Goal: Task Accomplishment & Management: Manage account settings

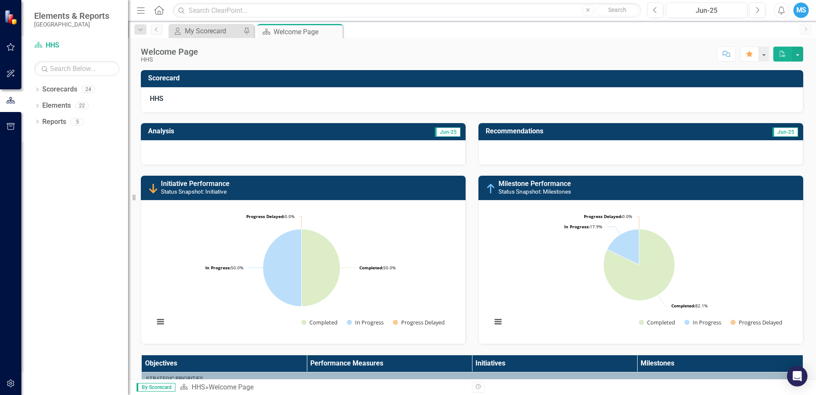
click at [13, 45] on icon "button" at bounding box center [10, 47] width 9 height 7
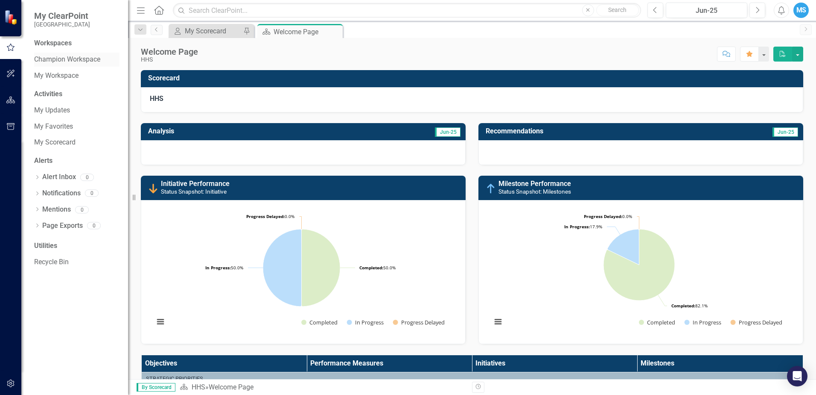
click at [57, 53] on div "Champion Workspace" at bounding box center [76, 60] width 85 height 14
click at [76, 66] on div "Champion Workspace" at bounding box center [76, 60] width 85 height 14
click at [65, 81] on div "My Workspace" at bounding box center [76, 76] width 85 height 14
click at [209, 32] on div "My Scorecard" at bounding box center [213, 31] width 56 height 11
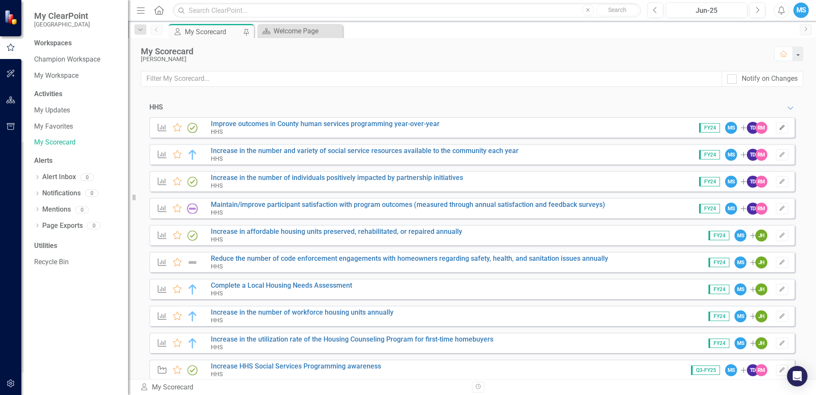
click at [777, 131] on button "Edit" at bounding box center [782, 127] width 12 height 11
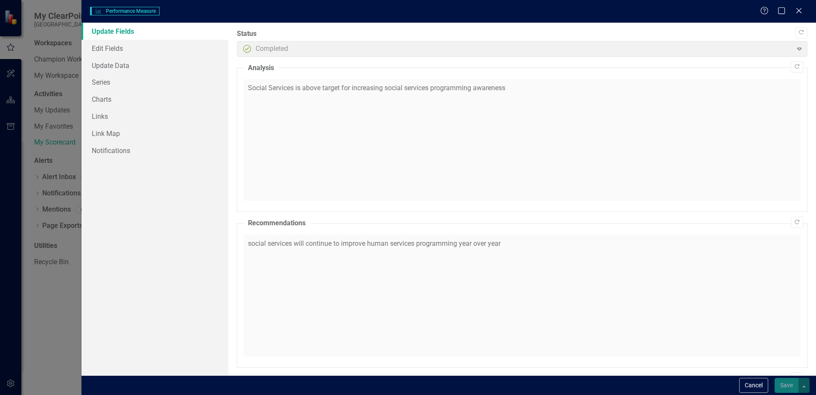
checkbox input "true"
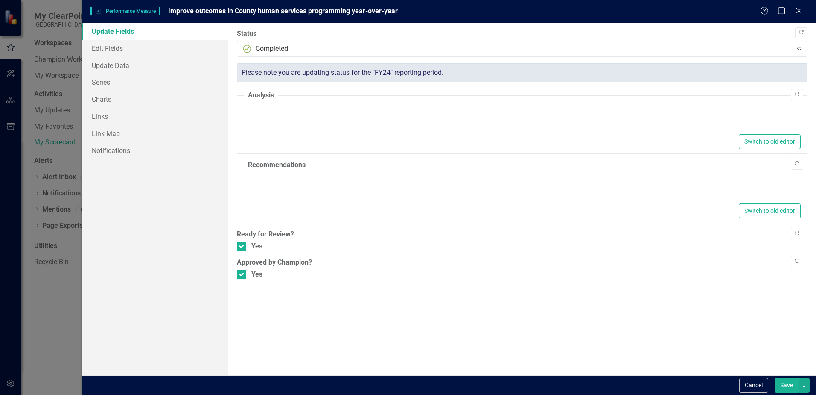
type textarea "<p>Social Services is above target for increasing social services programming a…"
type textarea "<p>social services will continue to improve human services programming year ove…"
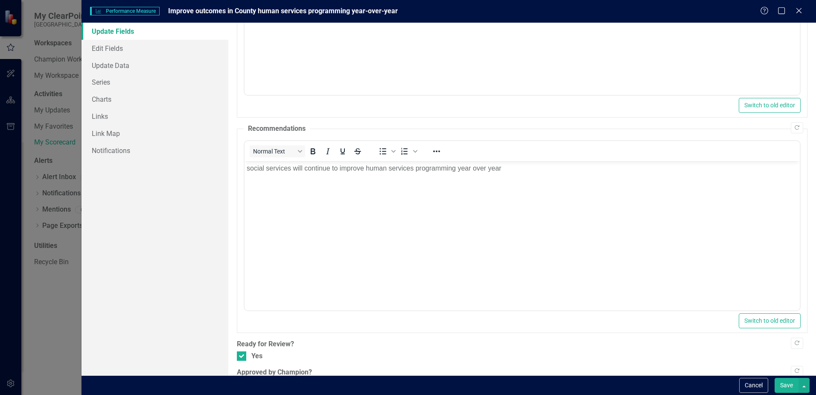
scroll to position [208, 0]
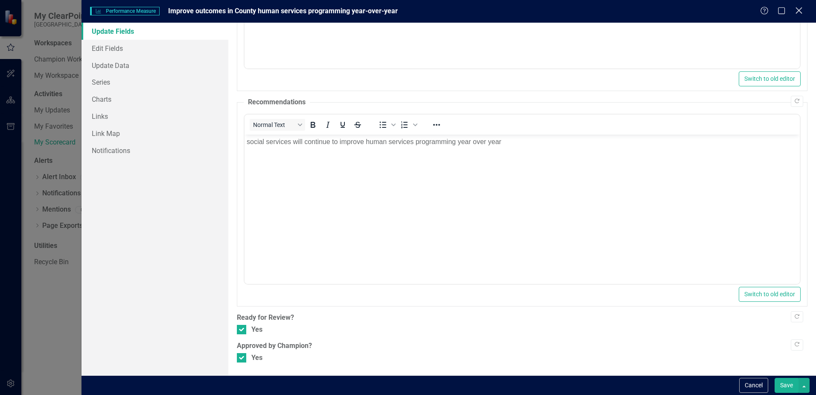
click at [797, 12] on icon "Close" at bounding box center [799, 10] width 11 height 8
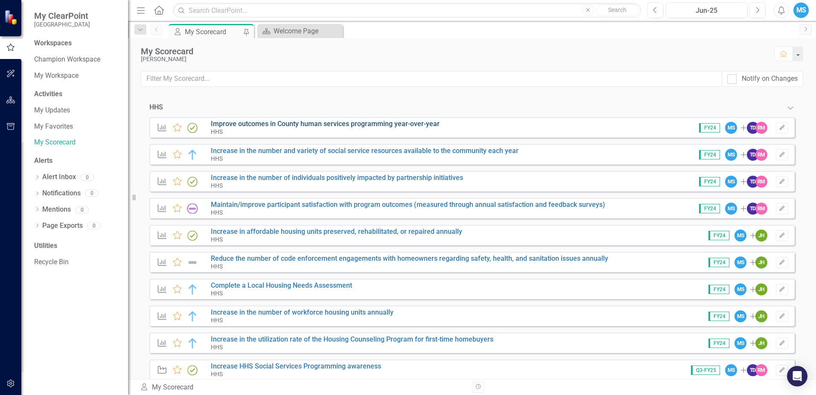
click at [283, 126] on link "Improve outcomes in County human services programming year-over-year" at bounding box center [325, 124] width 229 height 8
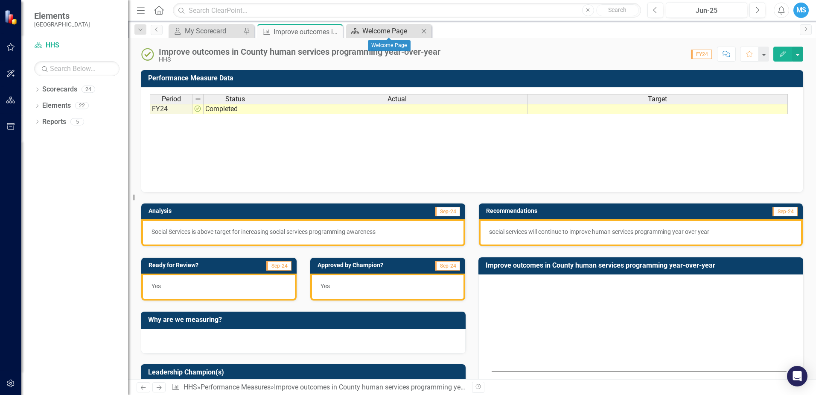
click at [403, 35] on div "Welcome Page" at bounding box center [391, 31] width 56 height 11
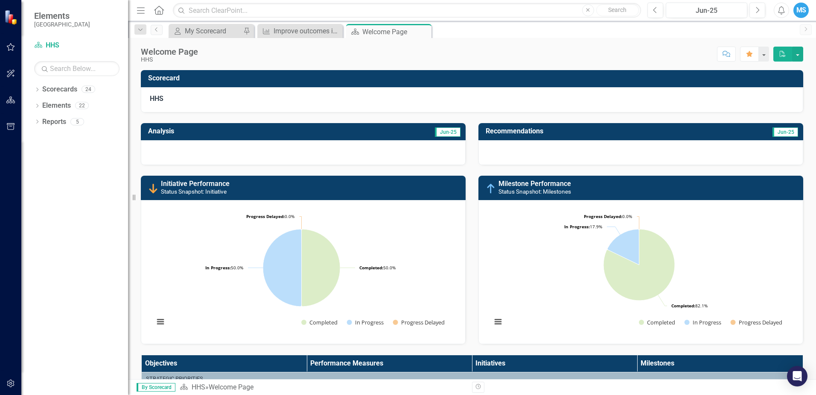
click at [198, 37] on div "My Scorecard My Scorecard Pin" at bounding box center [211, 31] width 85 height 14
click at [208, 26] on div "My Scorecard" at bounding box center [213, 31] width 56 height 11
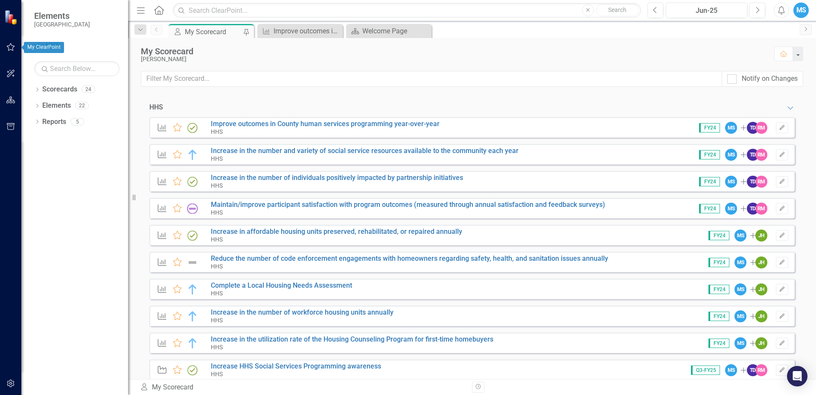
click at [14, 46] on icon "button" at bounding box center [10, 47] width 9 height 7
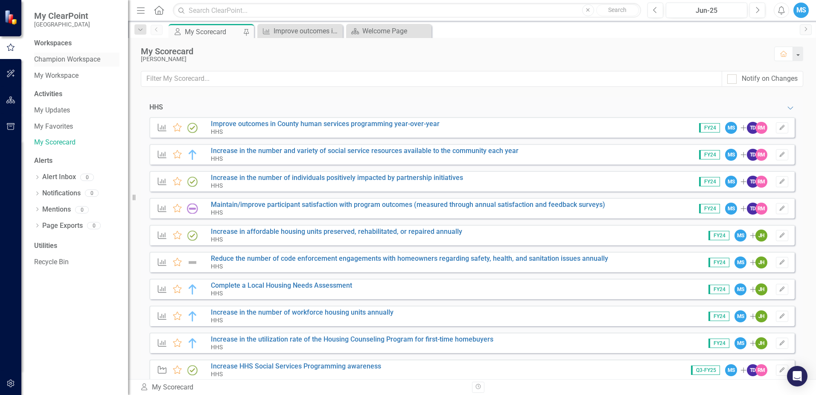
click at [69, 58] on link "Champion Workspace" at bounding box center [76, 60] width 85 height 10
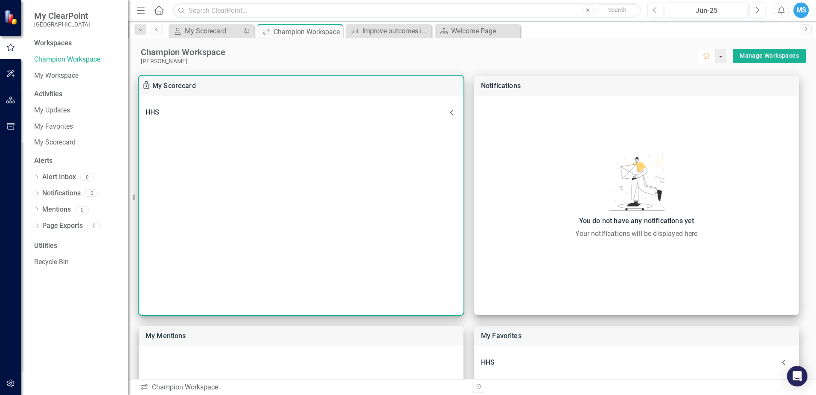
click at [450, 111] on icon at bounding box center [452, 112] width 10 height 10
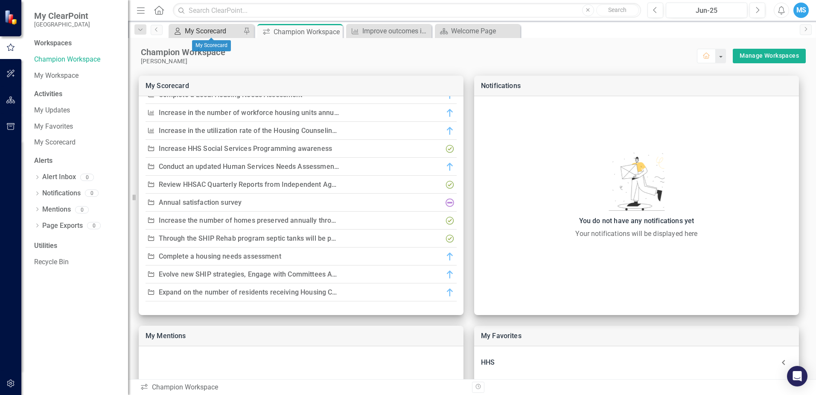
click at [182, 33] on link "My Scorecard My Scorecard" at bounding box center [206, 31] width 70 height 11
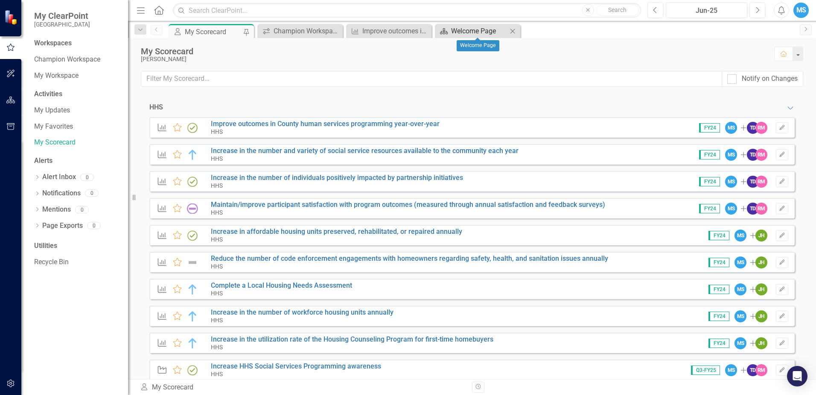
click at [461, 35] on div "Welcome Page" at bounding box center [479, 31] width 56 height 11
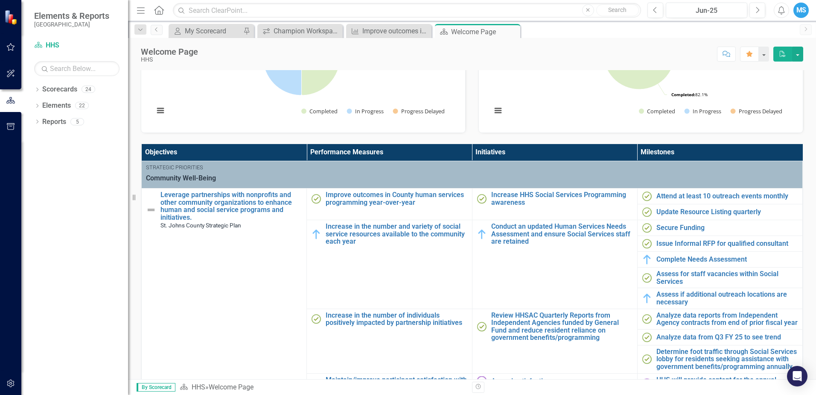
scroll to position [214, 0]
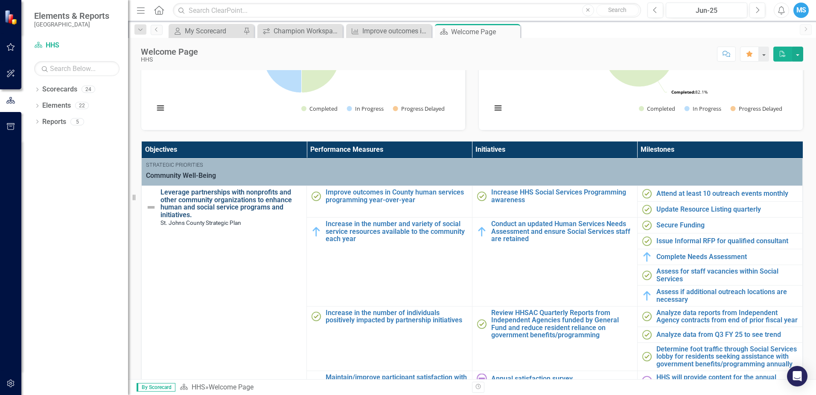
click at [240, 196] on link "Leverage partnerships with nonprofits and other community organizations to enha…" at bounding box center [232, 203] width 142 height 30
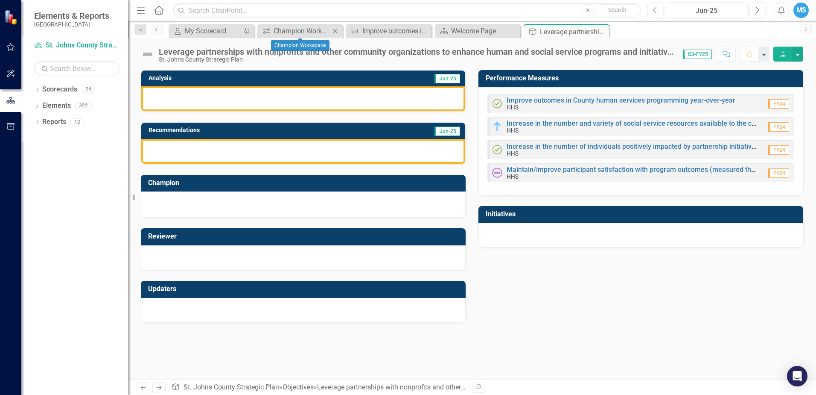
click at [333, 31] on icon "Close" at bounding box center [335, 31] width 9 height 7
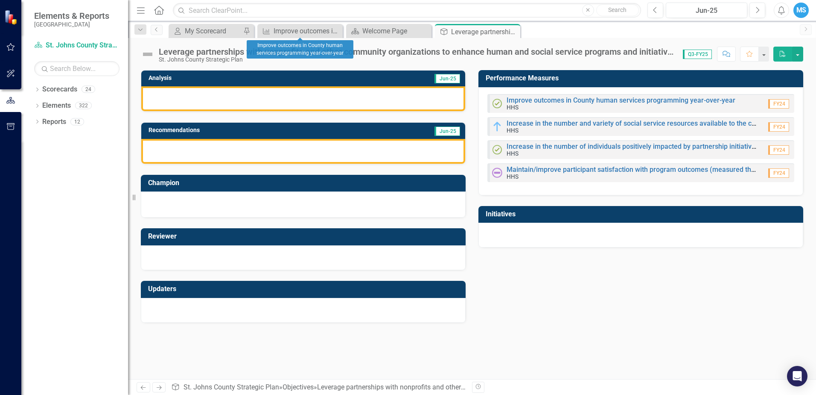
click at [0, 0] on icon "Close" at bounding box center [0, 0] width 0 height 0
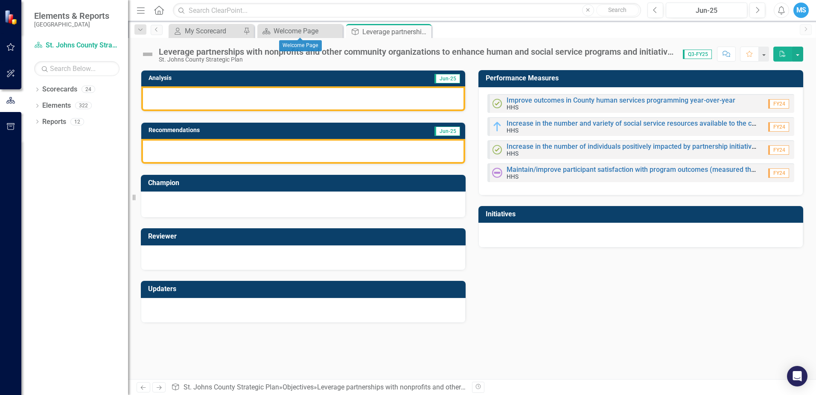
click at [0, 0] on icon "Close" at bounding box center [0, 0] width 0 height 0
click at [337, 32] on icon "Close" at bounding box center [335, 31] width 9 height 7
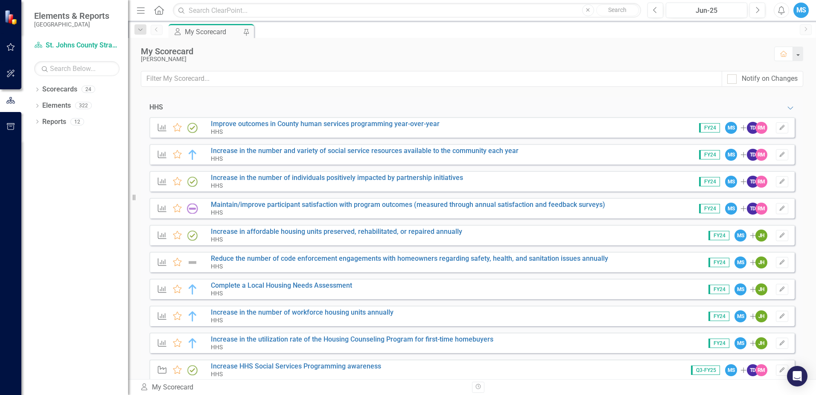
click at [231, 98] on div "HHS Expanded" at bounding box center [472, 107] width 663 height 20
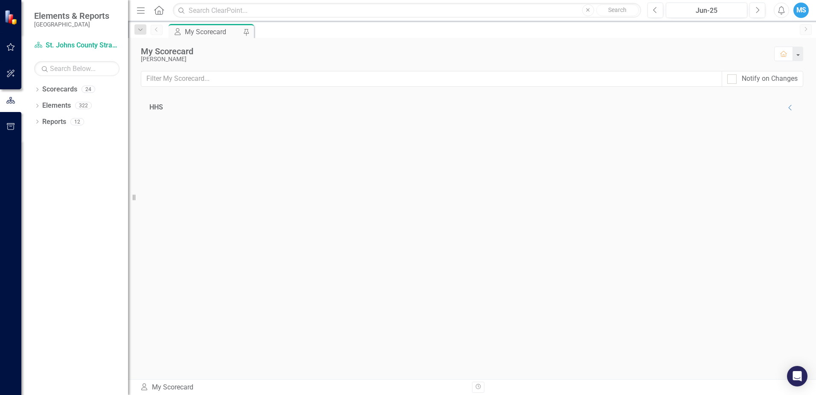
click at [231, 98] on div "HHS Collapse" at bounding box center [472, 107] width 663 height 20
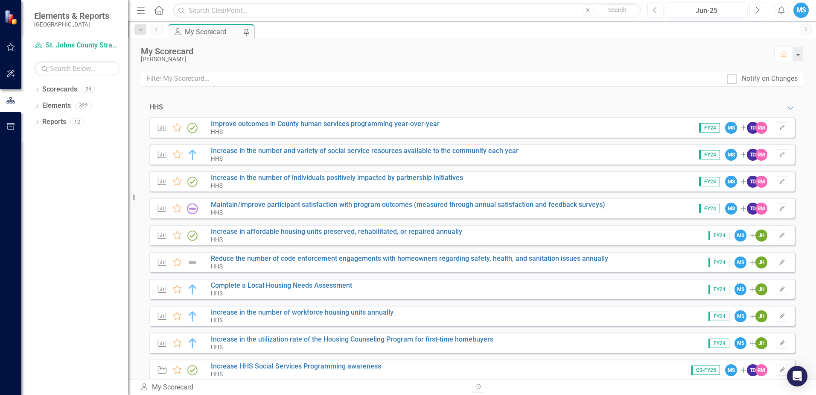
click at [761, 8] on button "Next" at bounding box center [758, 10] width 16 height 15
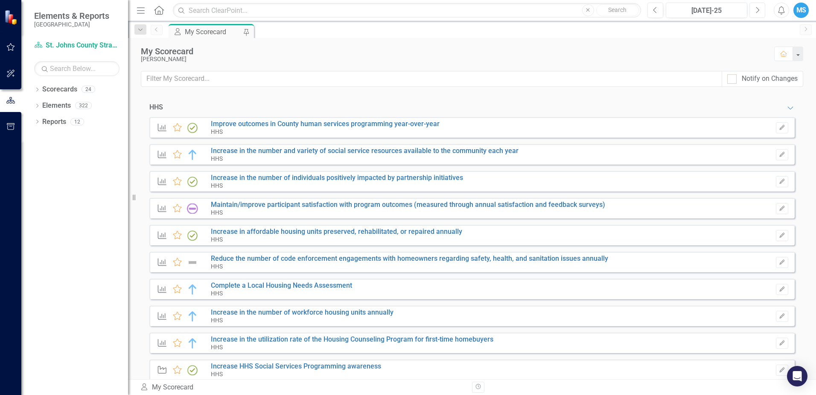
click at [761, 8] on button "Next" at bounding box center [758, 10] width 16 height 15
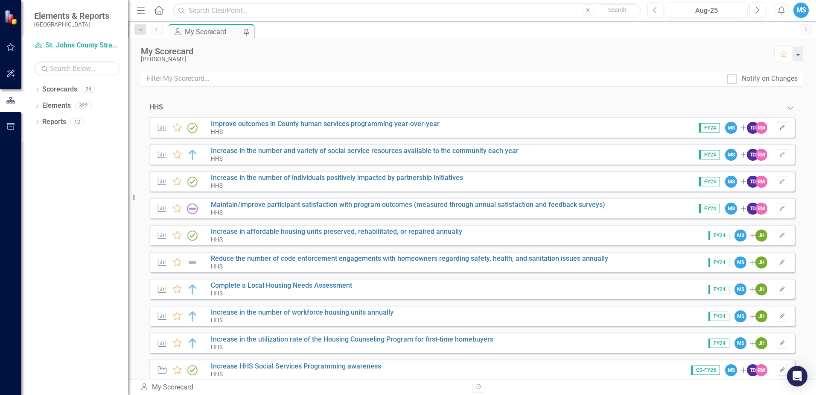
click at [779, 131] on button "Edit" at bounding box center [782, 127] width 12 height 11
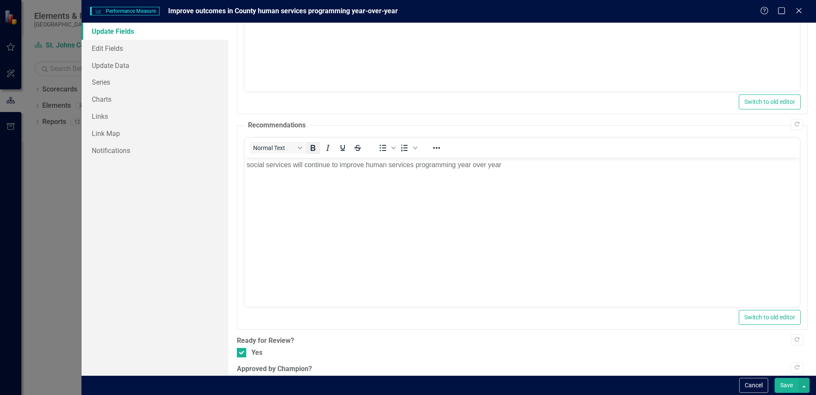
scroll to position [208, 0]
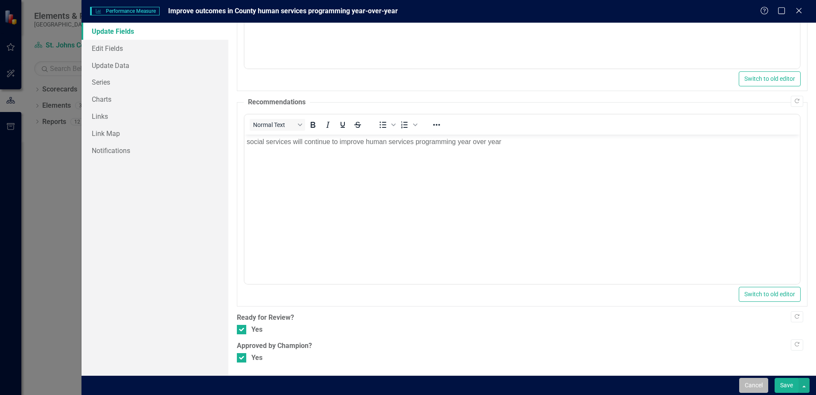
drag, startPoint x: 749, startPoint y: 389, endPoint x: 105, endPoint y: 55, distance: 725.0
click at [749, 389] on button "Cancel" at bounding box center [754, 384] width 29 height 15
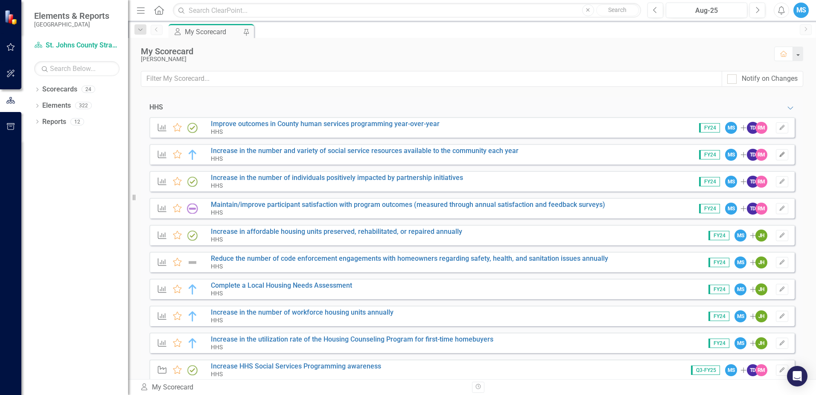
click at [779, 152] on icon "Edit" at bounding box center [782, 154] width 6 height 5
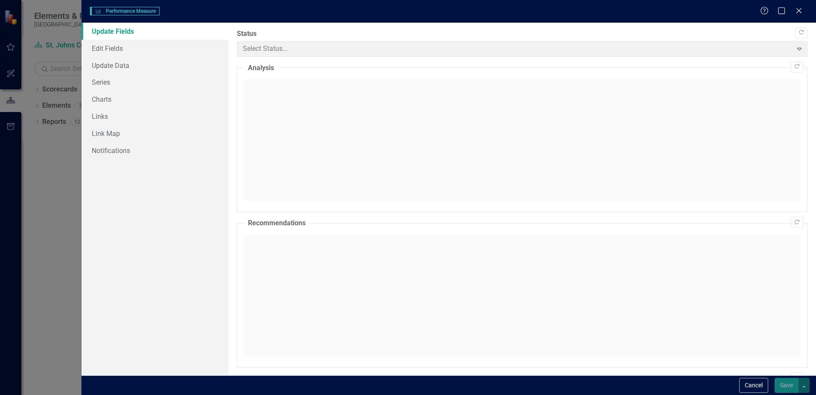
checkbox input "true"
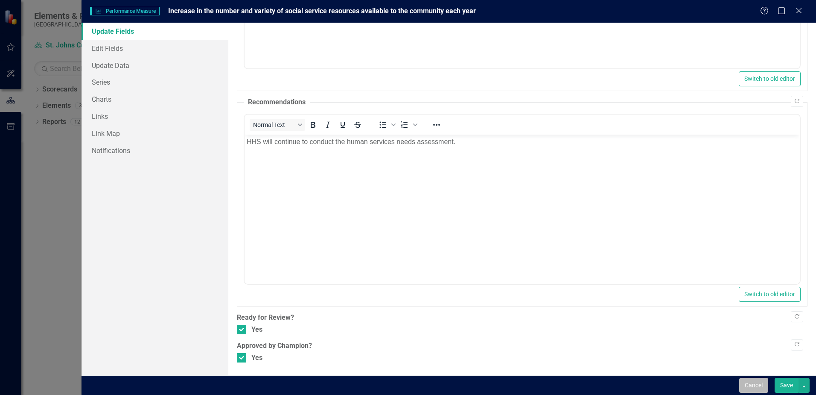
click at [752, 386] on button "Cancel" at bounding box center [754, 384] width 29 height 15
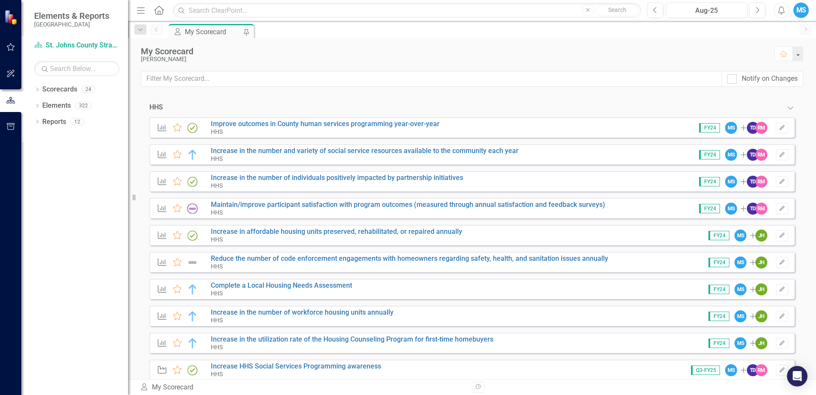
click at [393, 34] on div "My Scorecard My Scorecard Pin" at bounding box center [481, 31] width 629 height 14
click at [10, 47] on icon "button" at bounding box center [10, 47] width 9 height 7
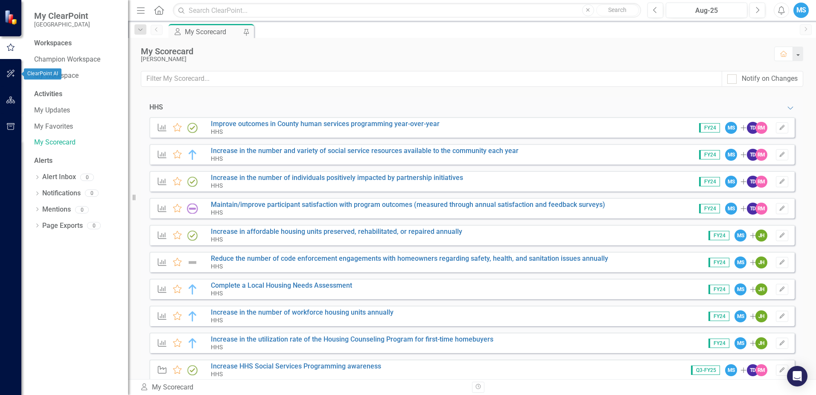
click at [7, 70] on icon "button" at bounding box center [10, 73] width 9 height 7
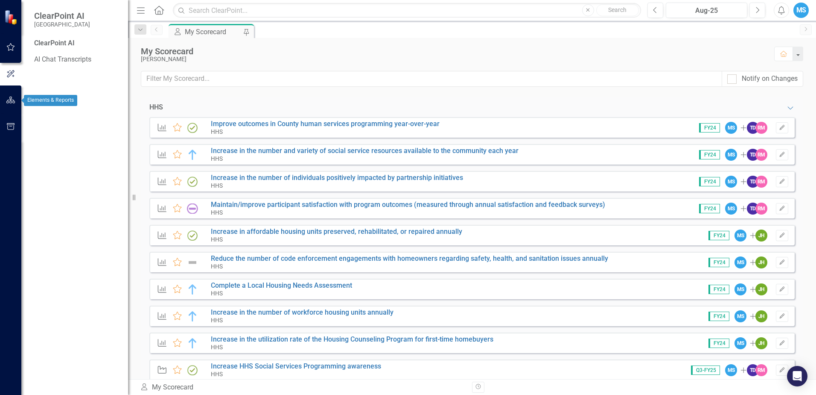
click at [12, 99] on icon "button" at bounding box center [10, 100] width 9 height 7
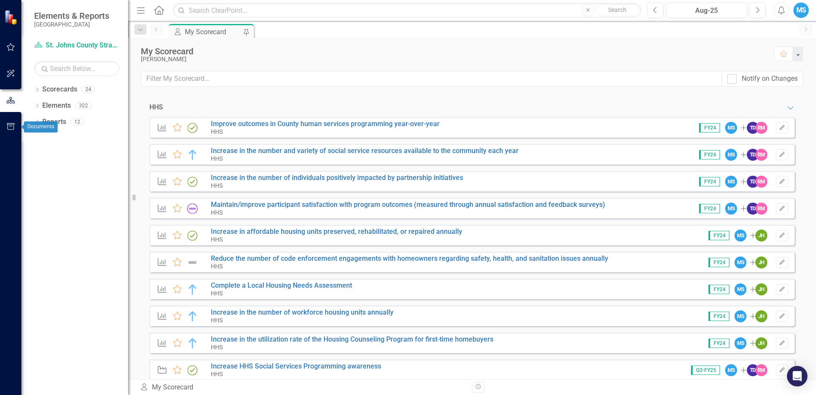
click at [9, 124] on icon "button" at bounding box center [10, 126] width 9 height 7
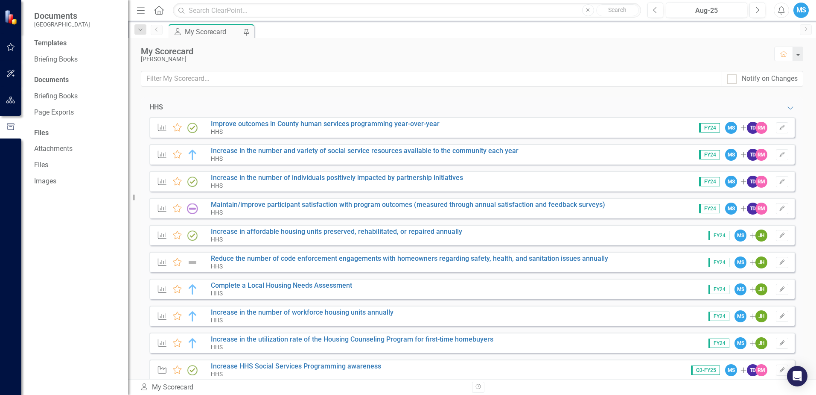
click at [16, 47] on button "button" at bounding box center [10, 47] width 19 height 18
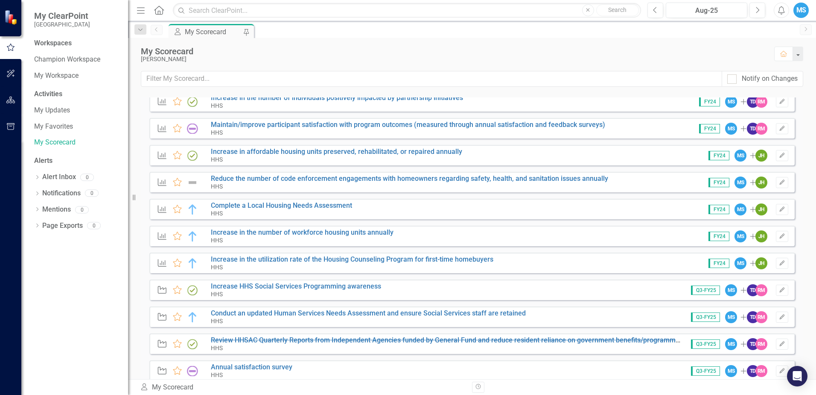
scroll to position [0, 0]
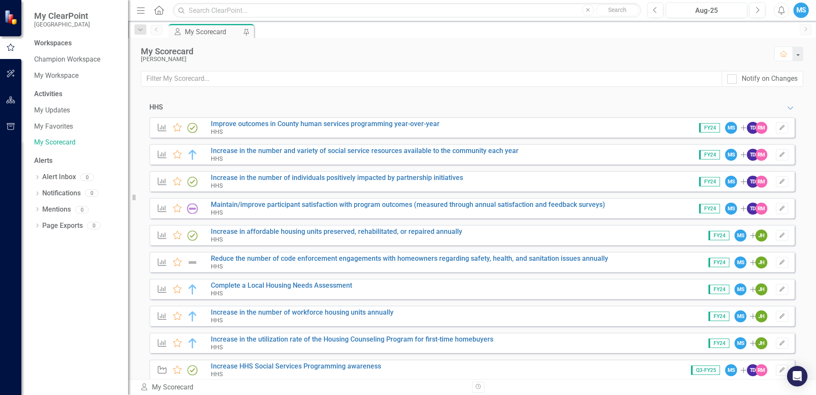
click at [681, 41] on div "My Scorecard [PERSON_NAME] Home" at bounding box center [472, 54] width 688 height 33
click at [782, 57] on button "Home" at bounding box center [784, 54] width 19 height 15
click at [782, 54] on icon "button" at bounding box center [784, 54] width 7 height 6
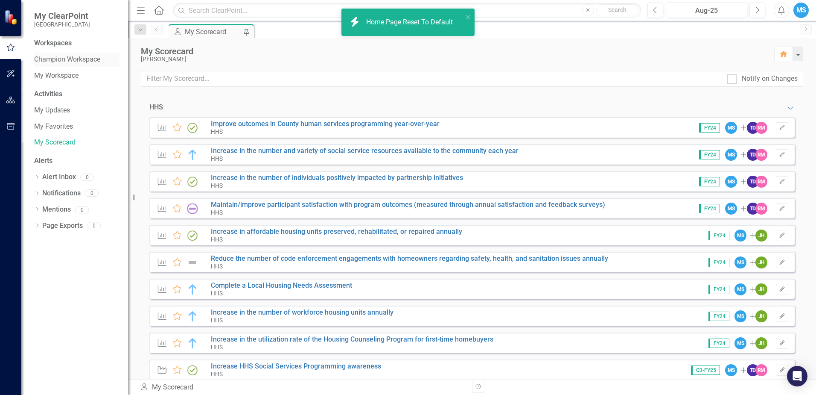
click at [44, 60] on link "Champion Workspace" at bounding box center [76, 60] width 85 height 10
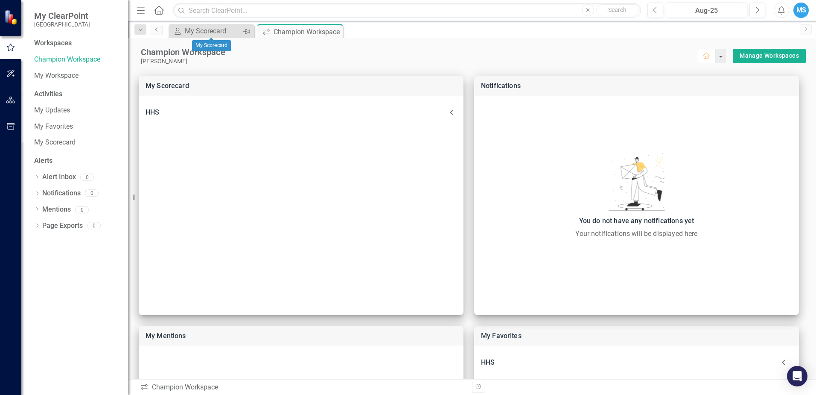
click at [246, 32] on icon at bounding box center [246, 31] width 7 height 5
click at [246, 32] on icon at bounding box center [246, 31] width 5 height 5
click at [216, 35] on div "Champion Workspace" at bounding box center [213, 31] width 56 height 11
click at [53, 85] on div "Workspaces Champion Workspace My Workspace Activities My Updates My Favorites M…" at bounding box center [74, 216] width 107 height 356
click at [55, 76] on link "My Workspace" at bounding box center [76, 76] width 85 height 10
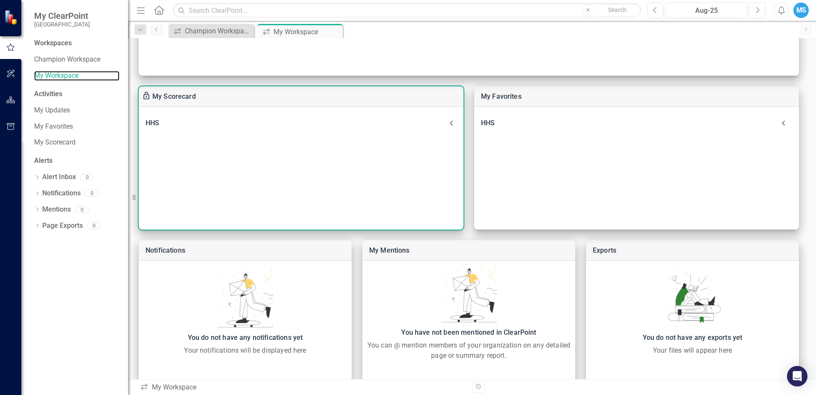
scroll to position [350, 0]
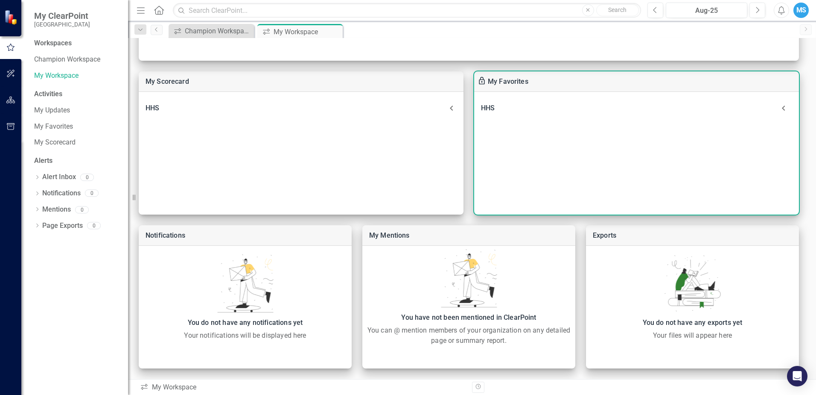
click at [525, 111] on div "HHS" at bounding box center [628, 108] width 294 height 12
click at [526, 136] on div "Welcome Page" at bounding box center [632, 131] width 260 height 12
click at [526, 133] on link "Welcome Page" at bounding box center [525, 131] width 47 height 8
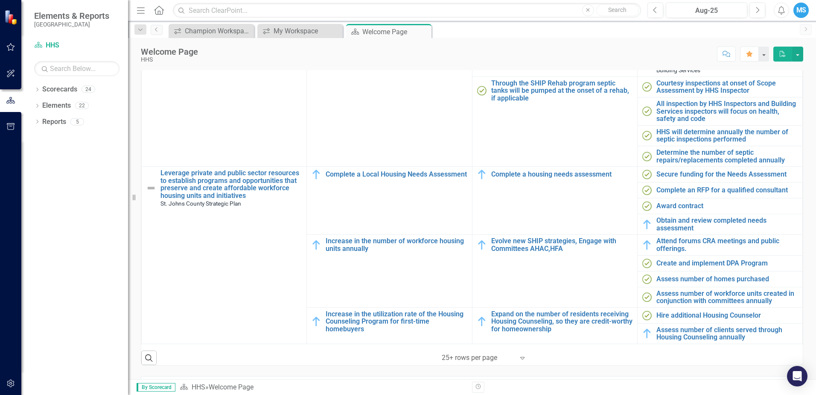
scroll to position [337, 0]
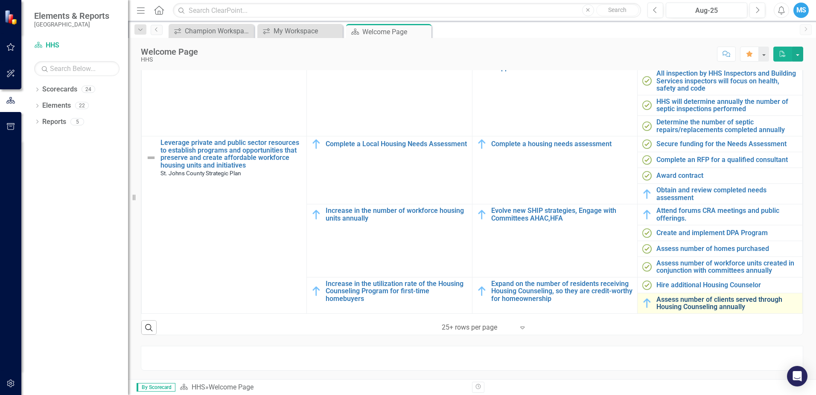
click at [714, 295] on link "Assess number of clients served through Housing Counseling annually" at bounding box center [728, 302] width 142 height 15
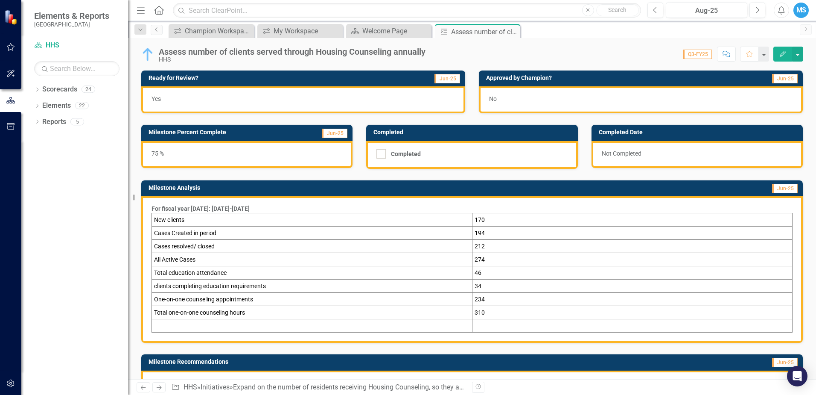
click at [552, 100] on div "No" at bounding box center [641, 99] width 324 height 27
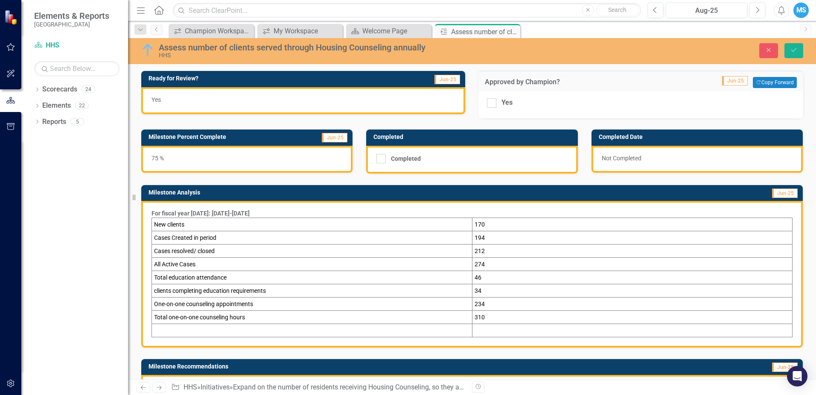
click at [483, 99] on div "Yes" at bounding box center [641, 104] width 325 height 27
click at [492, 103] on div at bounding box center [491, 102] width 9 height 9
click at [492, 103] on input "Yes" at bounding box center [490, 101] width 6 height 6
checkbox input "true"
click at [793, 49] on icon "Save" at bounding box center [794, 50] width 8 height 6
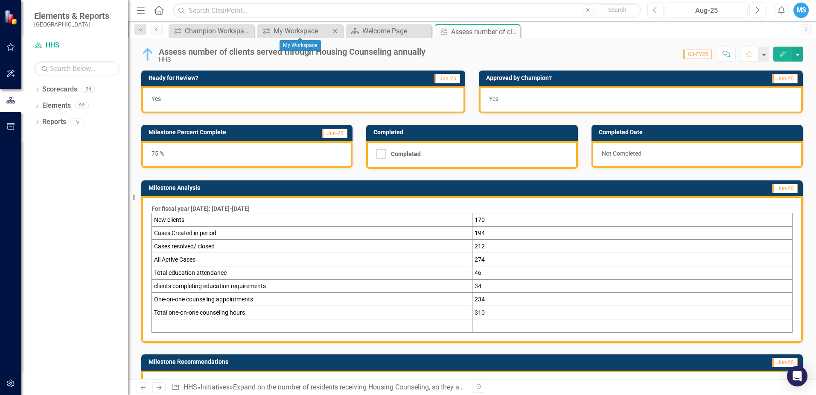
click at [335, 32] on icon "Close" at bounding box center [335, 31] width 9 height 7
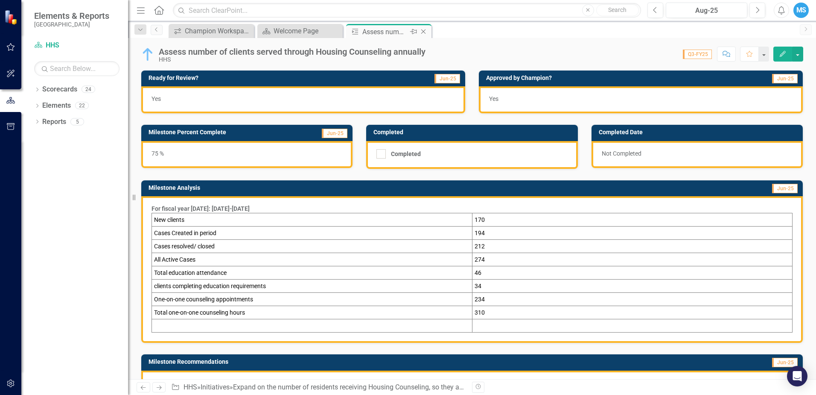
click at [424, 31] on icon "Close" at bounding box center [423, 31] width 9 height 7
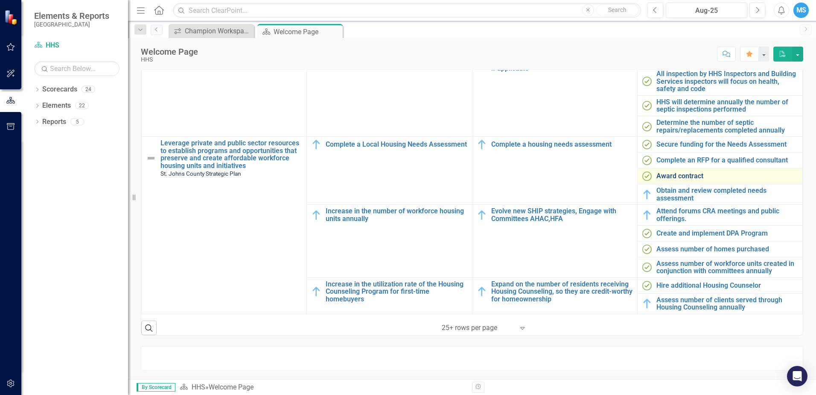
scroll to position [337, 0]
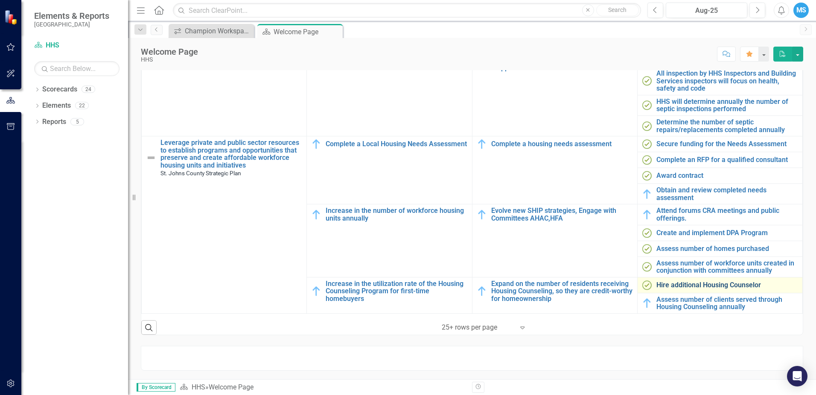
click at [678, 281] on link "Hire additional Housing Counselor" at bounding box center [728, 285] width 142 height 8
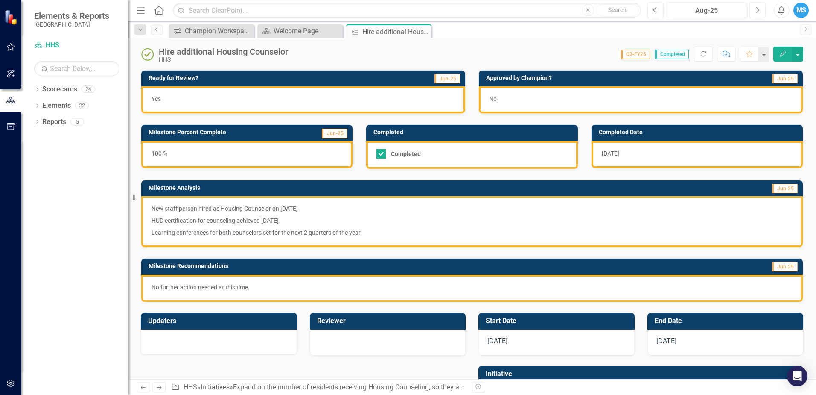
click at [594, 102] on div "No" at bounding box center [641, 99] width 324 height 27
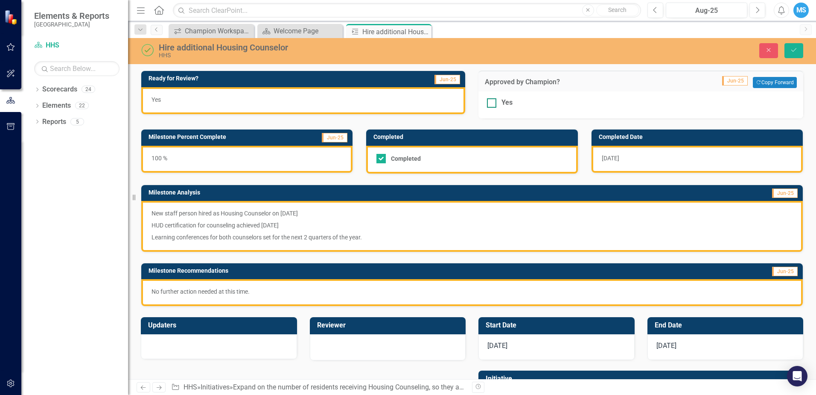
click at [506, 105] on div "Yes" at bounding box center [507, 103] width 11 height 10
click at [493, 104] on input "Yes" at bounding box center [490, 101] width 6 height 6
checkbox input "true"
click at [796, 48] on icon "Save" at bounding box center [794, 50] width 8 height 6
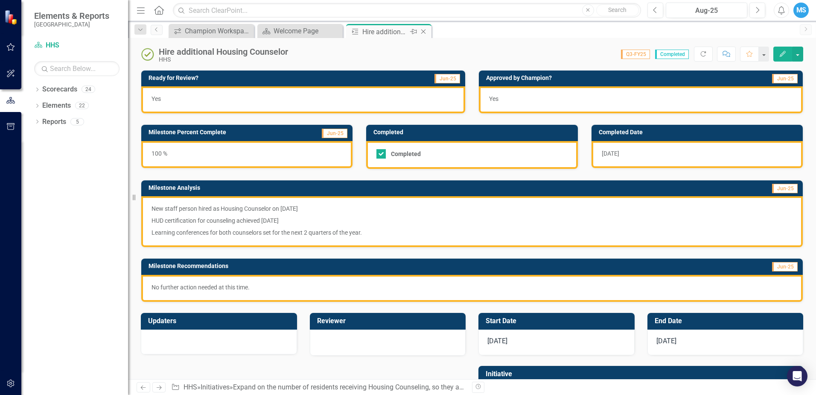
click at [424, 34] on icon "Close" at bounding box center [423, 31] width 9 height 7
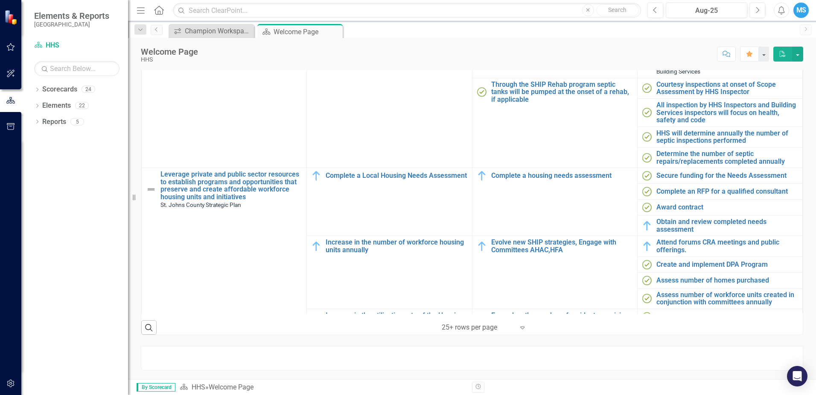
scroll to position [446, 0]
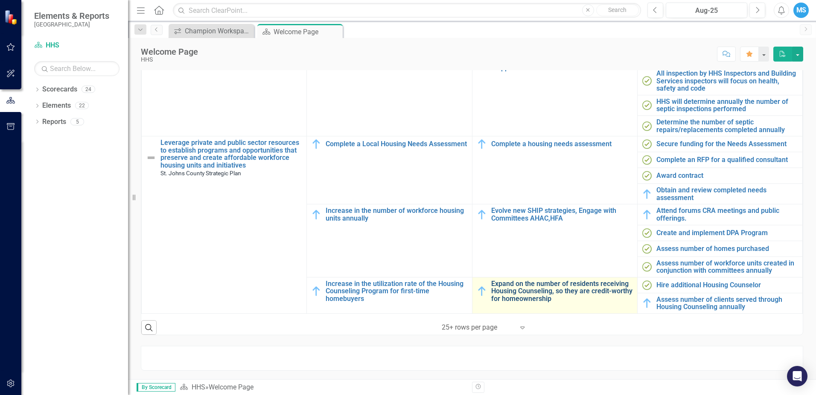
click at [579, 293] on link "Expand on the number of residents receiving Housing Counseling, so they are cre…" at bounding box center [562, 291] width 142 height 23
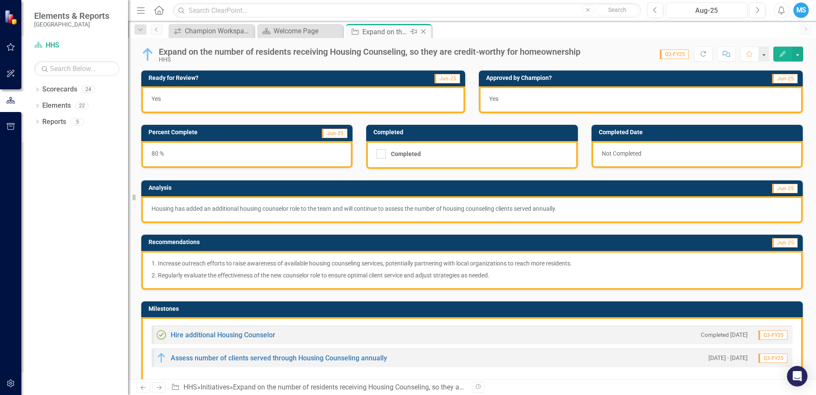
click at [424, 34] on icon "Close" at bounding box center [423, 31] width 9 height 7
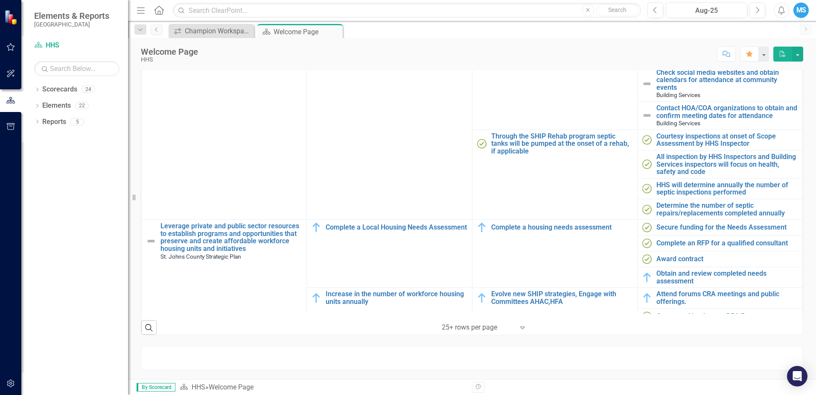
scroll to position [446, 0]
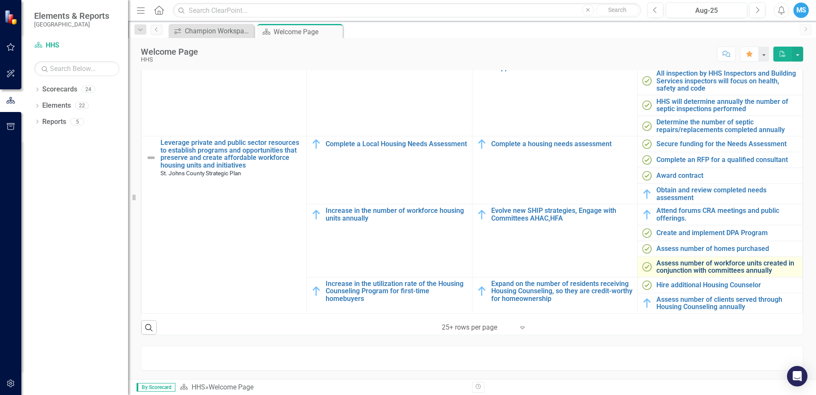
click at [702, 260] on link "Assess number of workforce units created in conjunction with committees annually" at bounding box center [728, 266] width 142 height 15
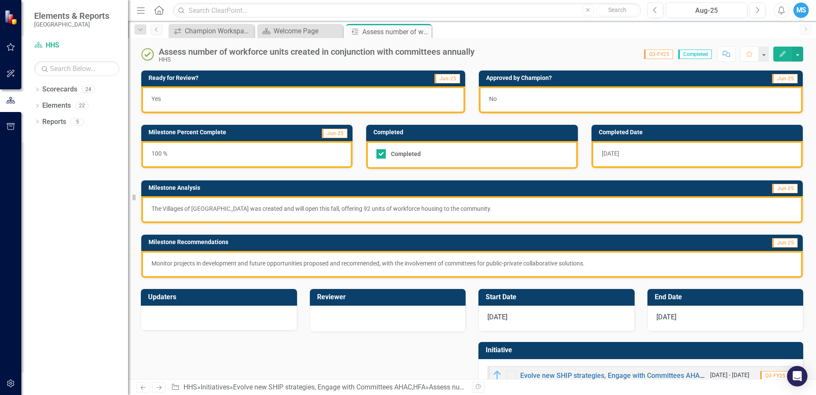
click at [535, 96] on div "No" at bounding box center [641, 99] width 324 height 27
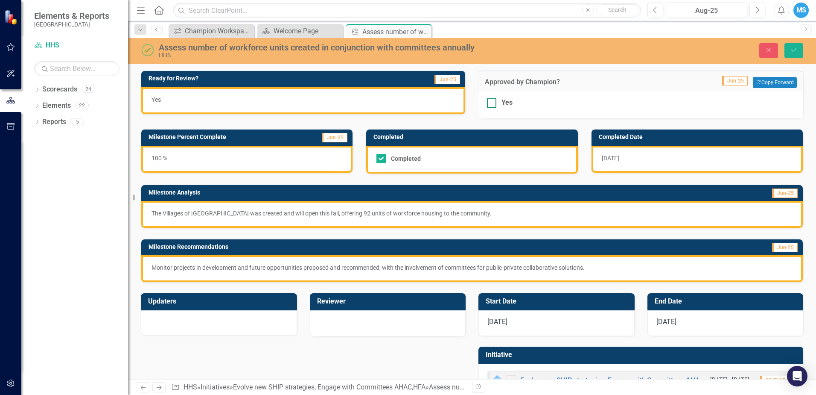
click at [487, 101] on input "Yes" at bounding box center [490, 101] width 6 height 6
checkbox input "true"
click at [793, 49] on icon "Save" at bounding box center [794, 50] width 8 height 6
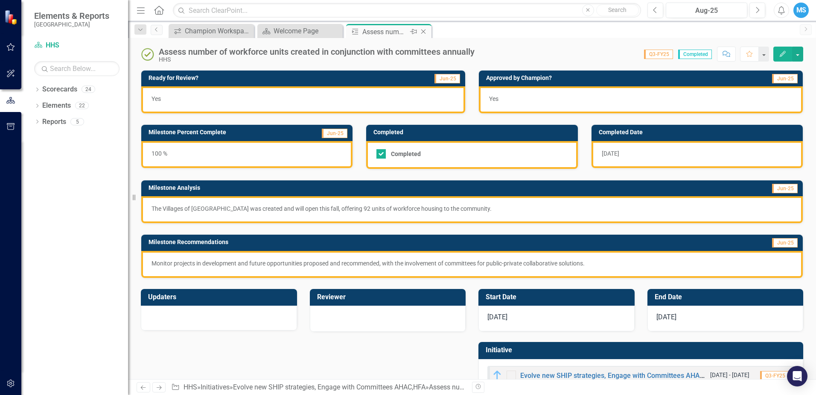
click at [422, 31] on icon "Close" at bounding box center [423, 31] width 9 height 7
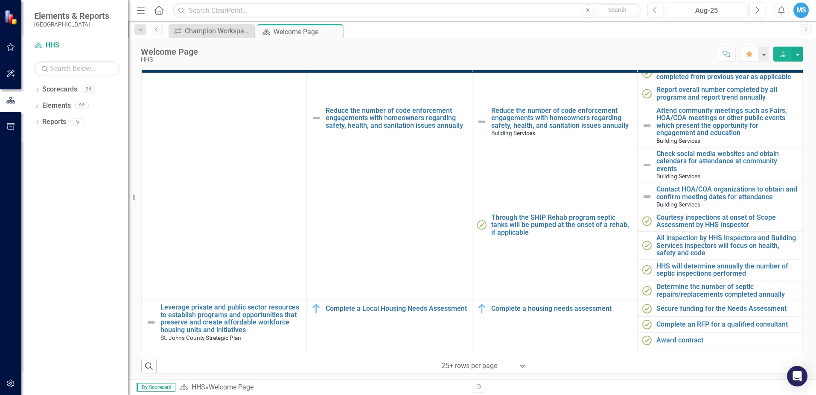
scroll to position [446, 0]
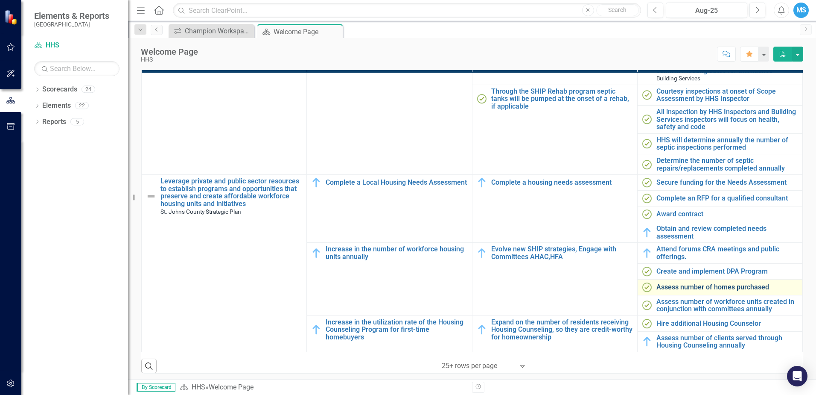
click at [688, 283] on link "Assess number of homes purchased" at bounding box center [728, 287] width 142 height 8
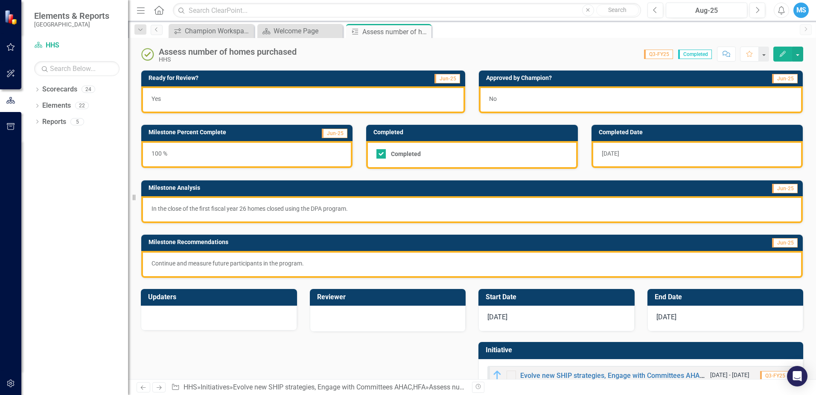
click at [550, 102] on div "No" at bounding box center [641, 99] width 324 height 27
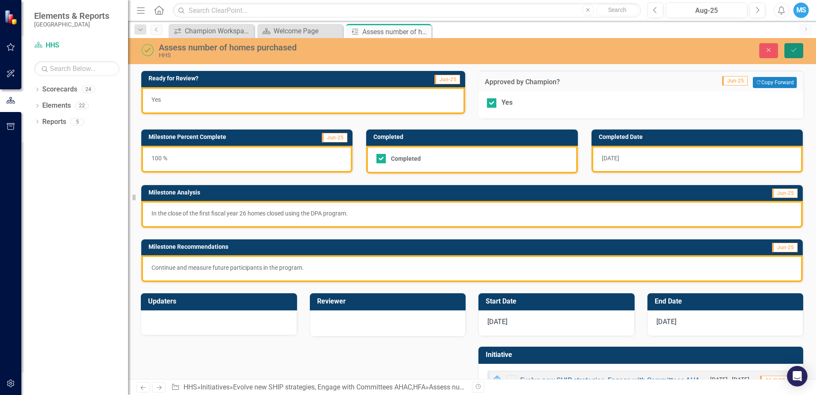
click at [790, 50] on icon "Save" at bounding box center [794, 50] width 8 height 6
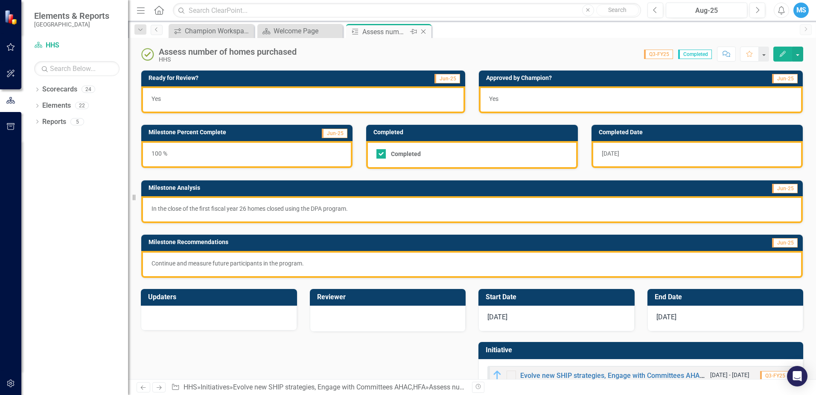
click at [420, 31] on icon "Close" at bounding box center [423, 31] width 9 height 7
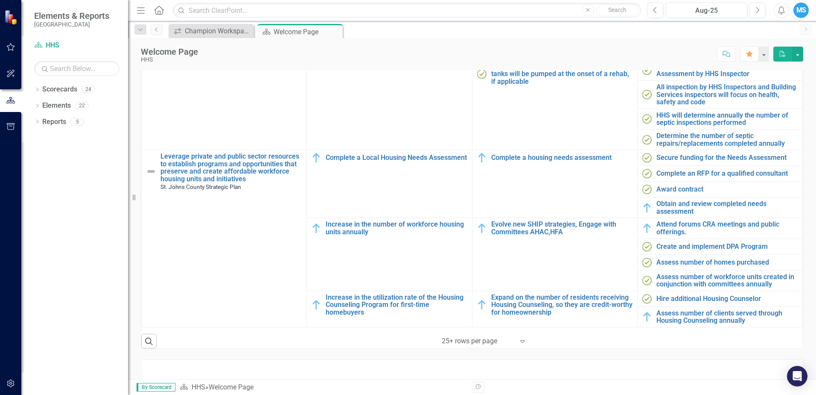
scroll to position [337, 0]
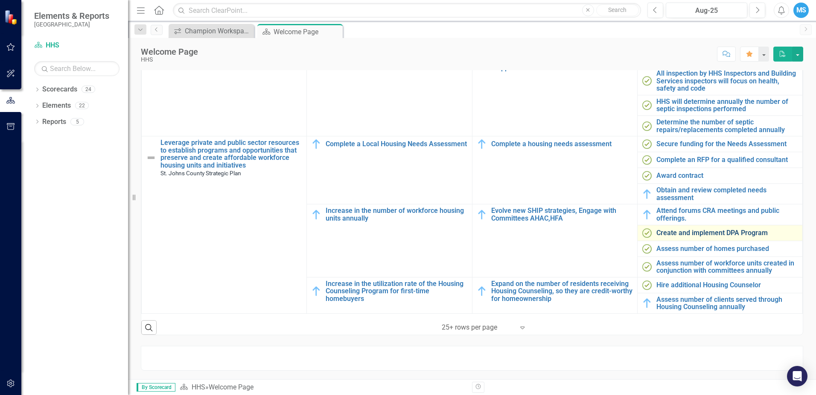
click at [697, 229] on link "Create and implement DPA Program" at bounding box center [728, 233] width 142 height 8
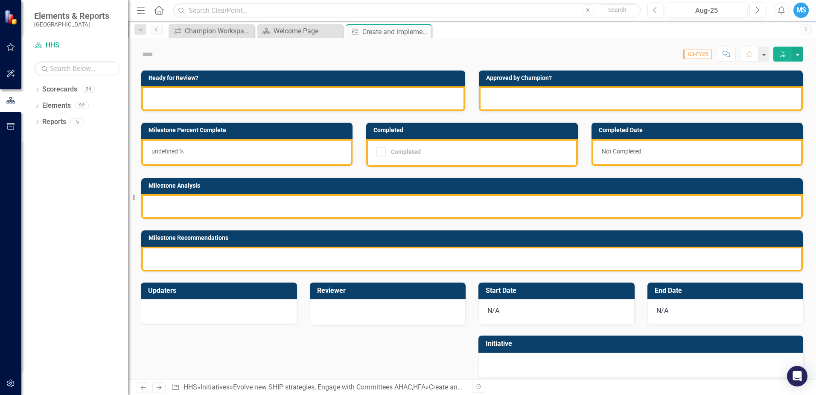
checkbox input "true"
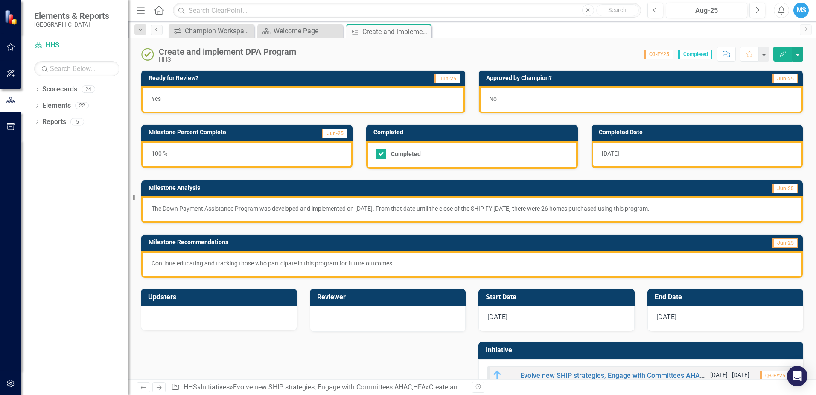
click at [543, 99] on div "No" at bounding box center [641, 99] width 324 height 27
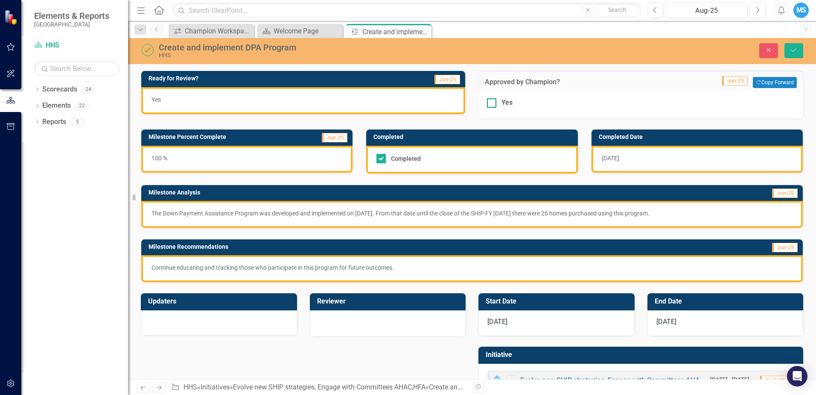
click at [494, 102] on div "Yes" at bounding box center [641, 103] width 308 height 10
click at [493, 102] on input "Yes" at bounding box center [490, 101] width 6 height 6
checkbox input "true"
click at [793, 46] on button "Save" at bounding box center [794, 50] width 19 height 15
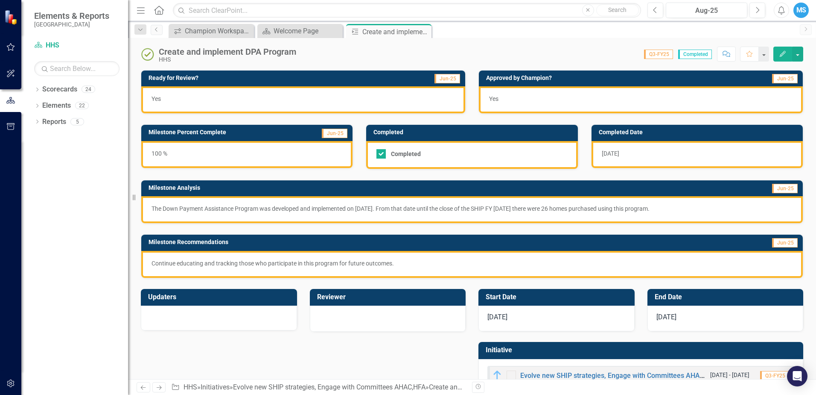
click at [0, 0] on icon "Close" at bounding box center [0, 0] width 0 height 0
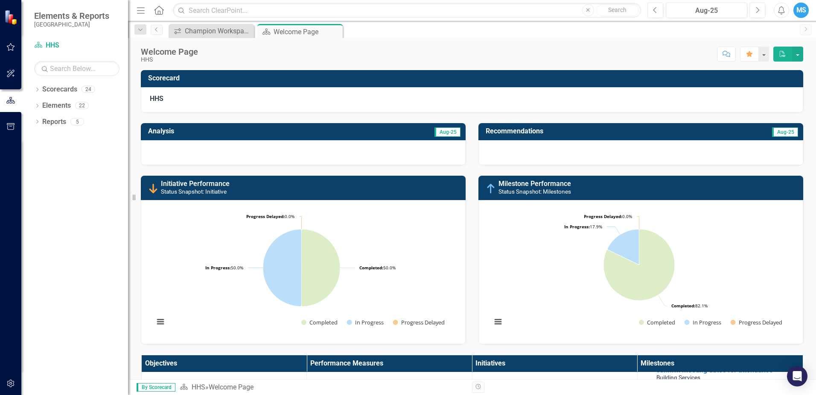
scroll to position [337, 0]
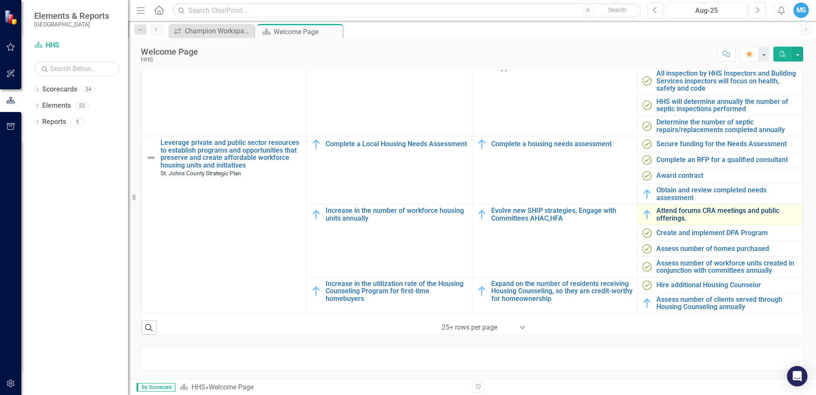
click at [674, 208] on link "Attend forums CRA meetings and public offerings." at bounding box center [728, 214] width 142 height 15
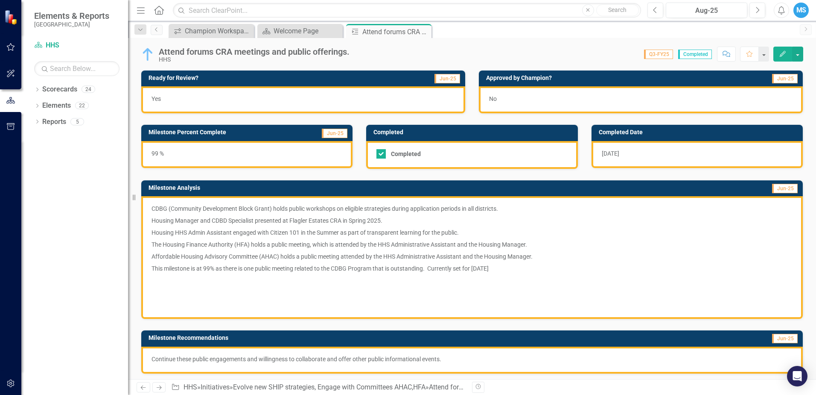
click at [590, 103] on div "No" at bounding box center [641, 99] width 324 height 27
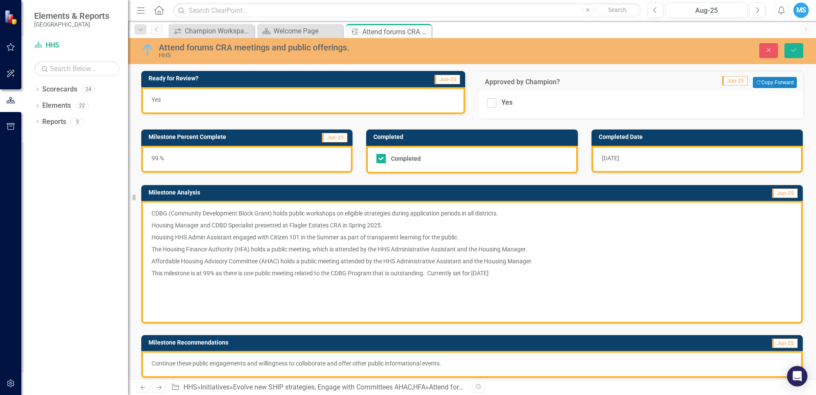
click at [540, 97] on div "Yes" at bounding box center [641, 104] width 325 height 27
click at [537, 105] on div "Yes" at bounding box center [641, 103] width 308 height 10
click at [493, 104] on input "Yes" at bounding box center [490, 101] width 6 height 6
checkbox input "true"
click at [804, 47] on div "Close Save" at bounding box center [673, 50] width 274 height 15
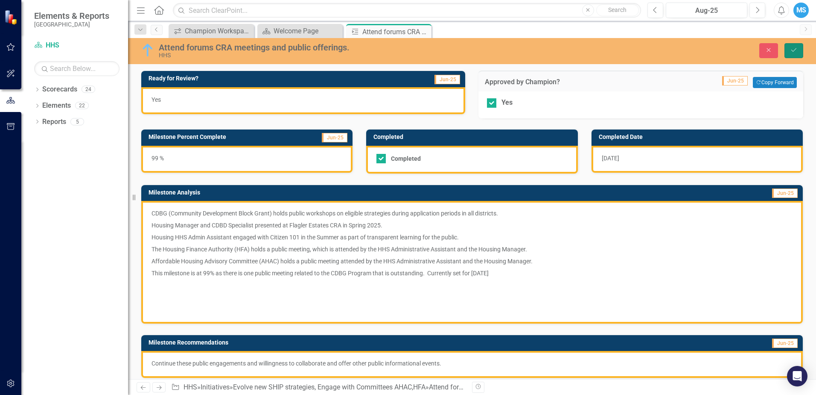
click at [802, 53] on button "Save" at bounding box center [794, 50] width 19 height 15
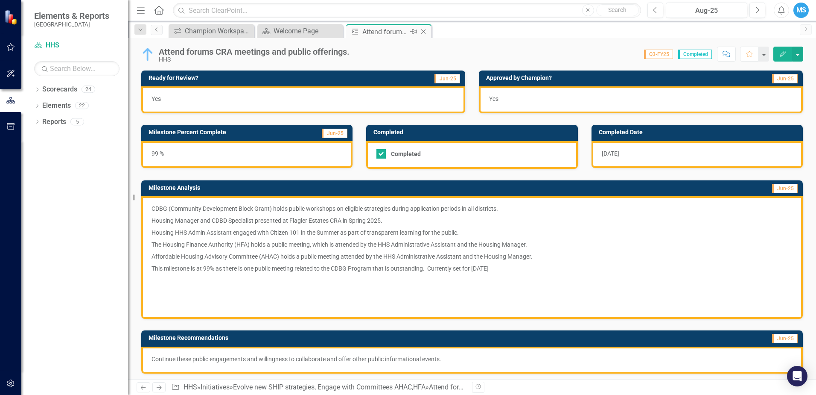
click at [422, 31] on icon "Close" at bounding box center [423, 31] width 9 height 7
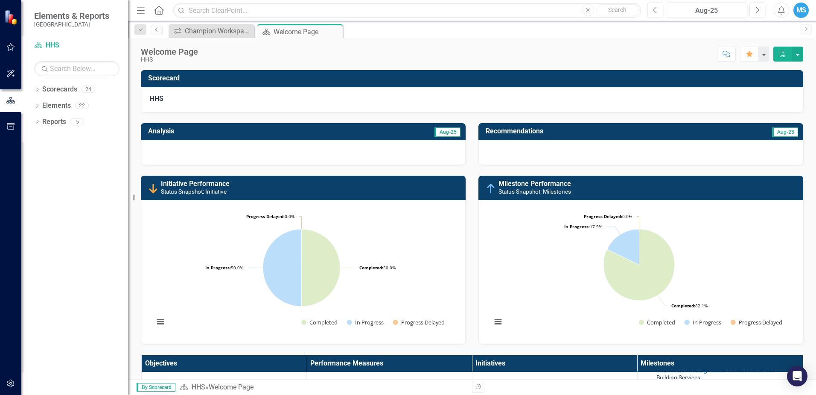
scroll to position [337, 0]
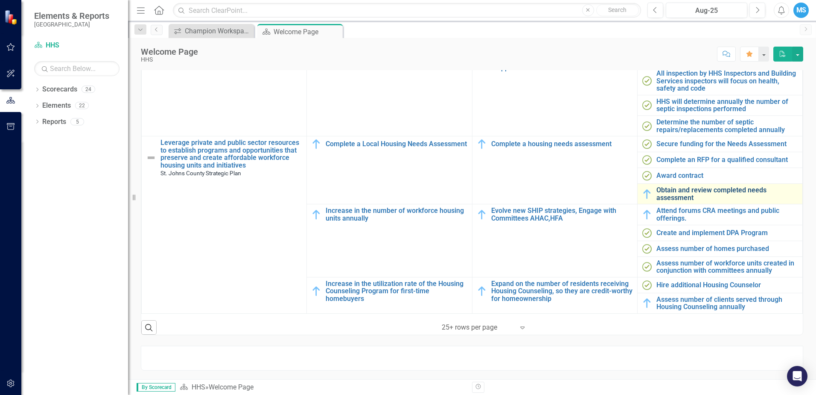
click at [705, 186] on link "Obtain and review completed needs assessment" at bounding box center [728, 193] width 142 height 15
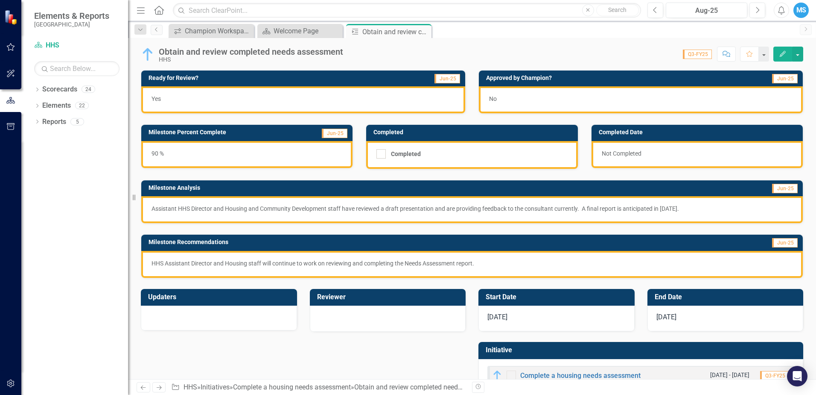
click at [654, 101] on div "No" at bounding box center [641, 99] width 324 height 27
click at [531, 106] on div "No" at bounding box center [641, 99] width 324 height 27
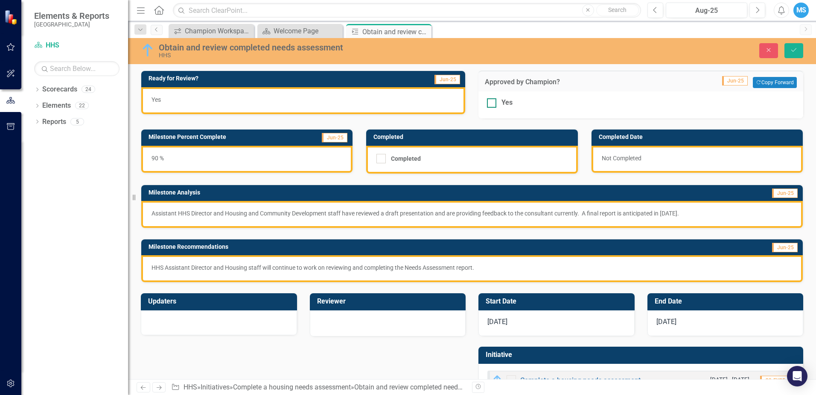
click at [492, 102] on div at bounding box center [491, 102] width 9 height 9
click at [492, 102] on input "Yes" at bounding box center [490, 101] width 6 height 6
checkbox input "true"
click at [790, 54] on button "Save" at bounding box center [794, 50] width 19 height 15
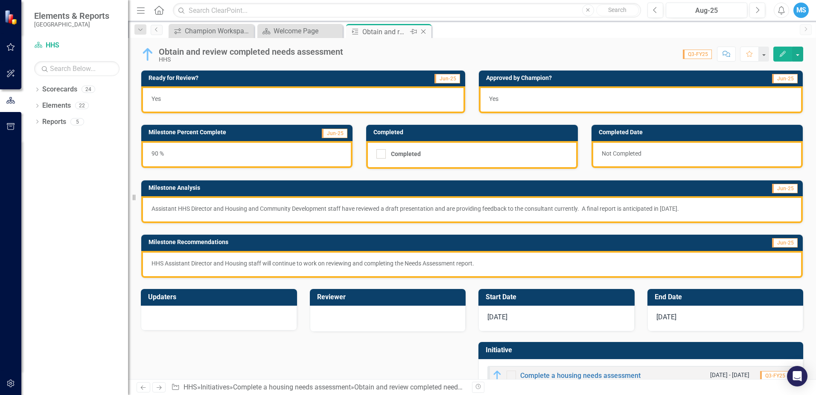
click at [424, 31] on icon "Close" at bounding box center [423, 31] width 9 height 7
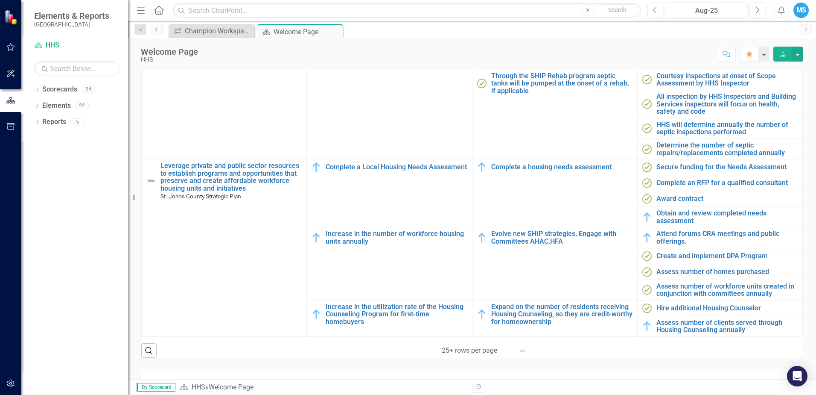
scroll to position [337, 0]
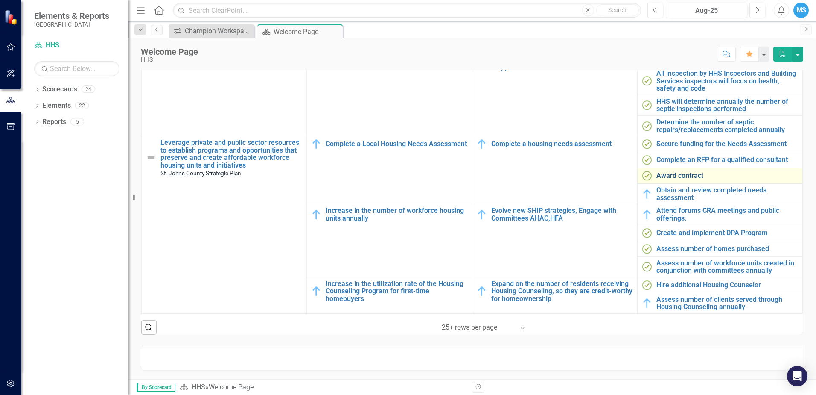
click at [672, 172] on link "Award contract" at bounding box center [728, 176] width 142 height 8
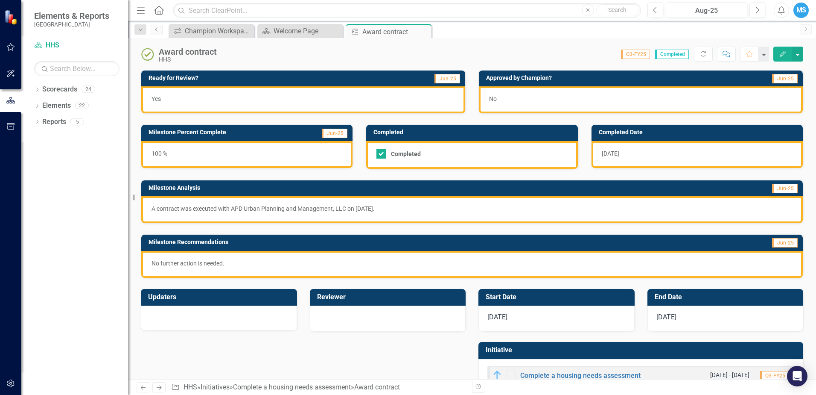
click at [607, 109] on div "No" at bounding box center [641, 99] width 324 height 27
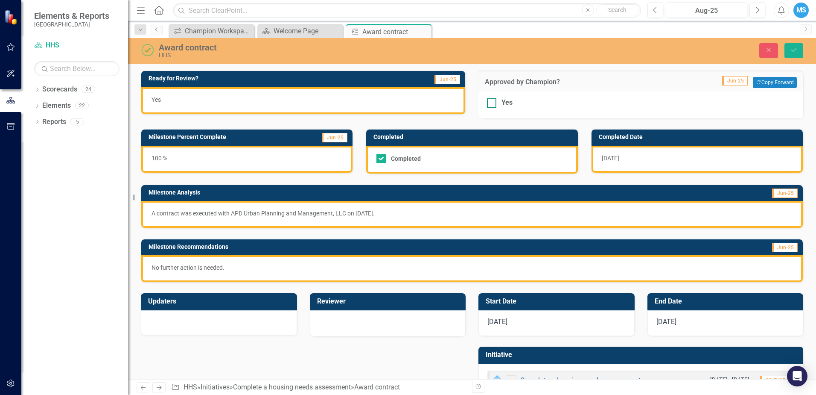
click at [563, 104] on div "Yes" at bounding box center [641, 103] width 308 height 10
click at [493, 104] on input "Yes" at bounding box center [490, 101] width 6 height 6
checkbox input "true"
click at [796, 50] on icon "Save" at bounding box center [794, 50] width 8 height 6
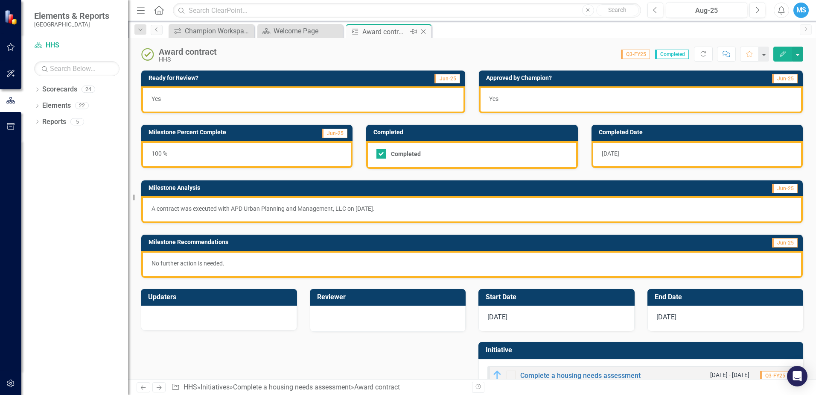
click at [425, 32] on icon "Close" at bounding box center [423, 31] width 9 height 7
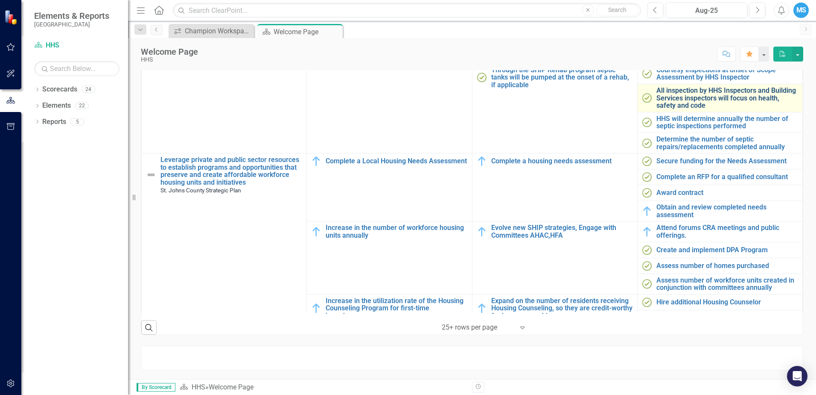
scroll to position [446, 0]
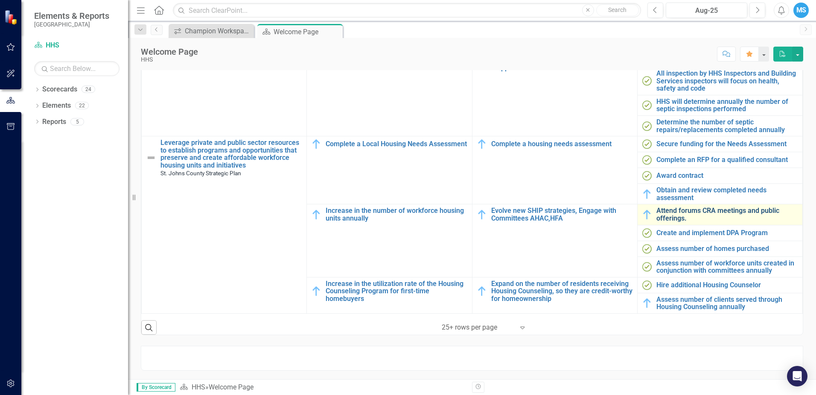
click at [712, 207] on link "Attend forums CRA meetings and public offerings." at bounding box center [728, 214] width 142 height 15
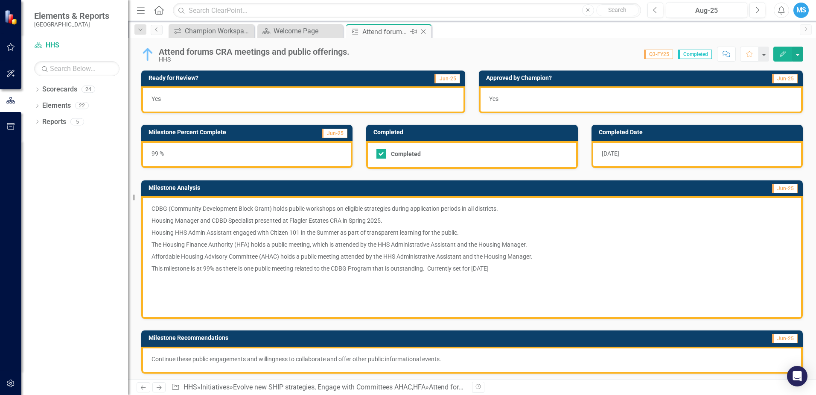
click at [422, 32] on icon "Close" at bounding box center [423, 31] width 9 height 7
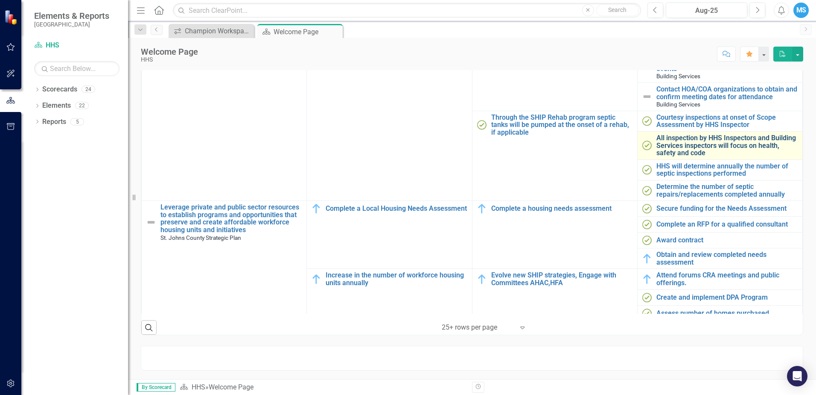
scroll to position [446, 0]
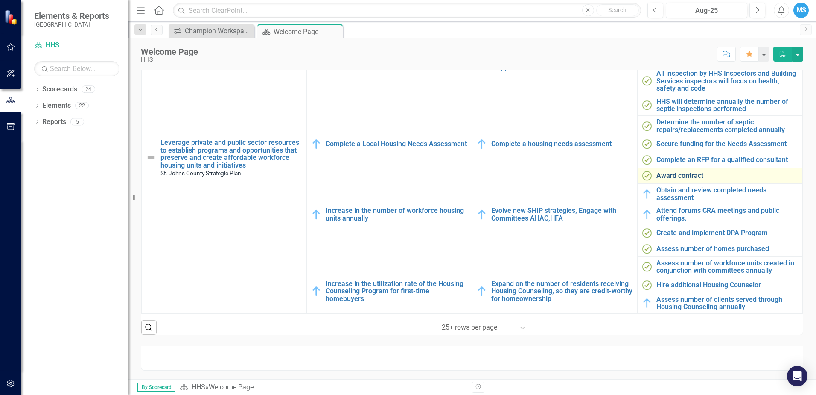
click at [677, 172] on link "Award contract" at bounding box center [728, 176] width 142 height 8
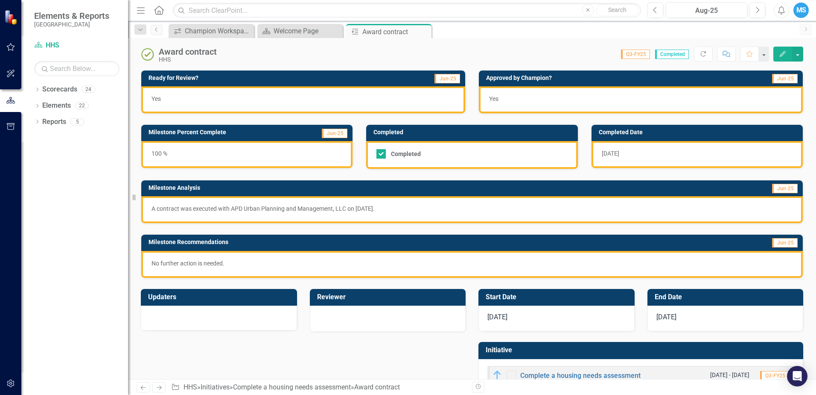
click at [583, 106] on div "Yes" at bounding box center [641, 99] width 324 height 27
click at [422, 32] on icon "Close" at bounding box center [423, 31] width 9 height 7
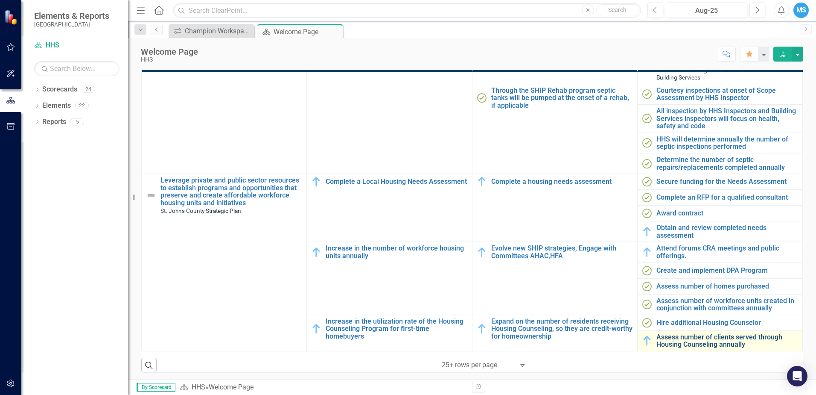
scroll to position [337, 0]
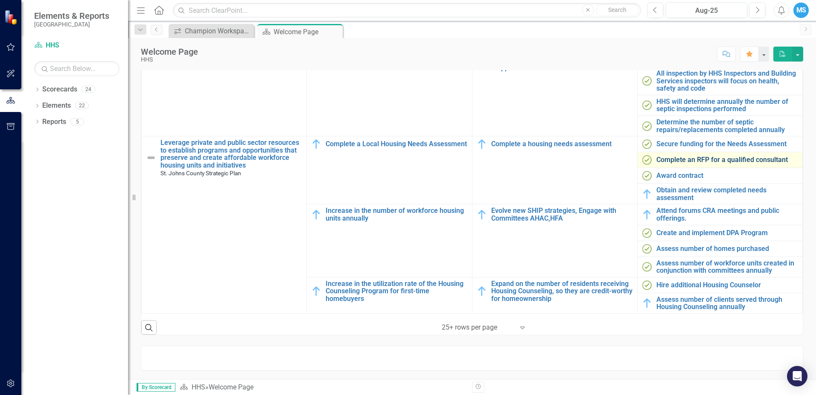
click at [669, 156] on link "Complete an RFP for a qualified consultant" at bounding box center [728, 160] width 142 height 8
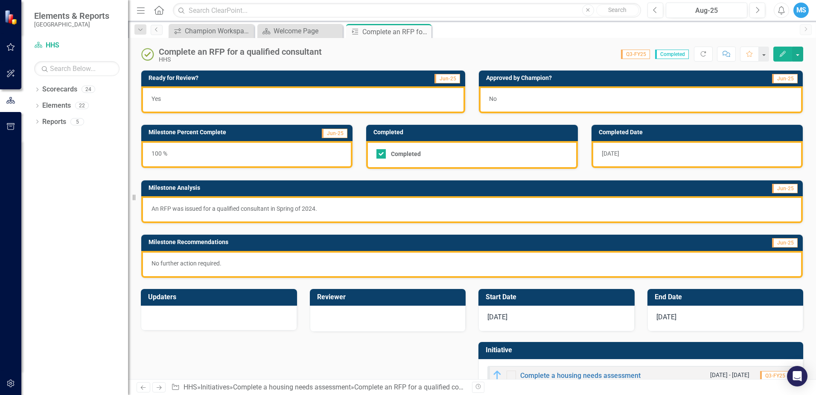
click at [585, 105] on div "No" at bounding box center [641, 99] width 324 height 27
click at [582, 102] on div "No" at bounding box center [641, 99] width 324 height 27
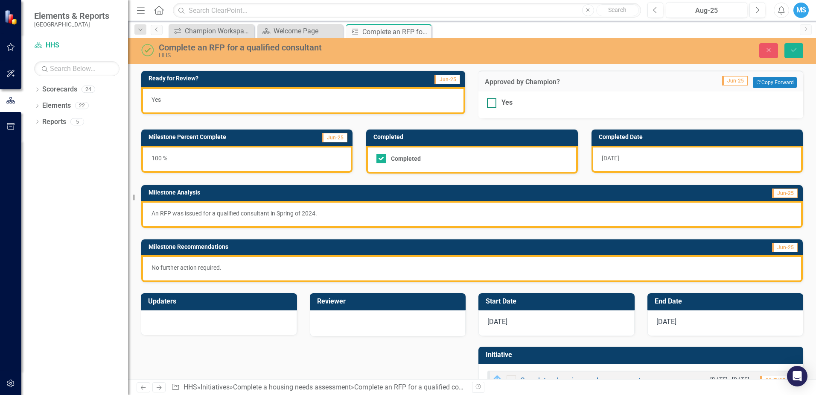
click at [517, 107] on div "Yes" at bounding box center [641, 103] width 308 height 10
click at [493, 104] on input "Yes" at bounding box center [490, 101] width 6 height 6
checkbox input "true"
click at [791, 47] on button "Save" at bounding box center [794, 50] width 19 height 15
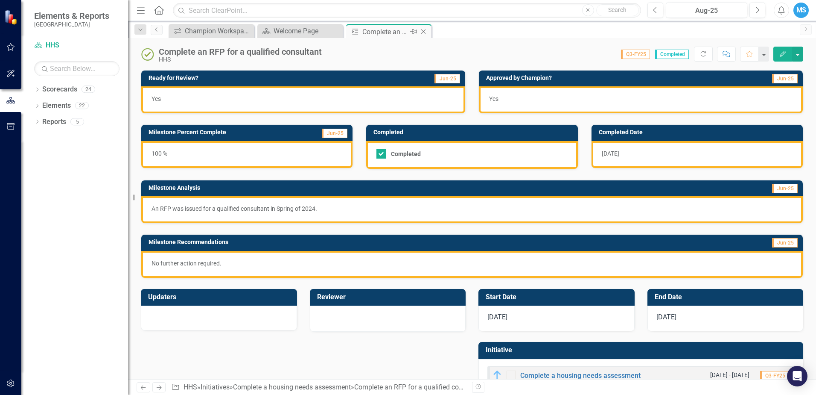
click at [425, 34] on icon "Close" at bounding box center [423, 31] width 9 height 7
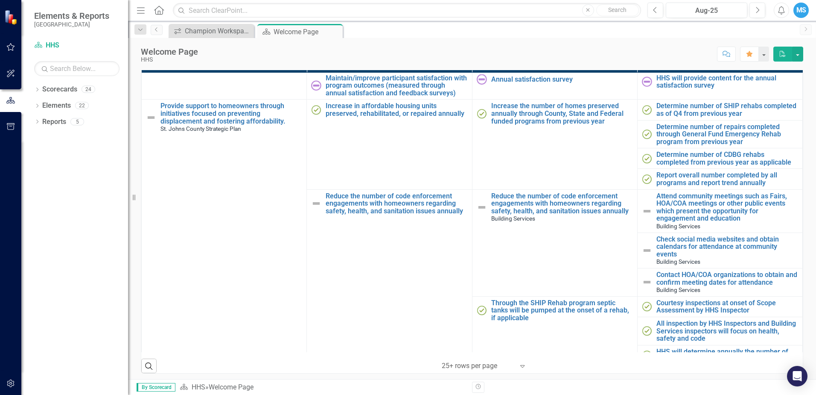
scroll to position [446, 0]
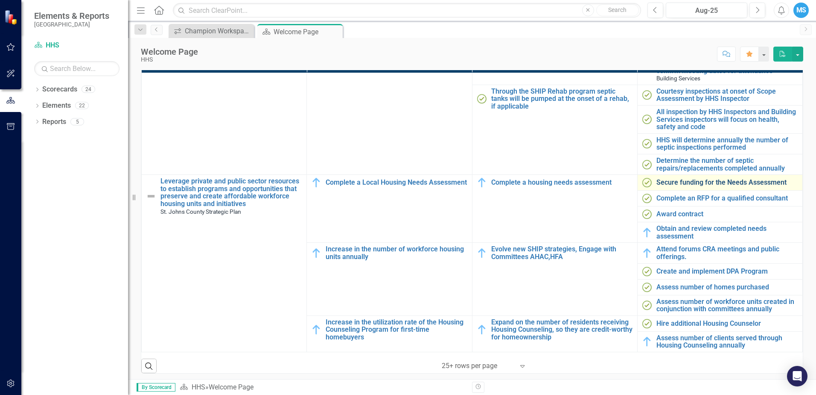
click at [679, 178] on link "Secure funding for the Needs Assessment" at bounding box center [728, 182] width 142 height 8
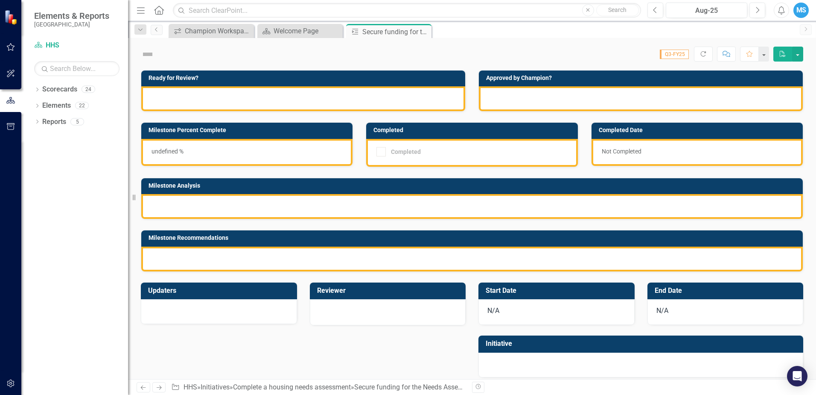
checkbox input "true"
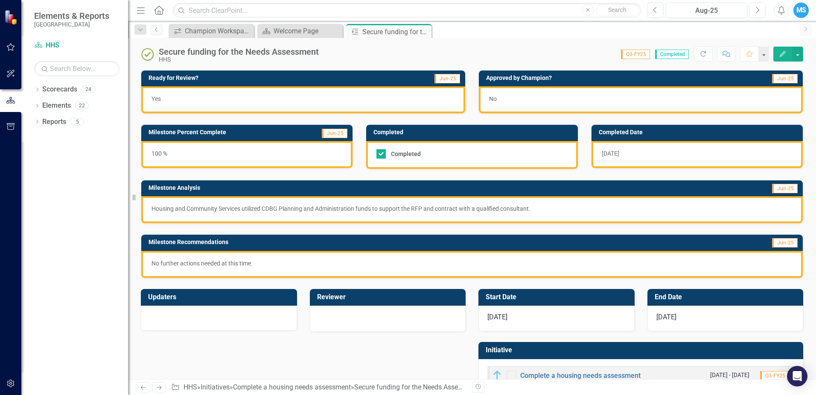
click at [582, 98] on div "No" at bounding box center [641, 99] width 324 height 27
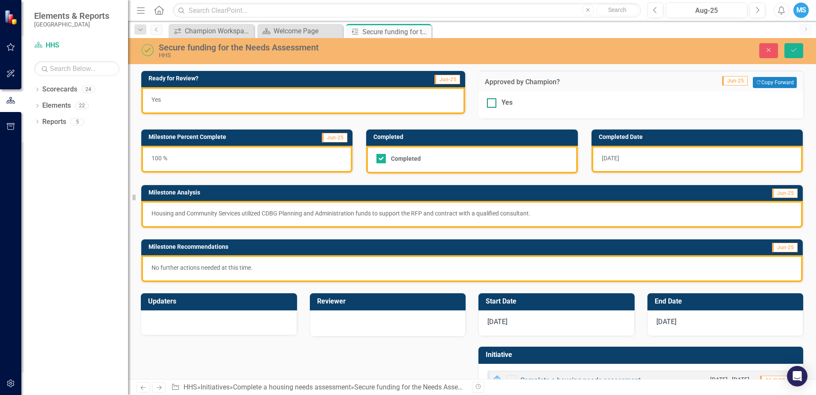
click at [505, 103] on div "Yes" at bounding box center [507, 103] width 11 height 10
click at [493, 103] on input "Yes" at bounding box center [490, 101] width 6 height 6
checkbox input "true"
click at [798, 53] on icon "Save" at bounding box center [794, 50] width 8 height 6
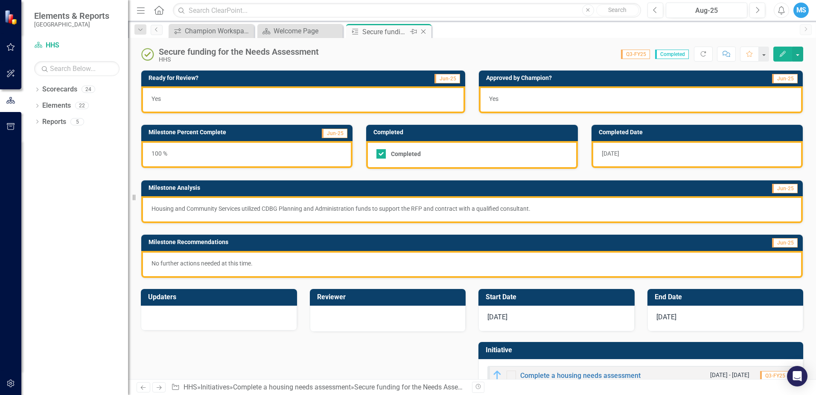
click at [425, 31] on icon "Close" at bounding box center [423, 31] width 9 height 7
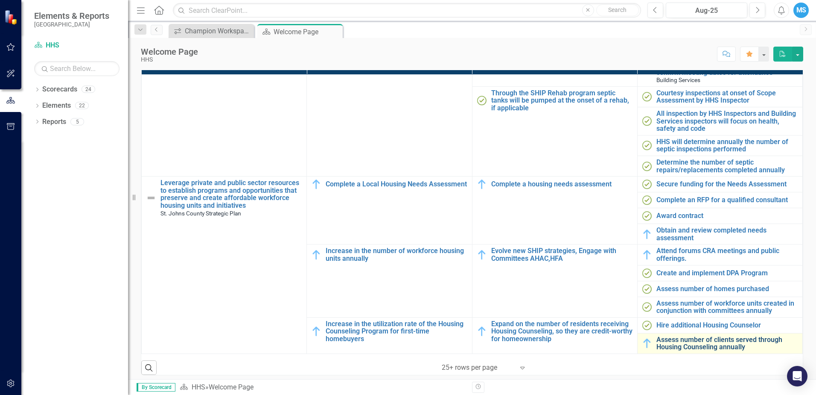
scroll to position [337, 0]
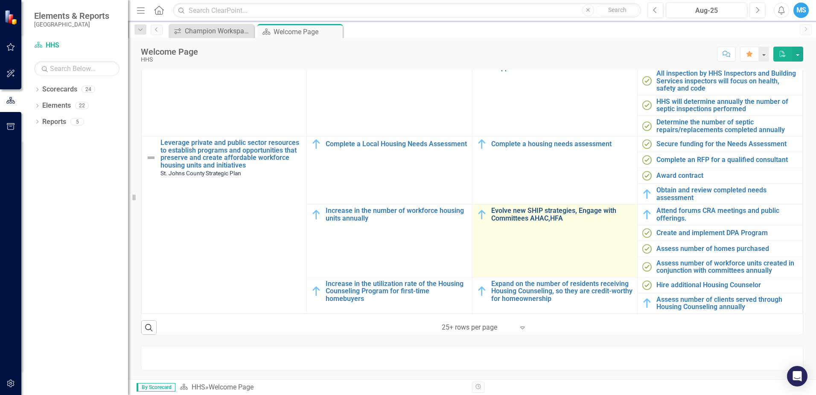
click at [579, 215] on link "Evolve new SHIP strategies, Engage with Committees AHAC,HFA" at bounding box center [562, 214] width 142 height 15
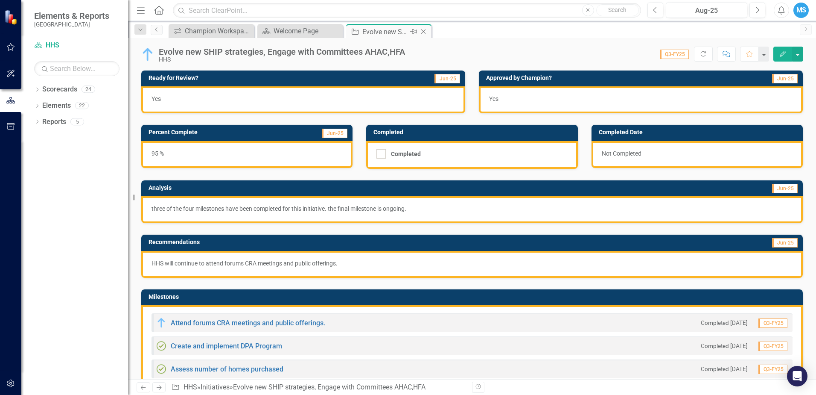
click at [424, 30] on icon "Close" at bounding box center [423, 31] width 9 height 7
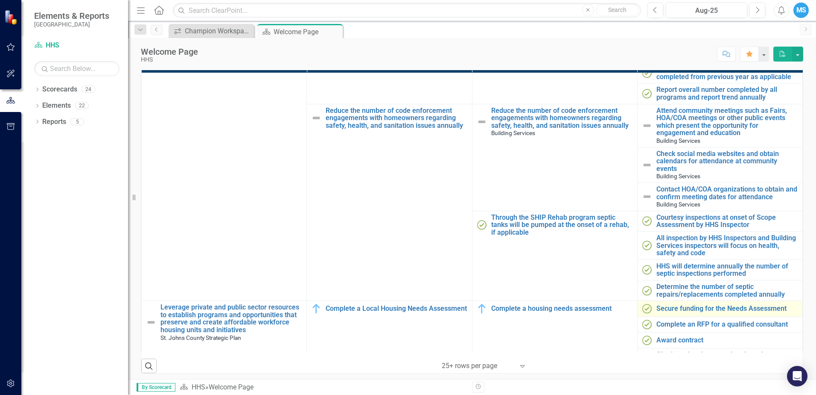
scroll to position [446, 0]
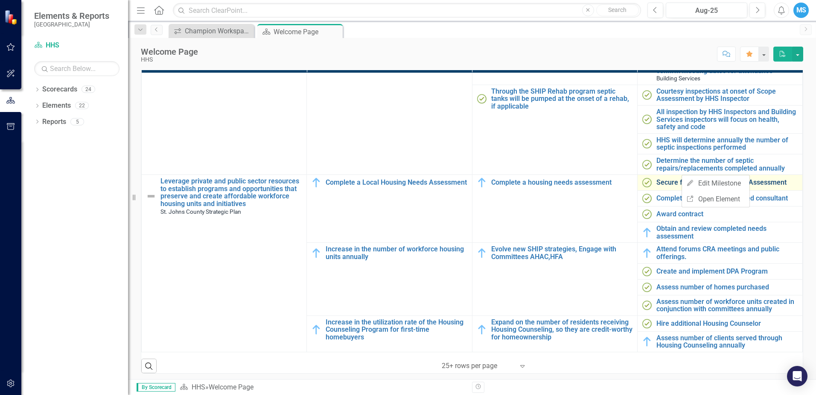
click at [672, 178] on link "Secure funding for the Needs Assessment" at bounding box center [728, 182] width 142 height 8
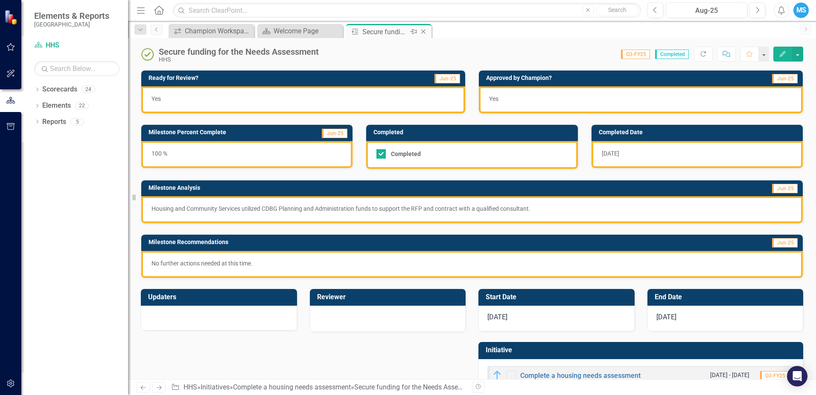
click at [424, 33] on icon "Close" at bounding box center [423, 31] width 9 height 7
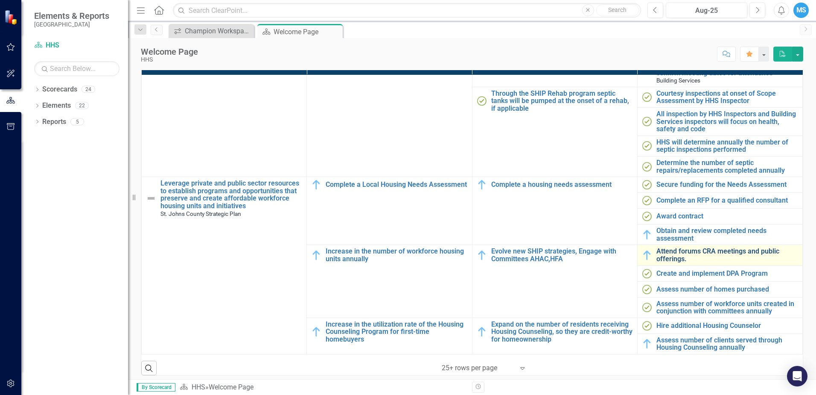
scroll to position [337, 0]
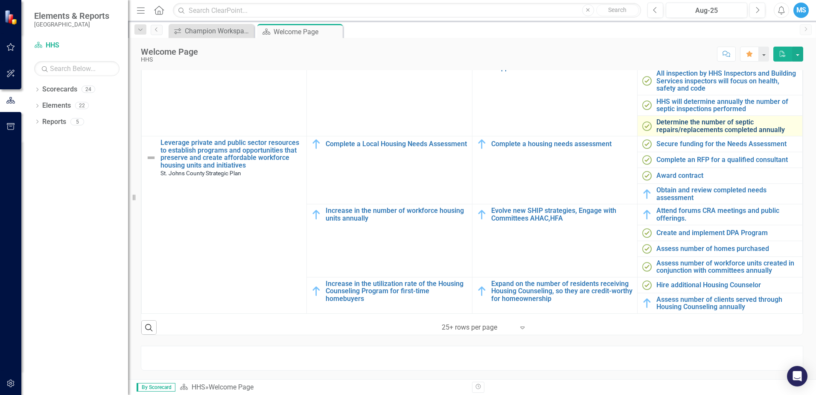
click at [700, 126] on link "Determine the number of septic repairs/replacements completed annually" at bounding box center [728, 125] width 142 height 15
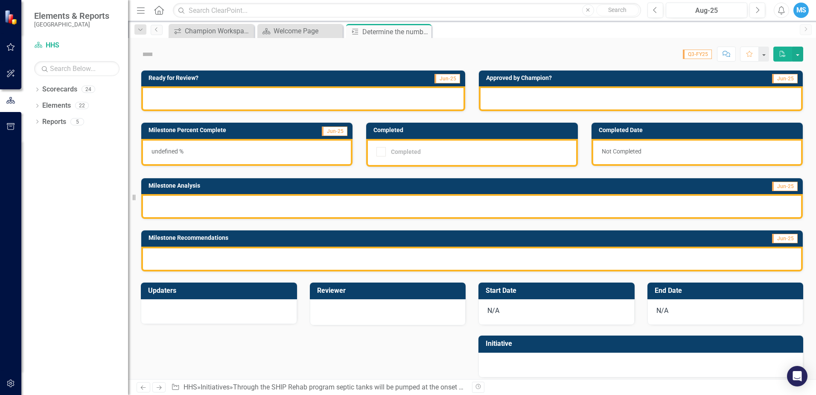
checkbox input "true"
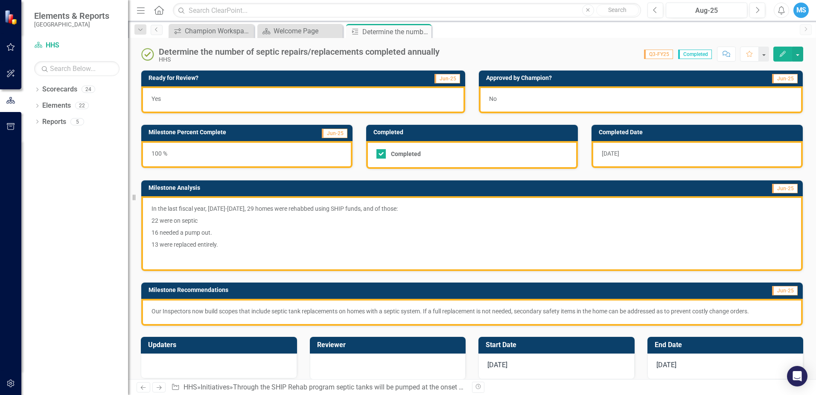
click at [604, 95] on div "No" at bounding box center [641, 99] width 324 height 27
click at [529, 97] on div "No" at bounding box center [641, 99] width 324 height 27
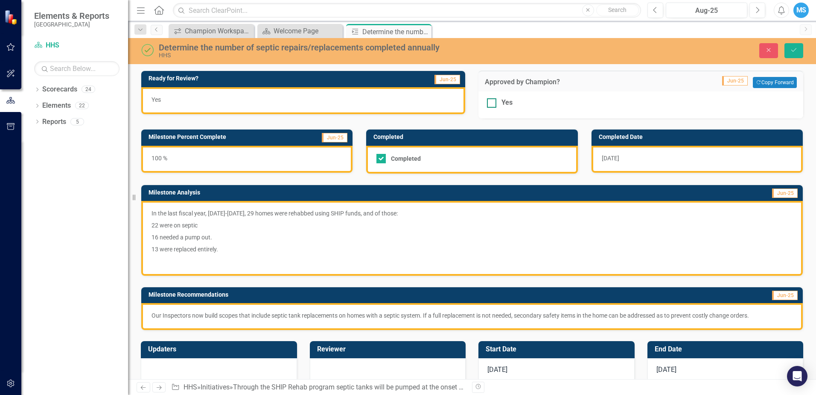
click at [508, 105] on div "Yes" at bounding box center [507, 103] width 11 height 10
click at [493, 104] on input "Yes" at bounding box center [490, 101] width 6 height 6
checkbox input "true"
click at [809, 44] on div "Close Save" at bounding box center [673, 50] width 274 height 15
click at [797, 49] on icon "Save" at bounding box center [794, 50] width 8 height 6
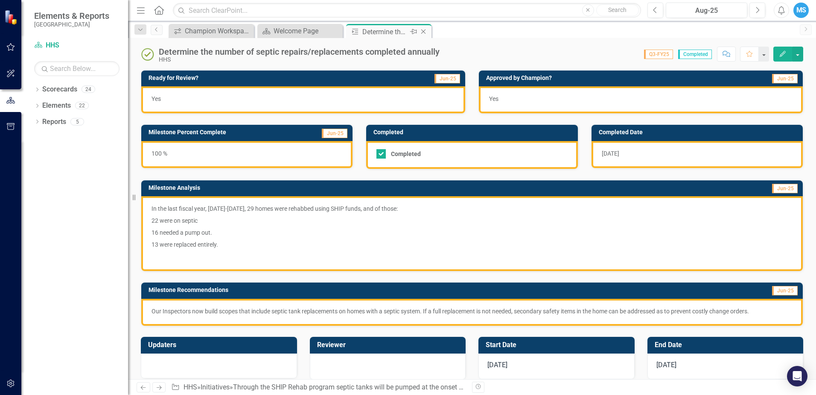
click at [426, 32] on icon "Close" at bounding box center [423, 31] width 9 height 7
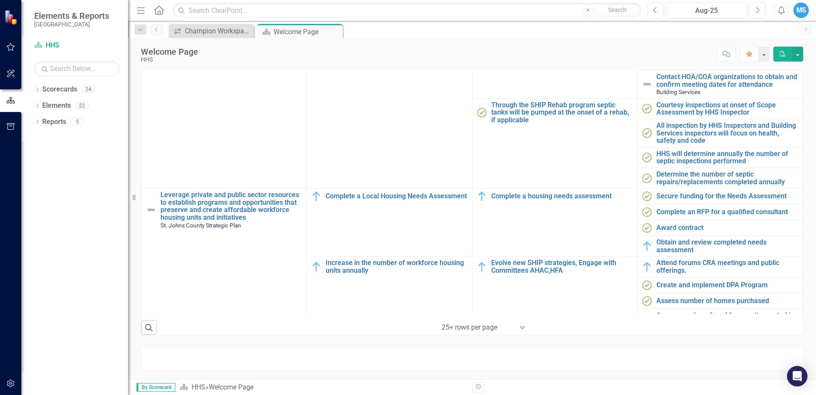
scroll to position [318, 0]
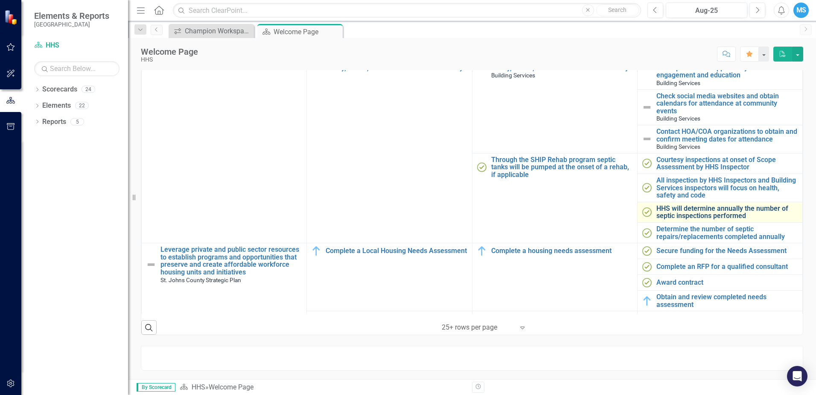
click at [711, 219] on link "HHS will determine annually the number of septic inspections performed" at bounding box center [728, 212] width 142 height 15
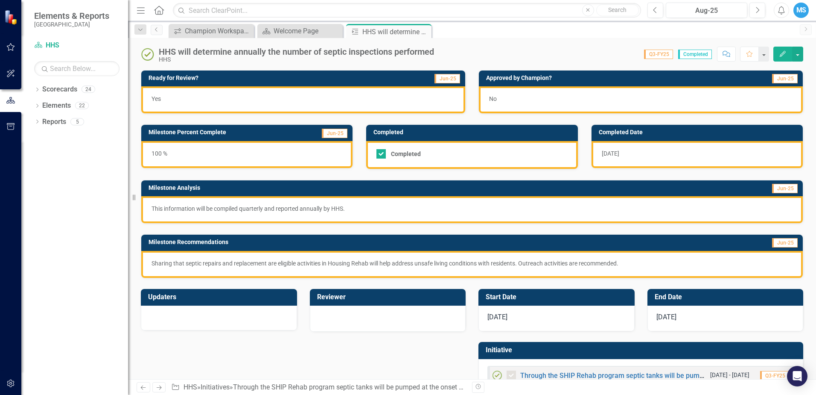
click at [545, 92] on div "No" at bounding box center [641, 99] width 324 height 27
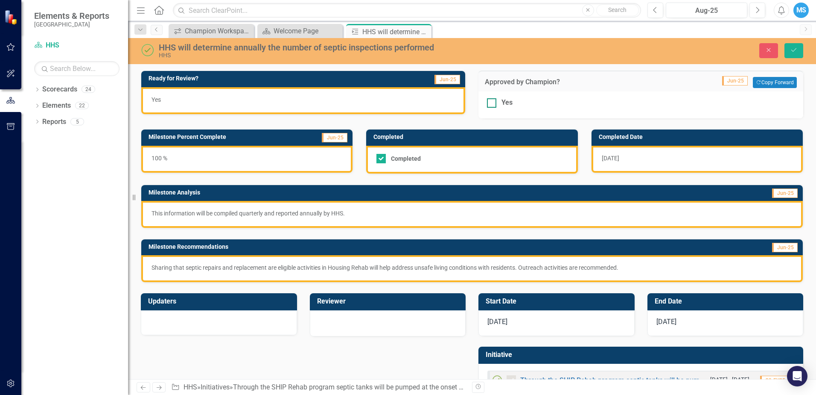
click at [489, 101] on input "Yes" at bounding box center [490, 101] width 6 height 6
checkbox input "true"
click at [795, 51] on icon "Save" at bounding box center [794, 50] width 8 height 6
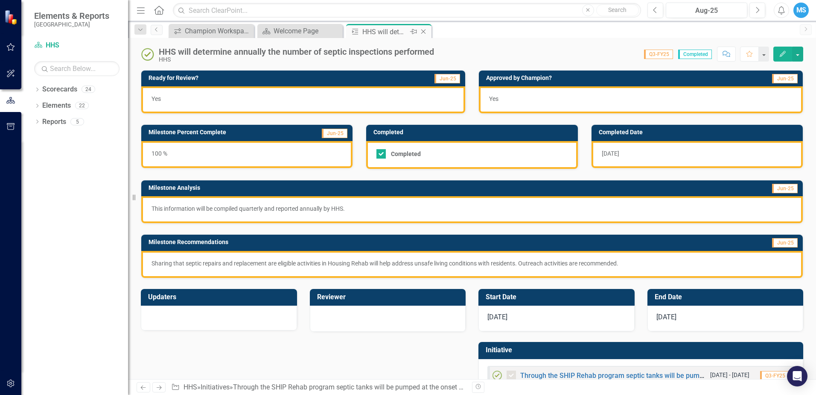
click at [425, 31] on icon "Close" at bounding box center [423, 31] width 9 height 7
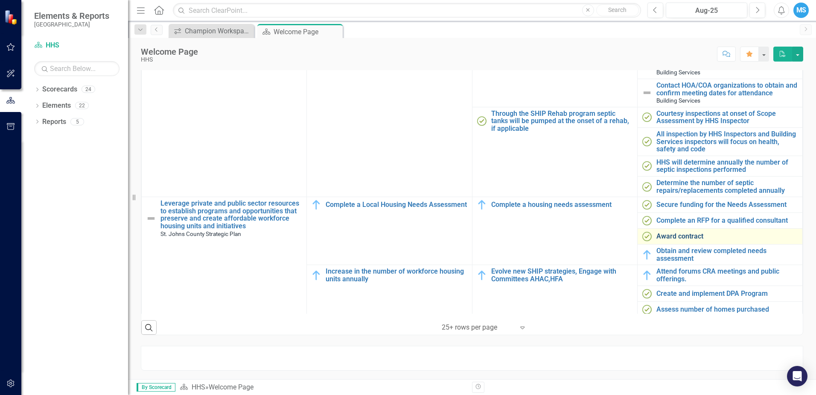
scroll to position [361, 0]
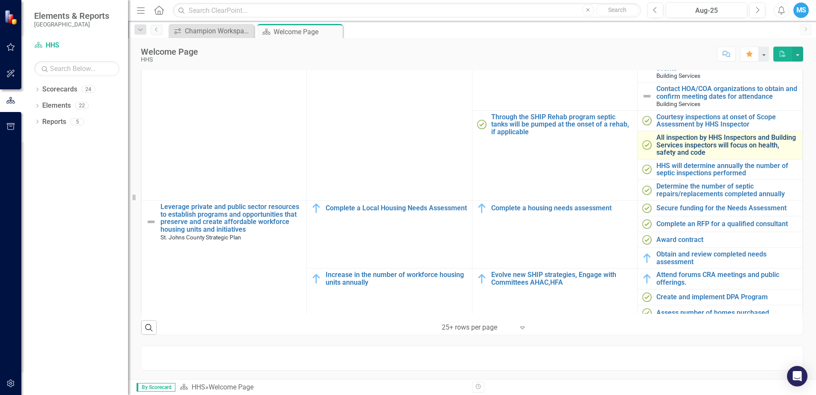
click at [700, 156] on link "All inspection by HHS Inspectors and Building Services inspectors will focus on…" at bounding box center [728, 145] width 142 height 23
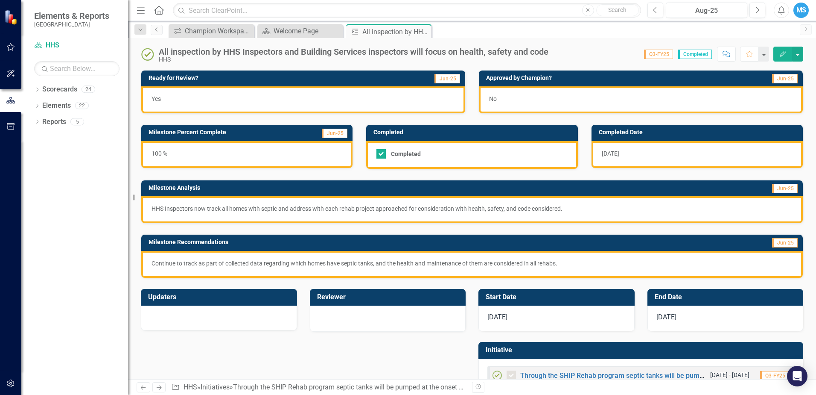
click at [532, 92] on div "No" at bounding box center [641, 99] width 324 height 27
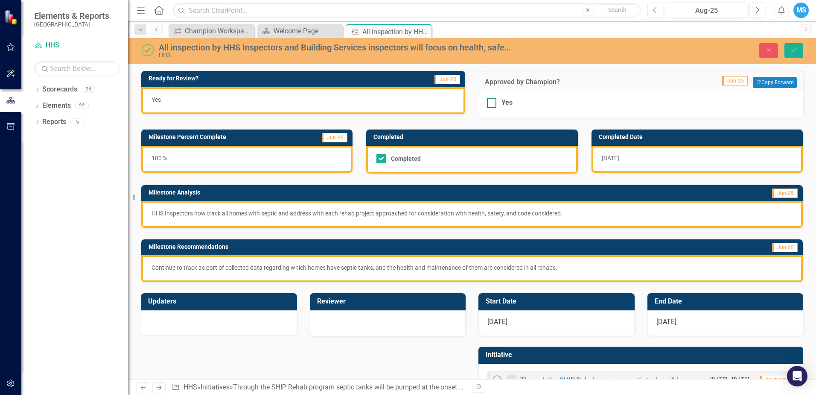
click at [509, 103] on div "Yes" at bounding box center [507, 103] width 11 height 10
click at [493, 103] on input "Yes" at bounding box center [490, 101] width 6 height 6
checkbox input "true"
click at [795, 49] on icon "Save" at bounding box center [794, 50] width 8 height 6
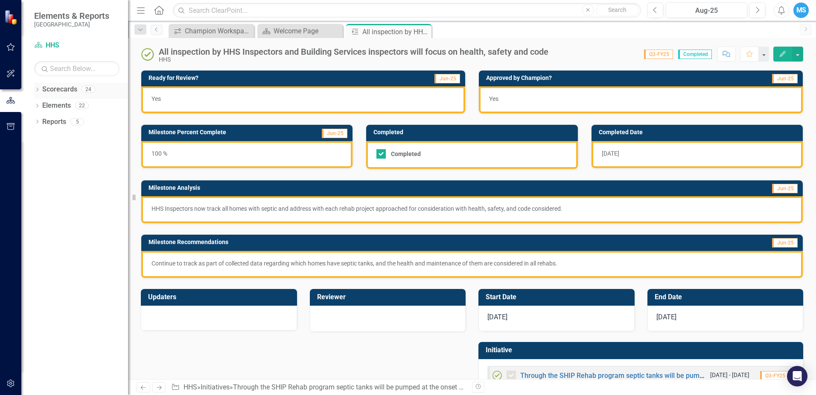
click at [57, 86] on link "Scorecards" at bounding box center [59, 90] width 35 height 10
click at [0, 0] on icon "Close" at bounding box center [0, 0] width 0 height 0
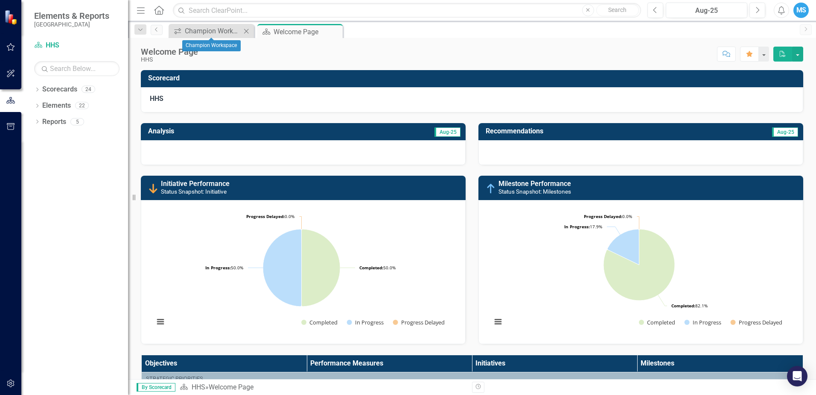
click at [245, 30] on icon "Close" at bounding box center [246, 31] width 9 height 7
click at [9, 43] on button "button" at bounding box center [10, 47] width 19 height 18
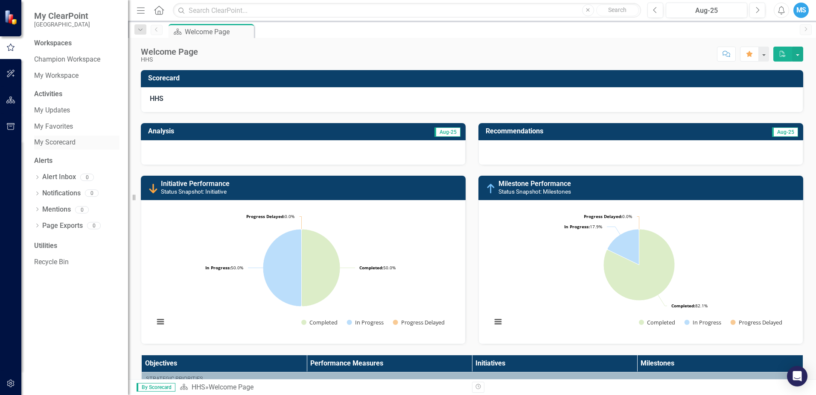
click at [51, 141] on link "My Scorecard" at bounding box center [76, 142] width 85 height 10
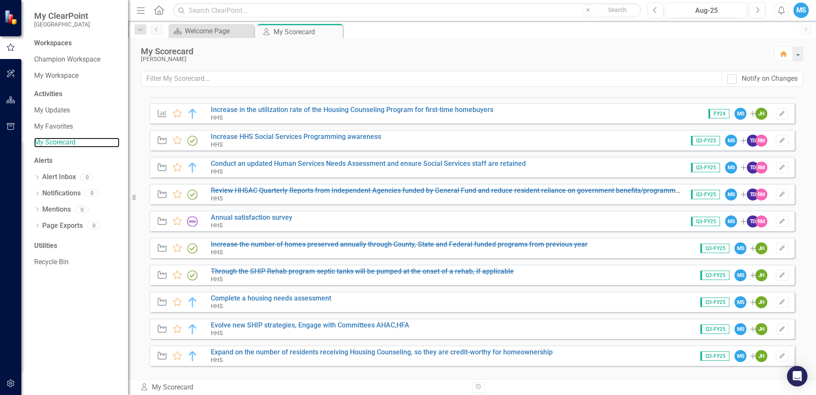
scroll to position [237, 0]
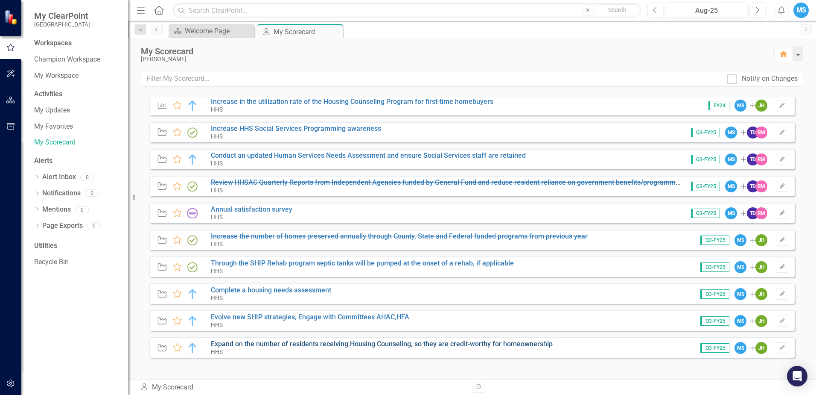
click at [457, 343] on link "Expand on the number of residents receiving Housing Counseling, so they are cre…" at bounding box center [382, 343] width 342 height 8
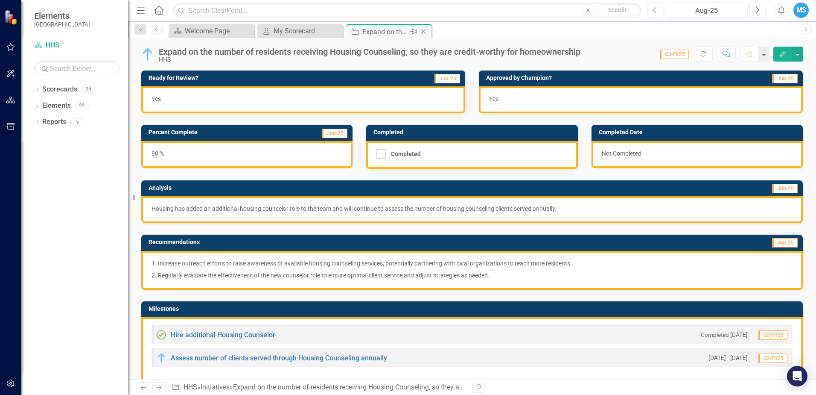
click at [424, 32] on icon "Close" at bounding box center [423, 31] width 9 height 7
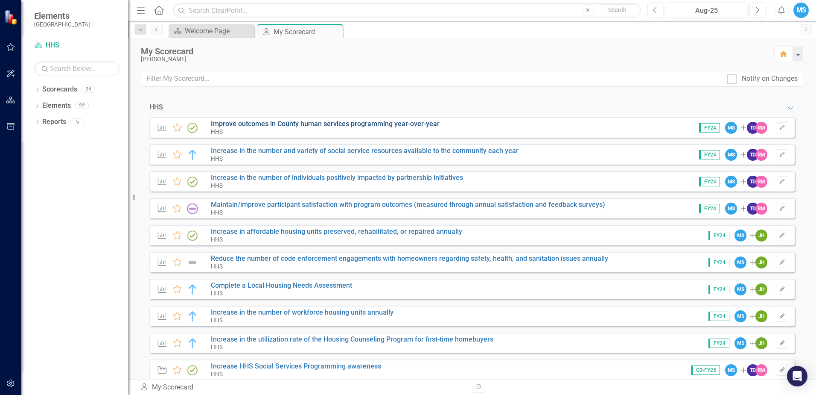
click at [389, 126] on link "Improve outcomes in County human services programming year-over-year" at bounding box center [325, 124] width 229 height 8
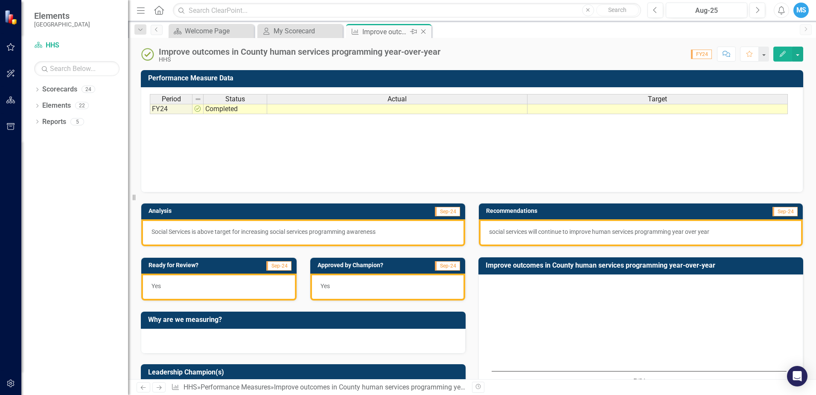
click at [426, 33] on icon "Close" at bounding box center [423, 31] width 9 height 7
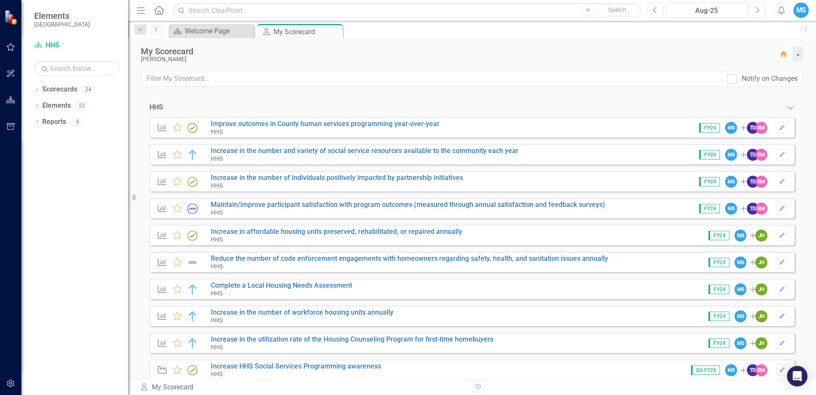
click at [376, 157] on div "HHS" at bounding box center [365, 159] width 308 height 8
click at [378, 154] on link "Increase in the number and variety of social service resources available to the…" at bounding box center [365, 150] width 308 height 8
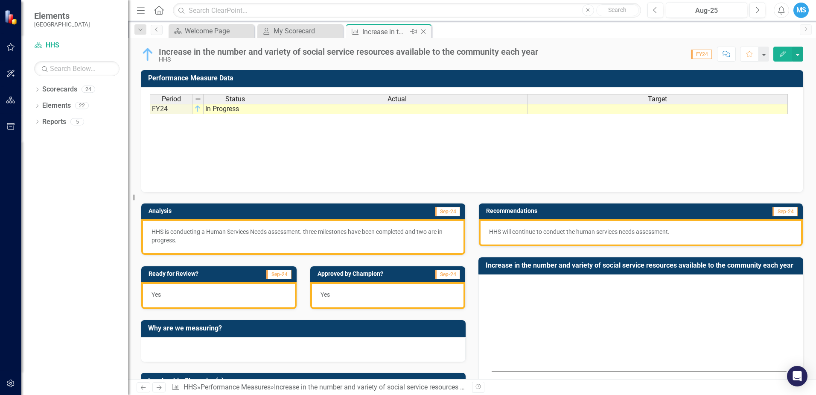
click at [429, 32] on div "Close" at bounding box center [424, 31] width 11 height 11
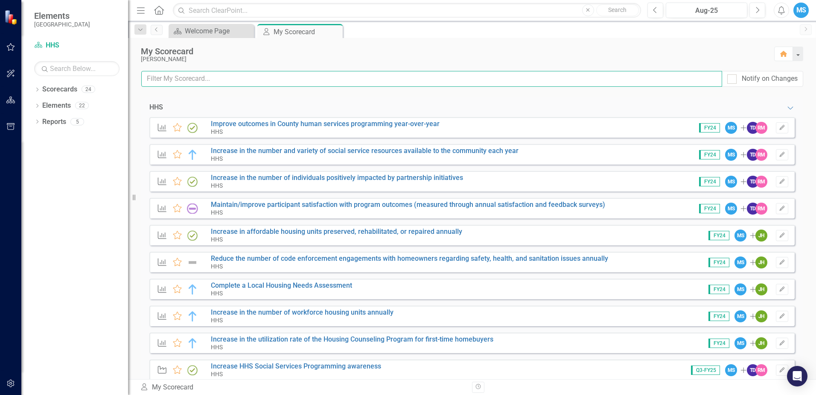
click at [321, 79] on input "text" at bounding box center [431, 79] width 581 height 16
click at [733, 82] on div at bounding box center [732, 78] width 9 height 9
click at [733, 80] on input "Notify on Changes" at bounding box center [731, 77] width 6 height 6
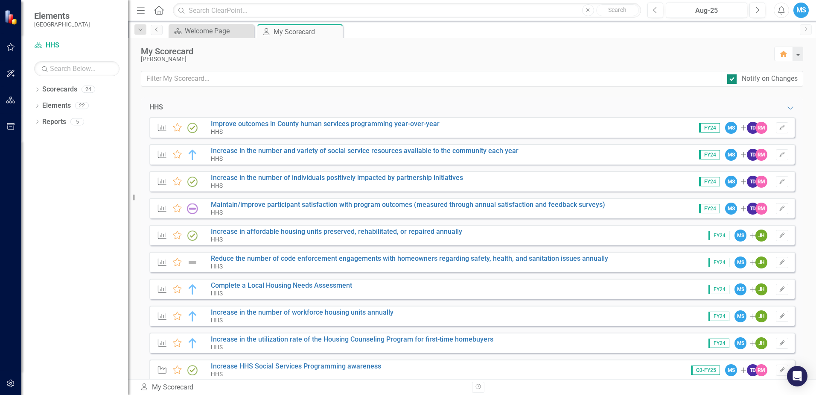
click at [733, 82] on div at bounding box center [732, 78] width 9 height 9
click at [733, 80] on input "Notify on Changes" at bounding box center [731, 77] width 6 height 6
checkbox input "false"
click at [682, 99] on div "HHS Expanded" at bounding box center [472, 107] width 663 height 20
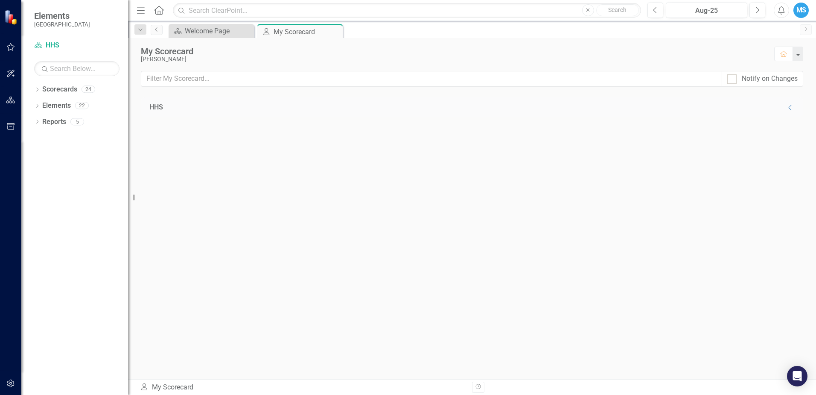
click at [761, 110] on div "HHS Collapse" at bounding box center [472, 107] width 646 height 10
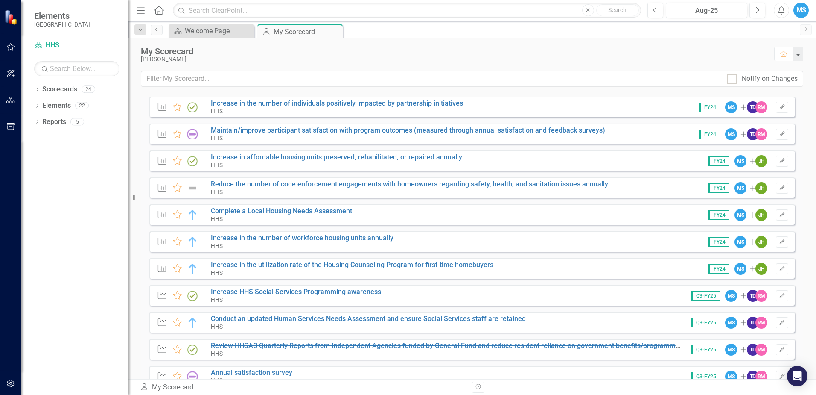
scroll to position [237, 0]
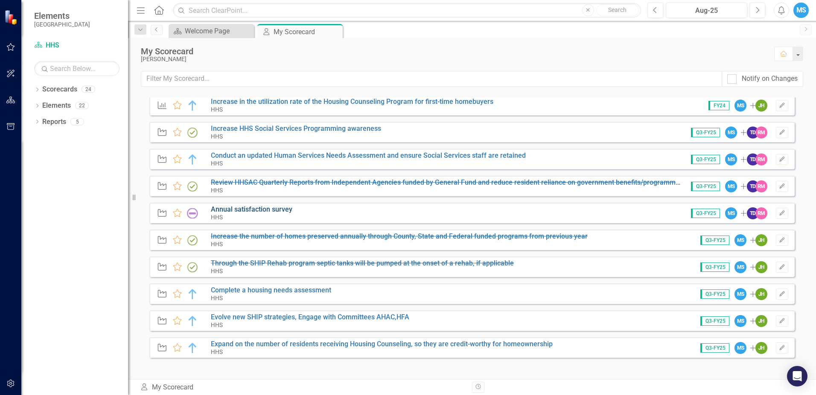
click at [269, 205] on link "Annual satisfaction survey" at bounding box center [252, 209] width 82 height 8
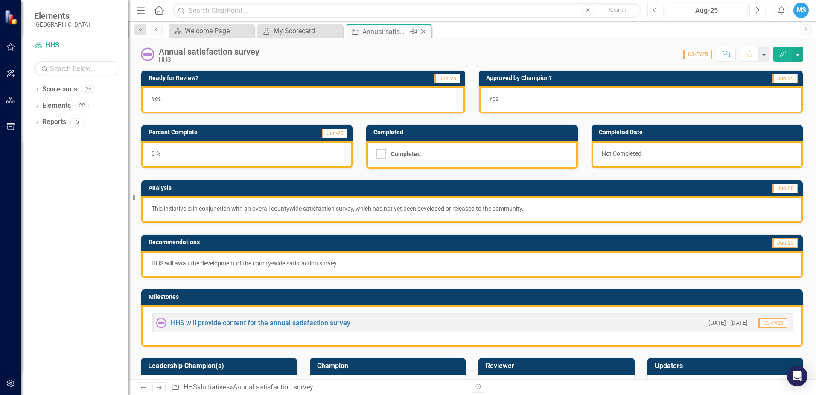
click at [423, 31] on icon "Close" at bounding box center [423, 31] width 9 height 7
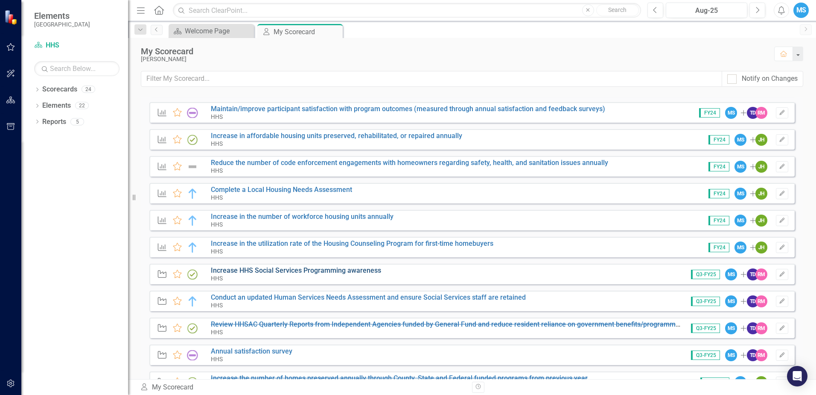
scroll to position [214, 0]
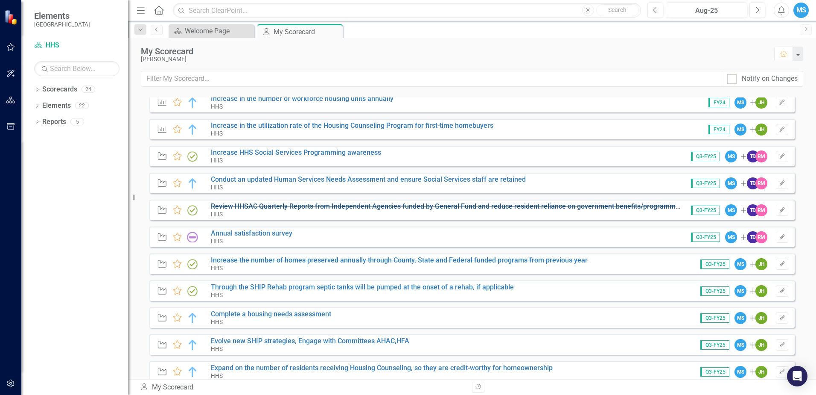
click at [315, 205] on s "Review HHSAC Quarterly Reports from Independent Agencies funded by General Fund…" at bounding box center [448, 206] width 474 height 8
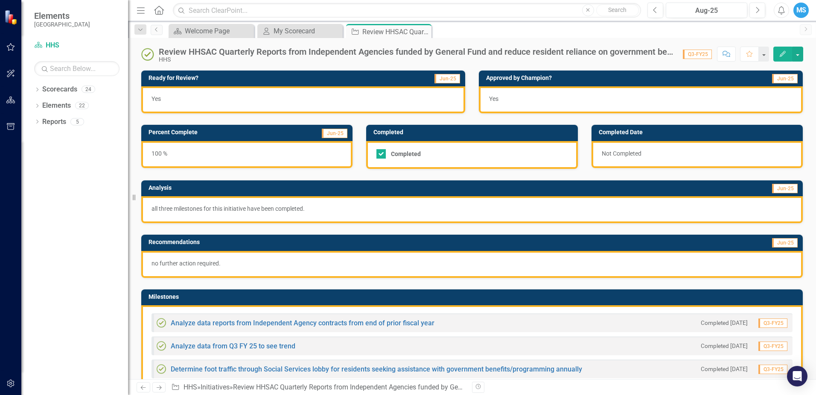
checkbox input "true"
click at [424, 31] on icon at bounding box center [423, 31] width 5 height 5
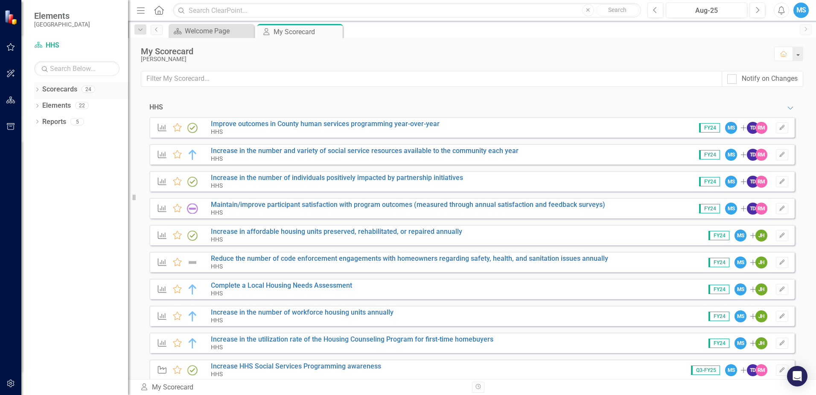
click at [67, 93] on link "Scorecards" at bounding box center [59, 90] width 35 height 10
click at [38, 91] on icon "Dropdown" at bounding box center [37, 90] width 6 height 5
click at [40, 102] on div "Dropdown" at bounding box center [41, 105] width 6 height 7
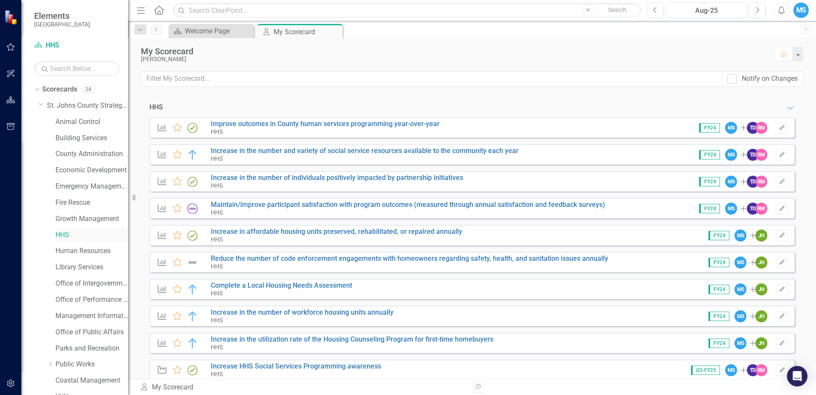
click at [58, 233] on link "HHS" at bounding box center [92, 235] width 73 height 10
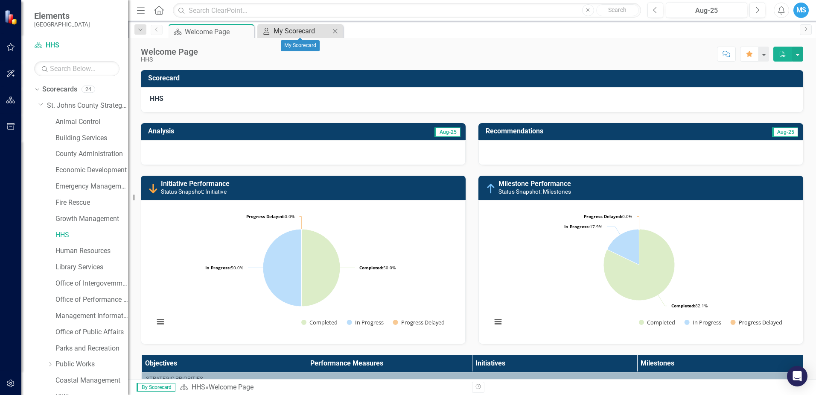
click at [296, 26] on div "My Scorecard" at bounding box center [302, 31] width 56 height 11
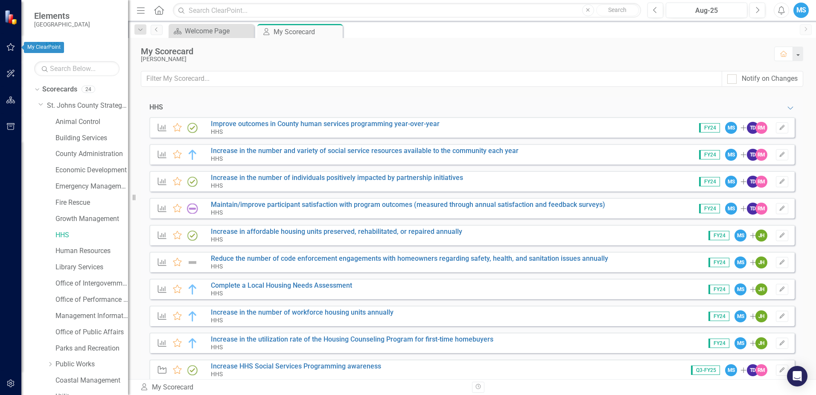
click at [10, 47] on icon "button" at bounding box center [10, 47] width 9 height 7
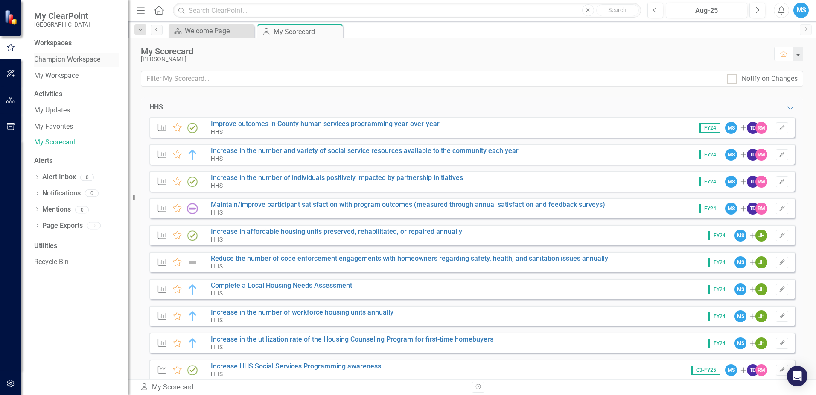
click at [76, 53] on div "Champion Workspace" at bounding box center [76, 60] width 85 height 14
click at [75, 55] on link "Champion Workspace" at bounding box center [76, 60] width 85 height 10
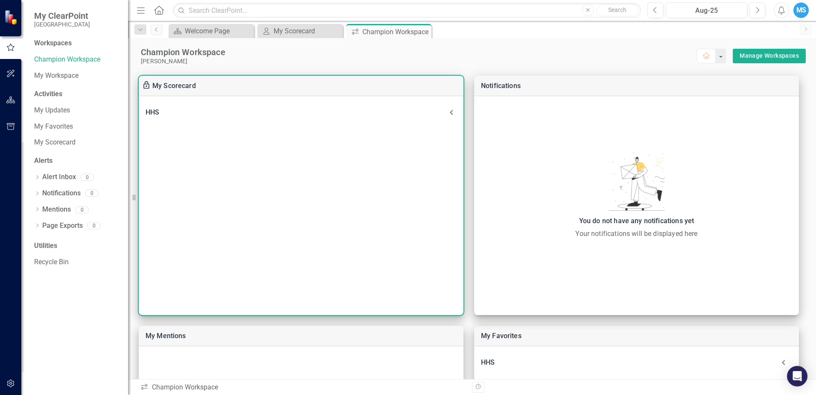
click at [449, 113] on icon at bounding box center [452, 112] width 10 height 10
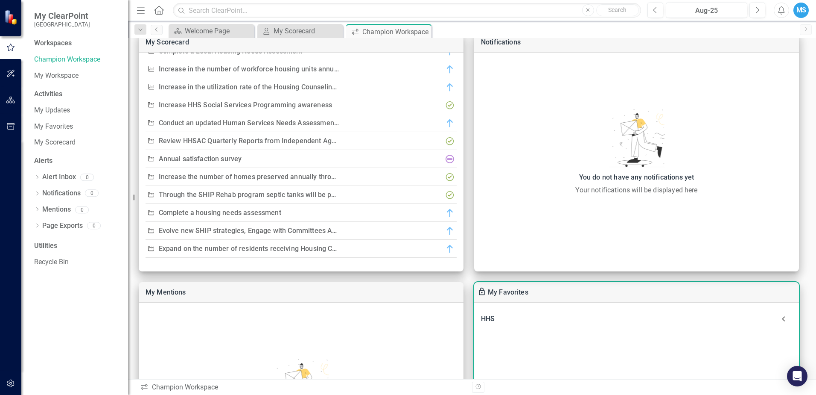
scroll to position [43, 0]
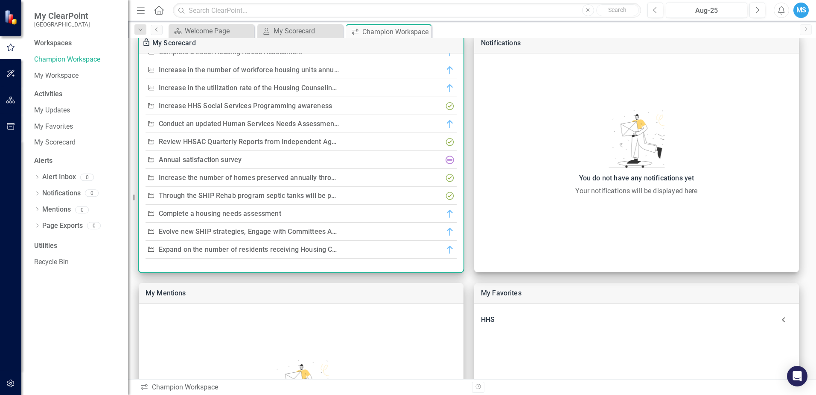
click at [277, 250] on link "Expand on the number of residents receiving Housing Counseling, so they are cre…" at bounding box center [333, 249] width 349 height 8
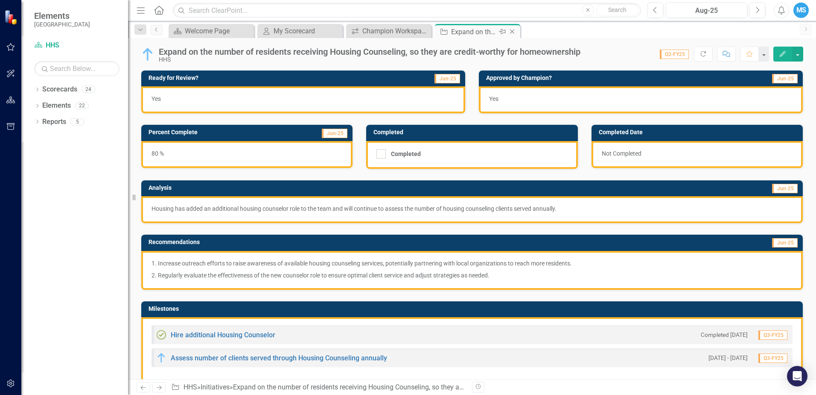
click at [515, 34] on icon "Close" at bounding box center [512, 31] width 9 height 7
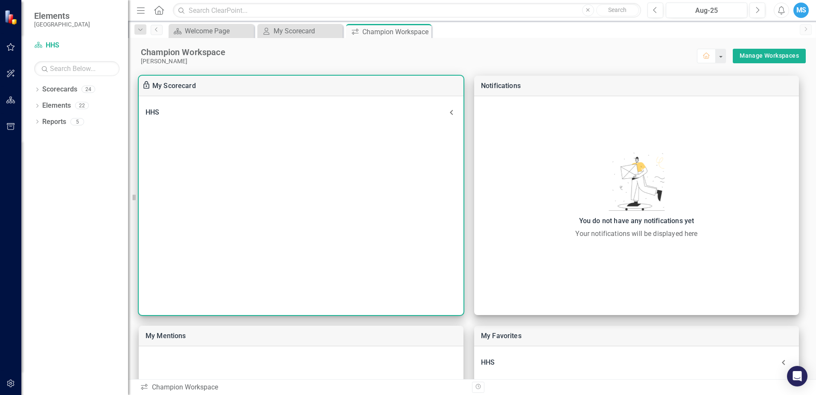
click at [453, 113] on icon at bounding box center [452, 112] width 10 height 10
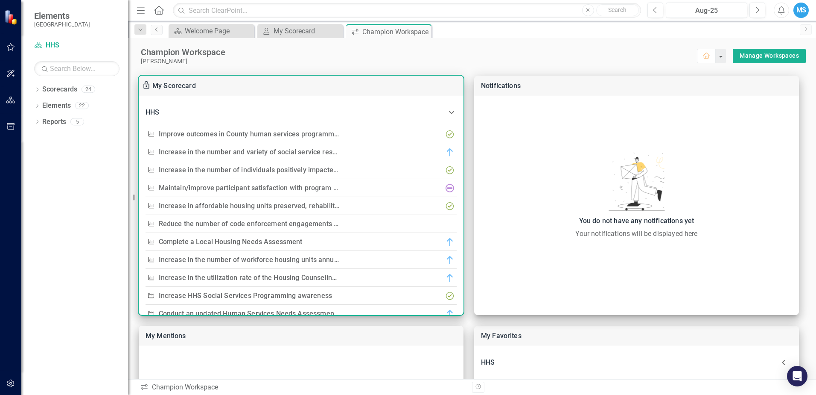
click at [259, 262] on link "Increase in the number of workforce housing units annually" at bounding box center [252, 259] width 187 height 8
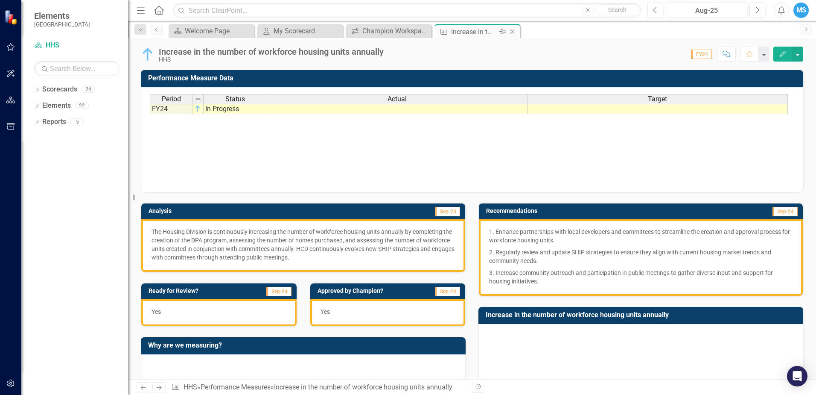
click at [514, 32] on icon "Close" at bounding box center [512, 31] width 9 height 7
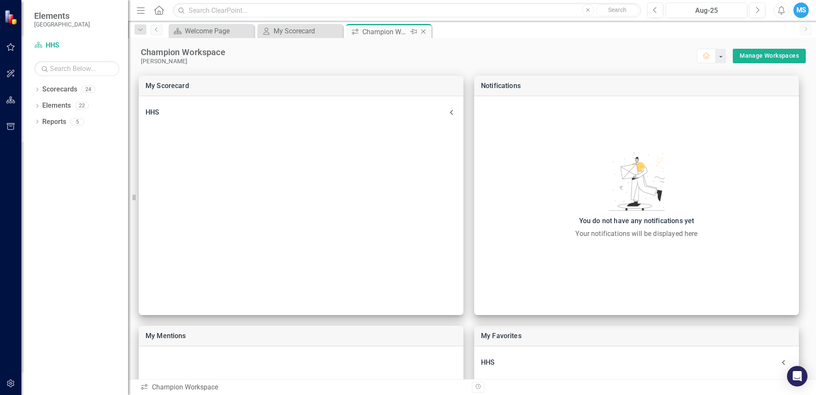
click at [425, 29] on icon "Close" at bounding box center [423, 31] width 9 height 7
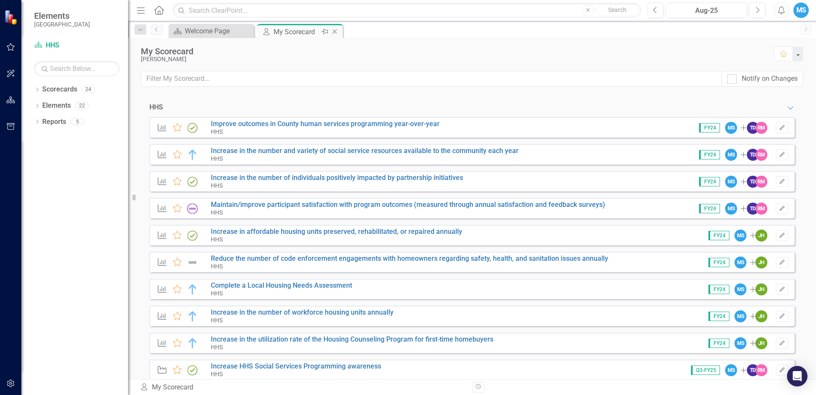
click at [336, 29] on icon "Close" at bounding box center [335, 31] width 9 height 7
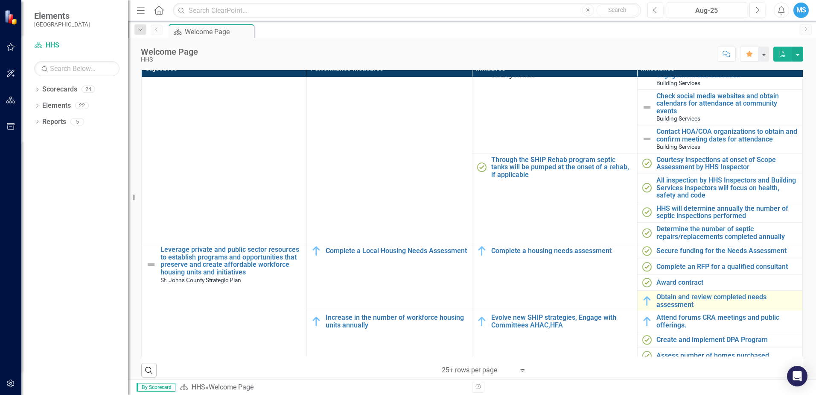
scroll to position [318, 0]
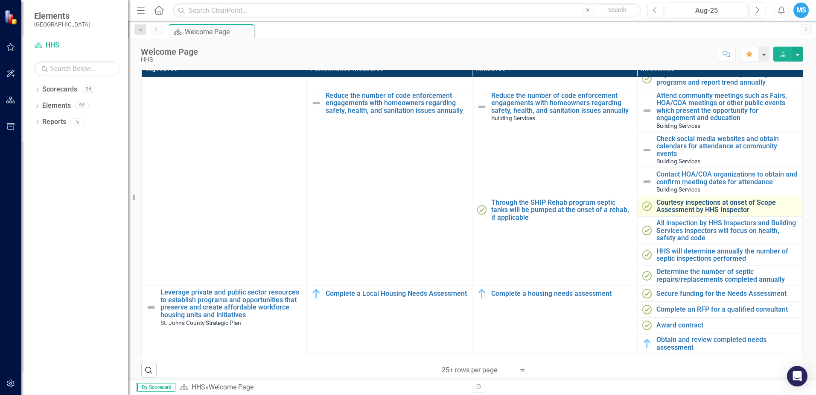
click at [692, 214] on link "Courtesy inspections at onset of Scope Assessment by HHS Inspector" at bounding box center [728, 206] width 142 height 15
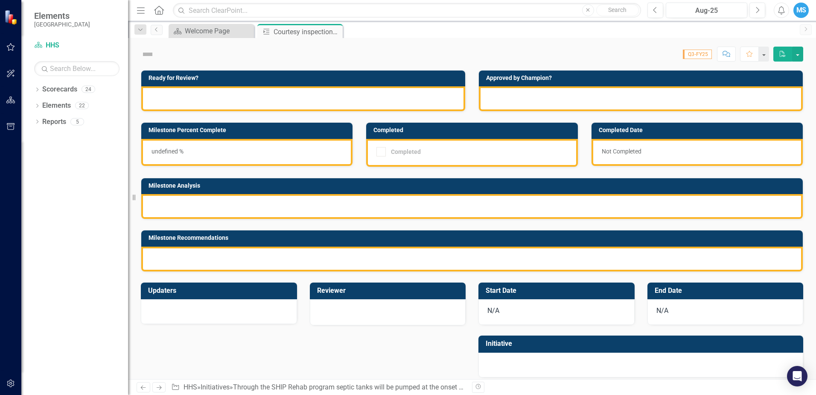
checkbox input "true"
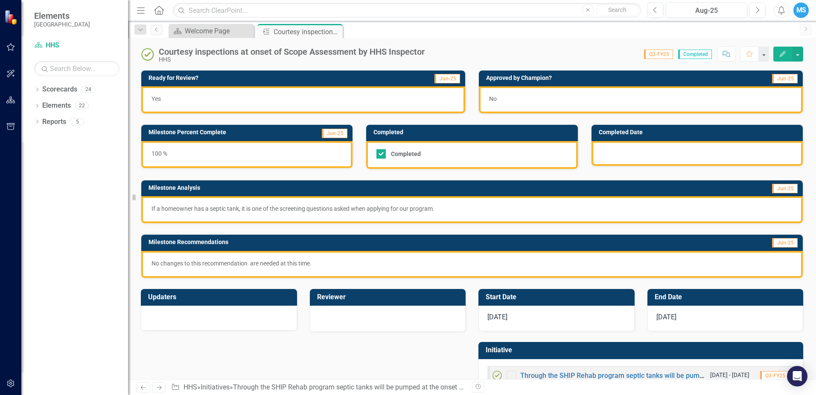
checkbox input "true"
click at [562, 94] on div "No" at bounding box center [641, 99] width 324 height 27
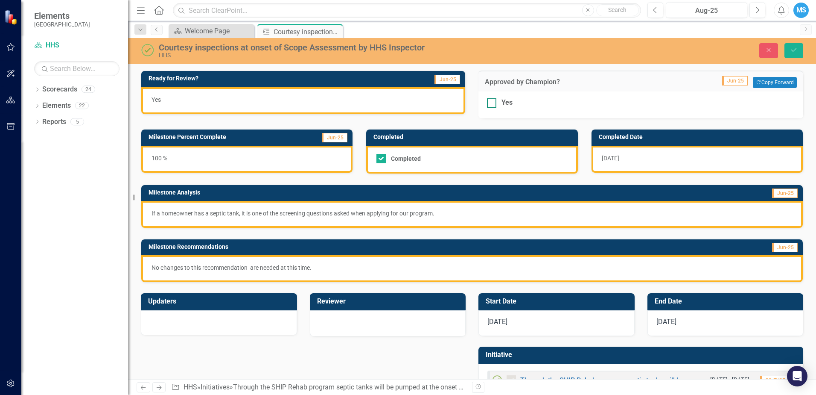
click at [527, 100] on div "Yes" at bounding box center [641, 103] width 308 height 10
click at [493, 100] on input "Yes" at bounding box center [490, 101] width 6 height 6
checkbox input "true"
click at [796, 49] on icon "Save" at bounding box center [794, 50] width 8 height 6
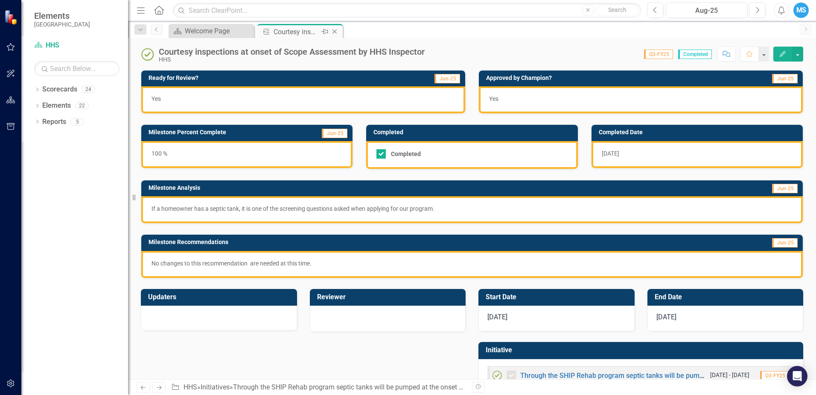
click at [335, 31] on icon "Close" at bounding box center [335, 31] width 9 height 7
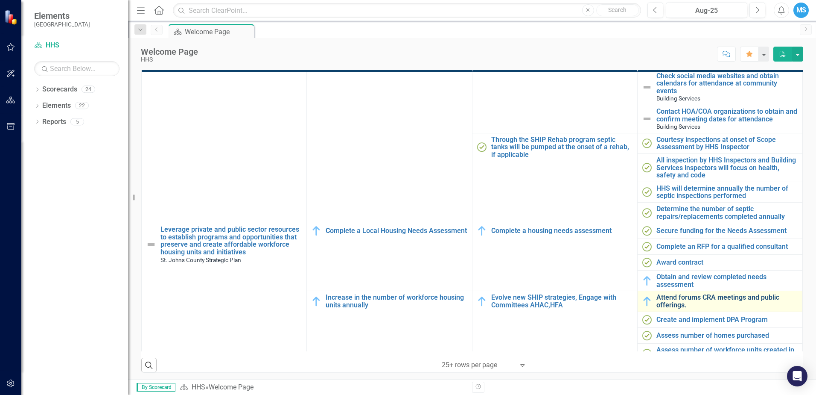
scroll to position [318, 0]
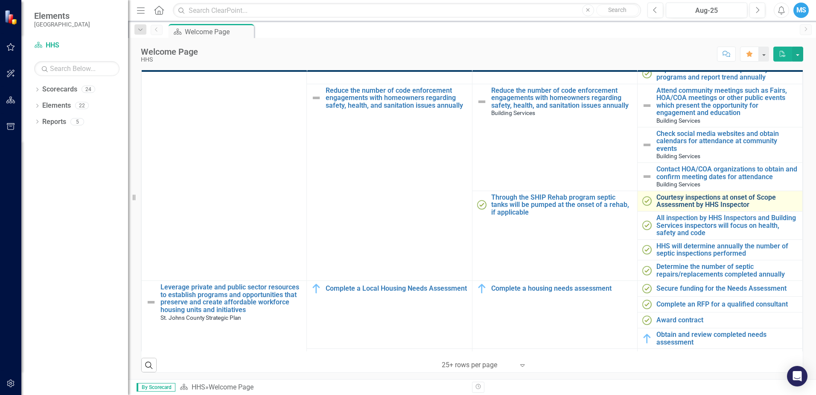
click at [687, 208] on link "Courtesy inspections at onset of Scope Assessment by HHS Inspector" at bounding box center [728, 200] width 142 height 15
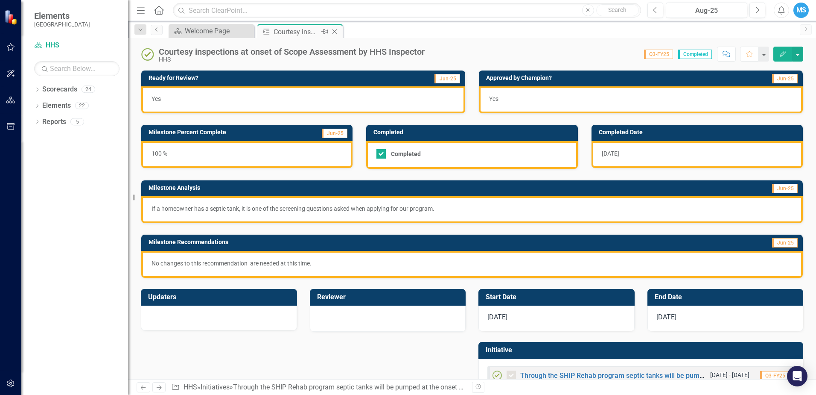
click at [336, 32] on icon at bounding box center [335, 31] width 5 height 5
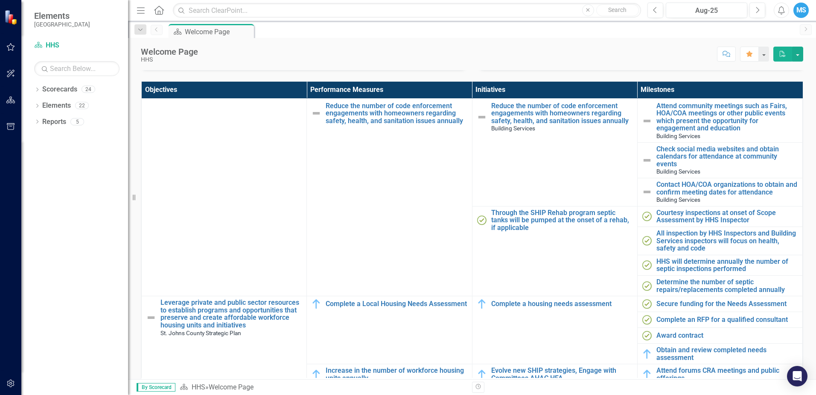
scroll to position [318, 0]
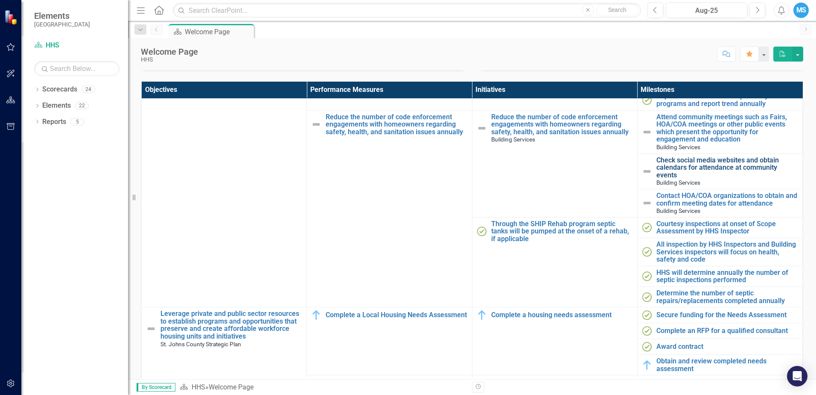
click at [687, 178] on link "Check social media websites and obtain calendars for attendance at community ev…" at bounding box center [728, 167] width 142 height 23
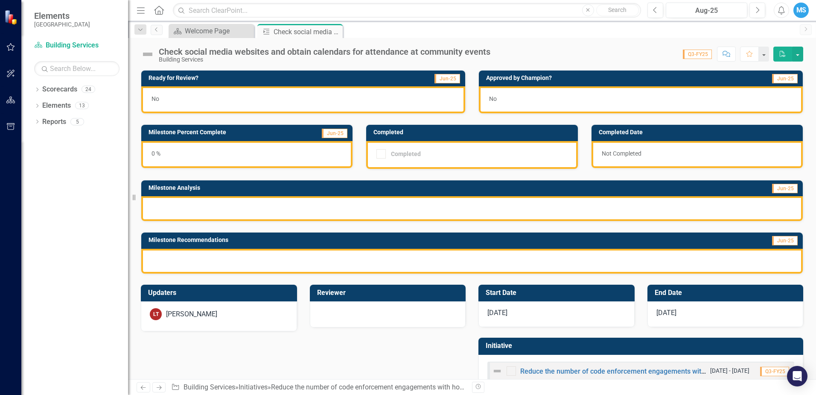
click at [522, 97] on div "No" at bounding box center [641, 99] width 324 height 27
click at [508, 102] on div "No" at bounding box center [641, 99] width 324 height 27
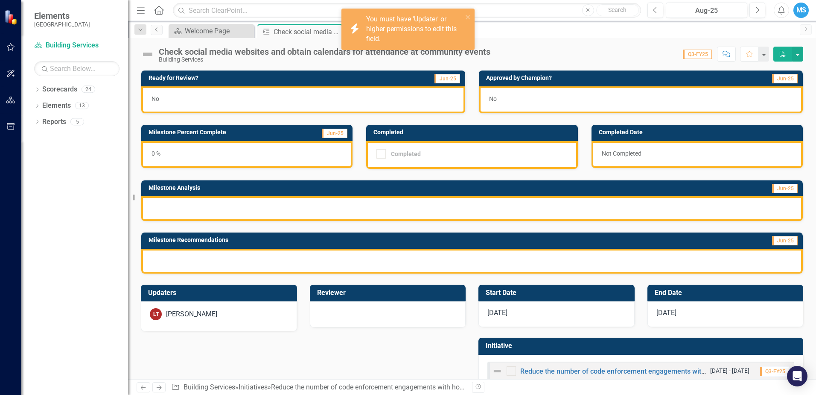
click at [492, 98] on span "No" at bounding box center [493, 98] width 8 height 7
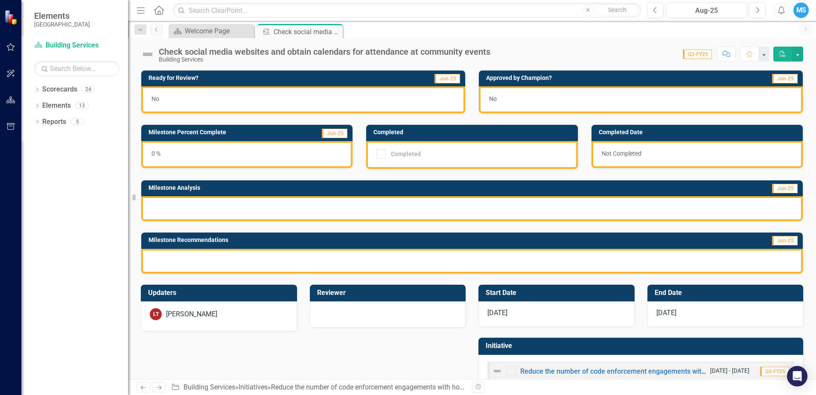
click at [692, 104] on div "No" at bounding box center [641, 99] width 324 height 27
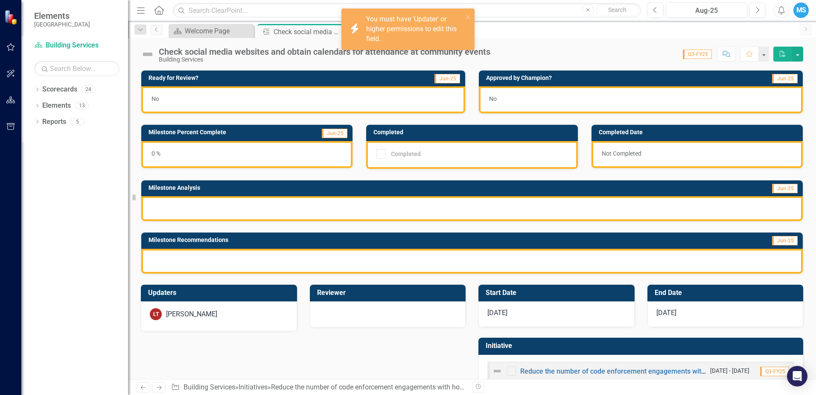
click at [780, 82] on span "Jun-25" at bounding box center [785, 78] width 26 height 9
click at [627, 51] on div "Score: N/A Q3-FY25 Completed Comment Favorite PDF" at bounding box center [649, 54] width 309 height 15
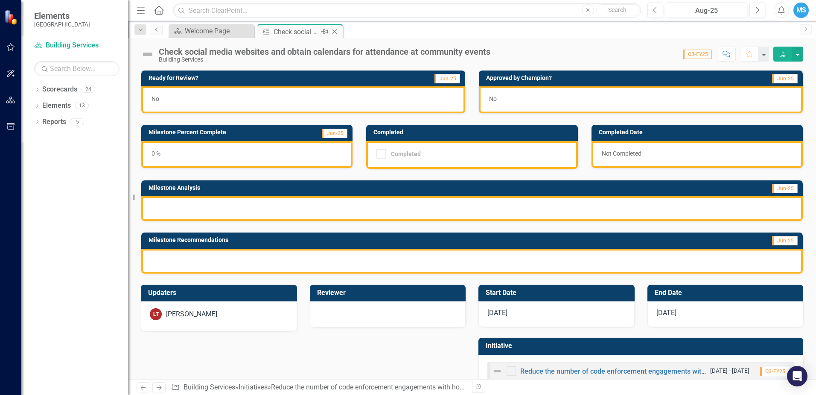
click at [335, 32] on icon "Close" at bounding box center [335, 31] width 9 height 7
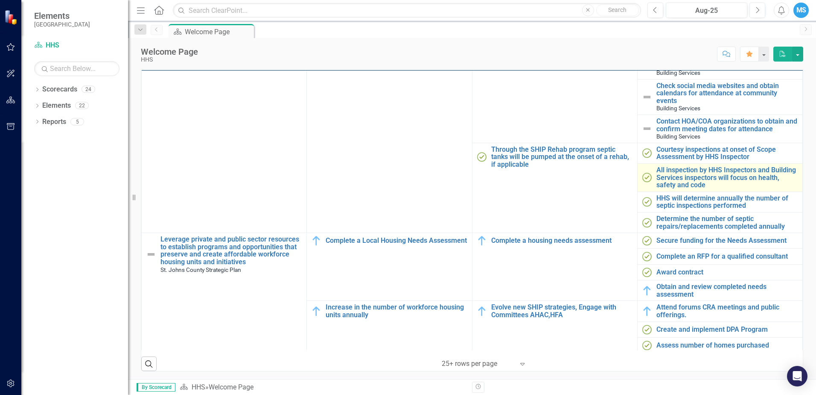
scroll to position [361, 0]
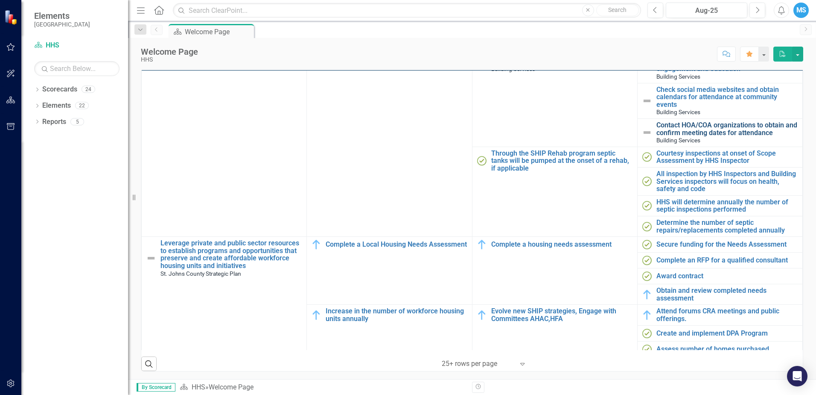
click at [694, 136] on link "Contact HOA/COA organizations to obtain and confirm meeting dates for attendance" at bounding box center [728, 128] width 142 height 15
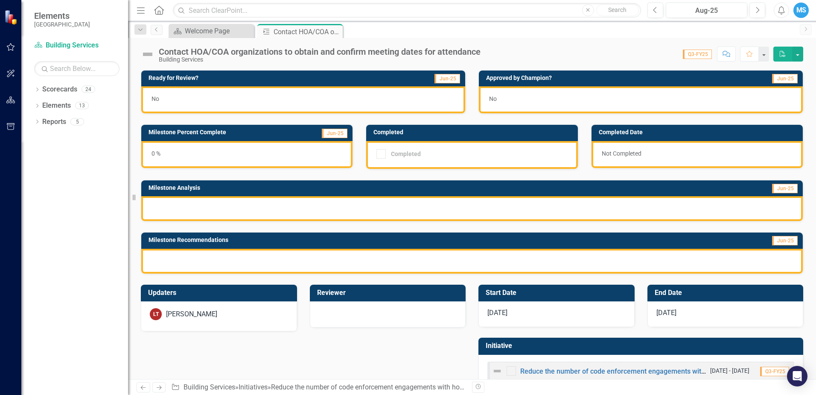
click at [529, 97] on div "No" at bounding box center [641, 99] width 324 height 27
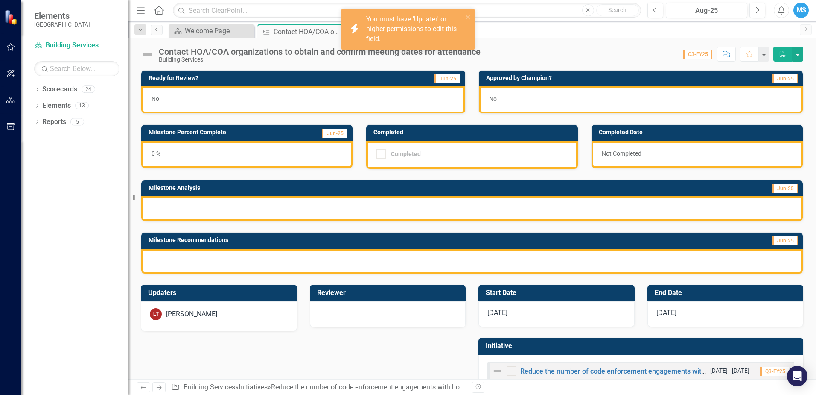
click at [509, 100] on div "No" at bounding box center [641, 99] width 324 height 27
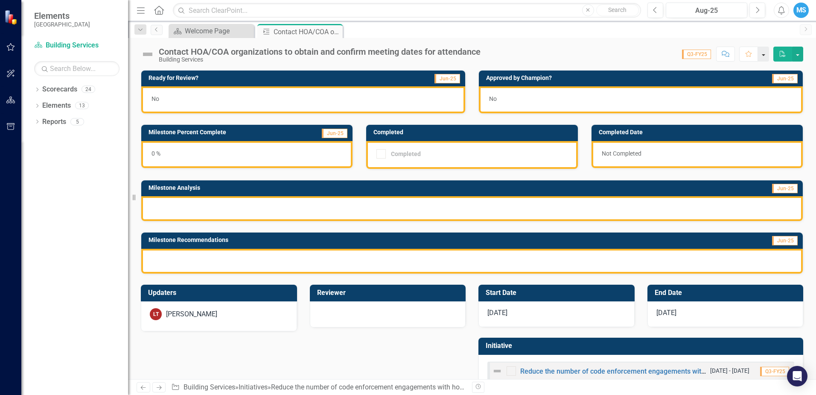
click at [764, 55] on button "button" at bounding box center [763, 54] width 11 height 15
click at [582, 41] on div "Contact HOA/COA organizations to obtain and confirm meeting dates for attendanc…" at bounding box center [472, 51] width 688 height 26
click at [335, 34] on icon "Close" at bounding box center [335, 31] width 9 height 7
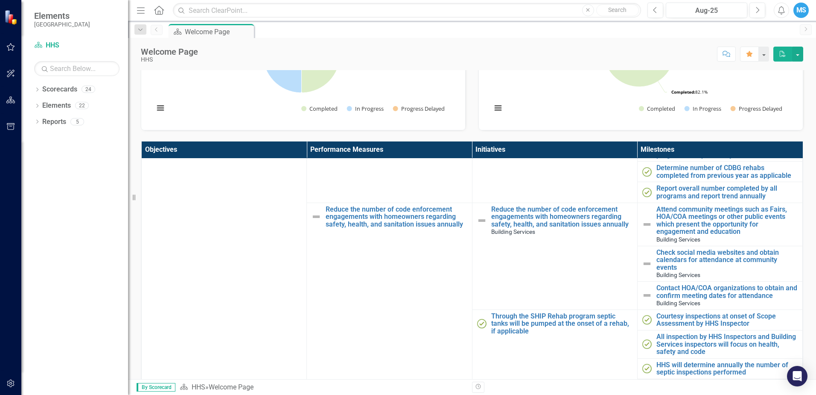
scroll to position [299, 0]
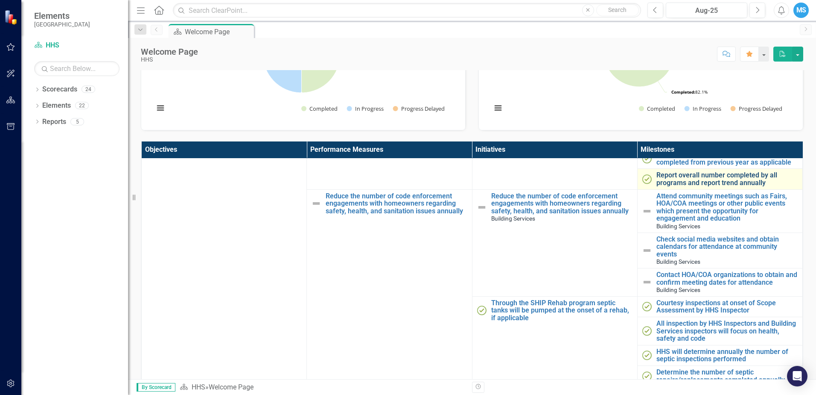
click at [691, 186] on link "Report overall number completed by all programs and report trend annually" at bounding box center [728, 178] width 142 height 15
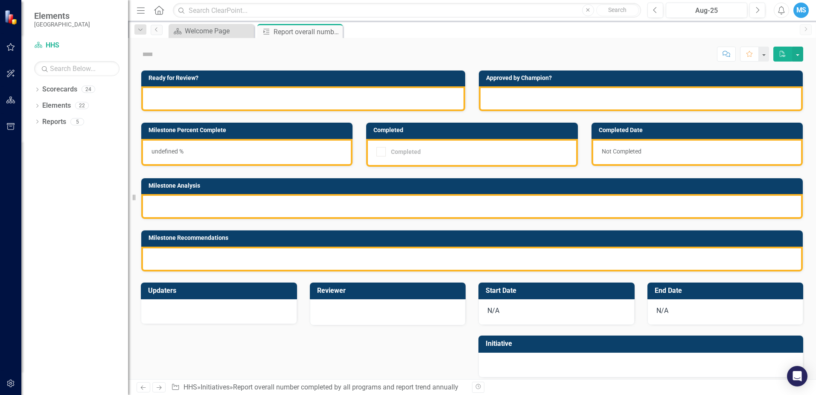
checkbox input "true"
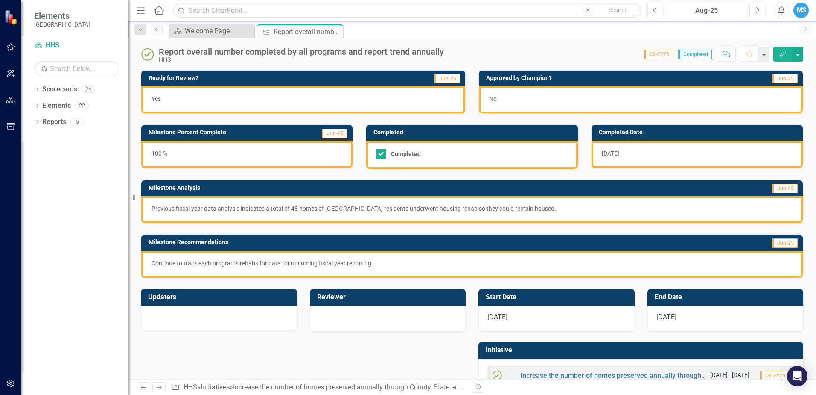
checkbox input "true"
click at [546, 101] on div "No" at bounding box center [641, 99] width 324 height 27
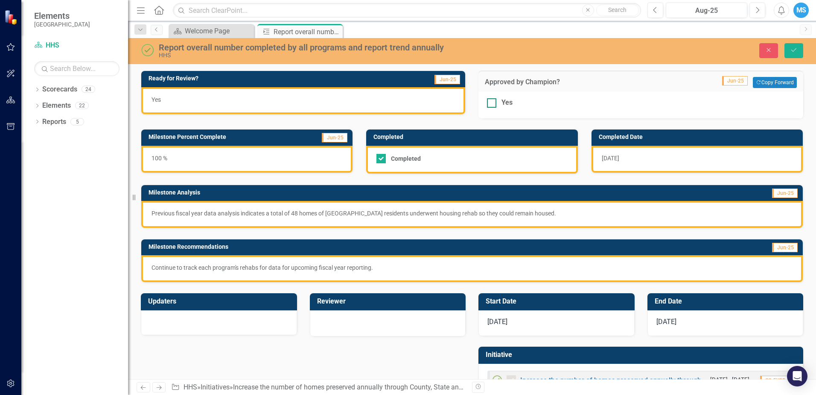
click at [489, 105] on div at bounding box center [491, 102] width 9 height 9
click at [489, 104] on input "Yes" at bounding box center [490, 101] width 6 height 6
checkbox input "true"
click at [793, 46] on button "Save" at bounding box center [794, 50] width 19 height 15
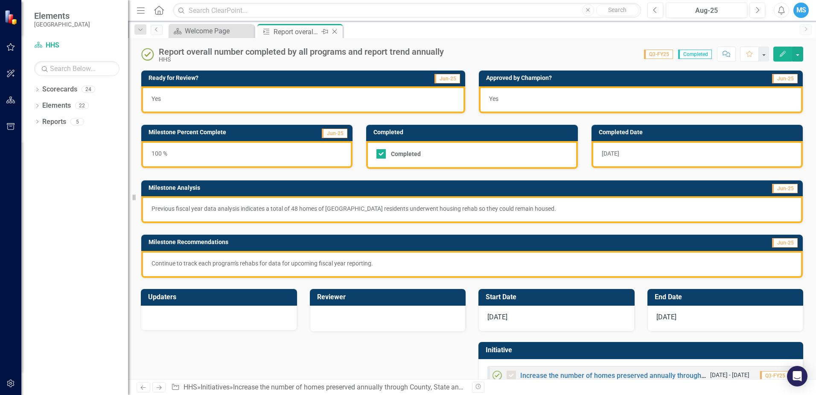
click at [335, 31] on icon "Close" at bounding box center [335, 31] width 9 height 7
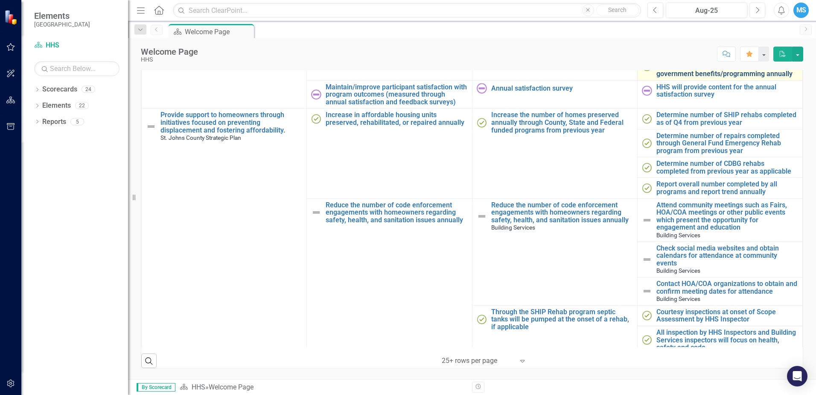
scroll to position [256, 0]
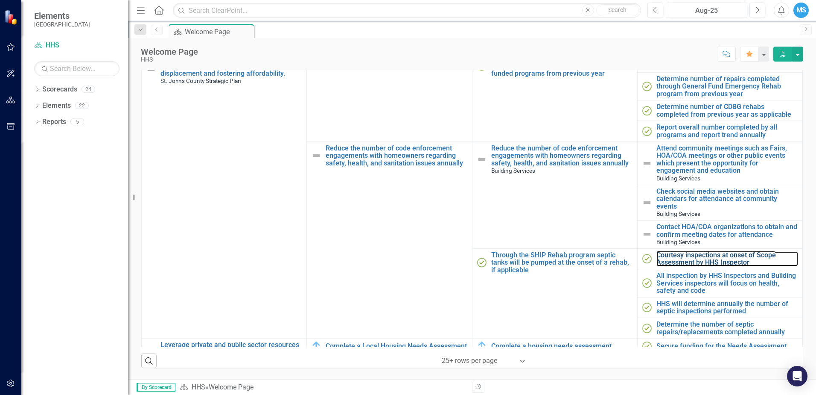
click at [707, 266] on link "Courtesy inspections at onset of Scope Assessment by HHS Inspector" at bounding box center [728, 258] width 142 height 15
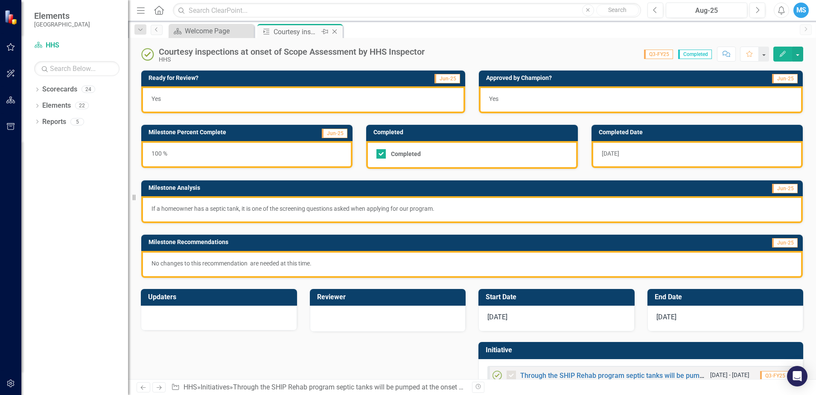
click at [336, 35] on icon "Close" at bounding box center [335, 31] width 9 height 7
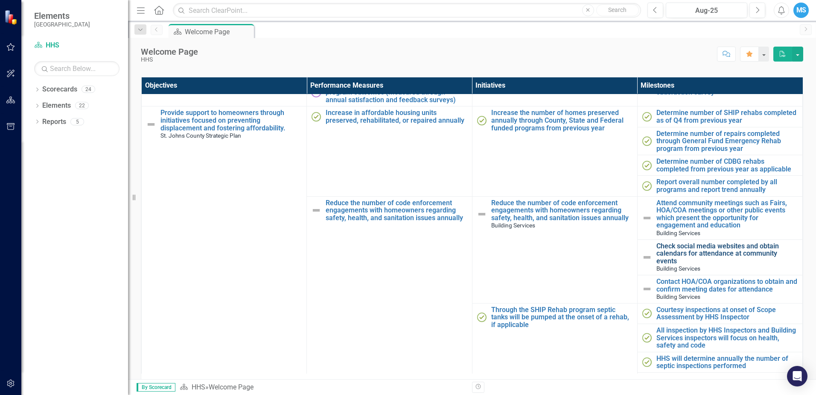
scroll to position [214, 0]
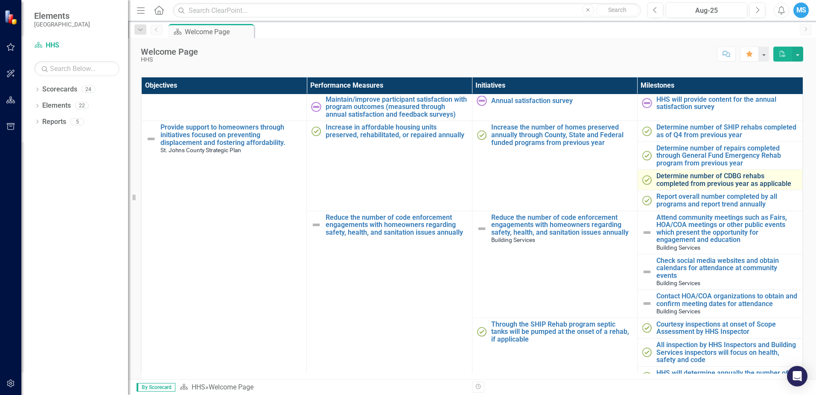
click at [685, 187] on link "Determine number of CDBG rehabs completed from previous year as applicable" at bounding box center [728, 179] width 142 height 15
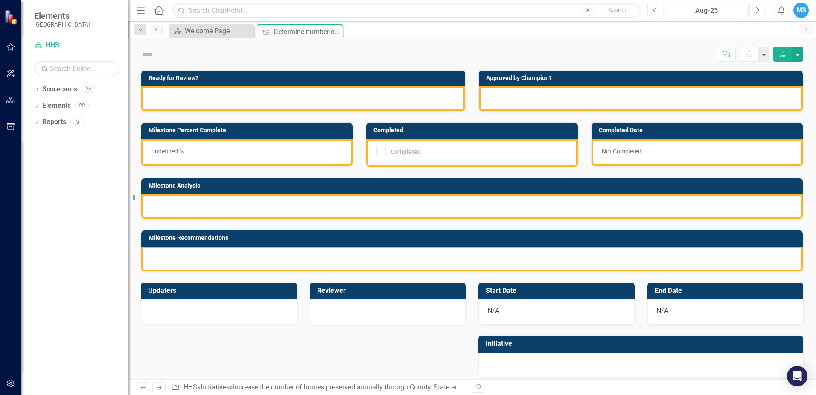
checkbox input "true"
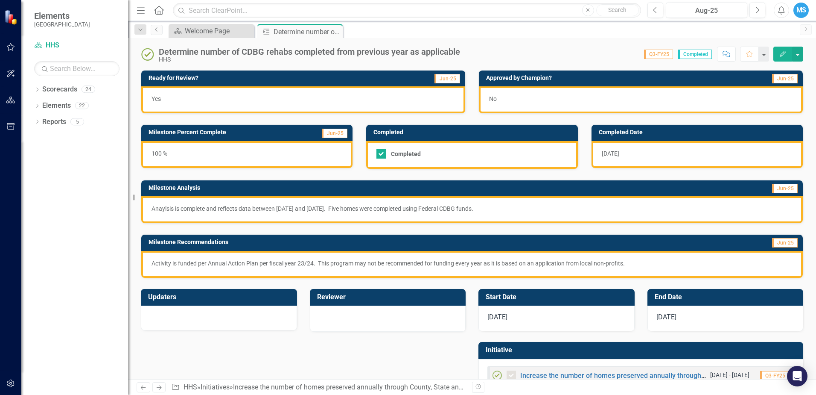
click at [552, 98] on div "No" at bounding box center [641, 99] width 324 height 27
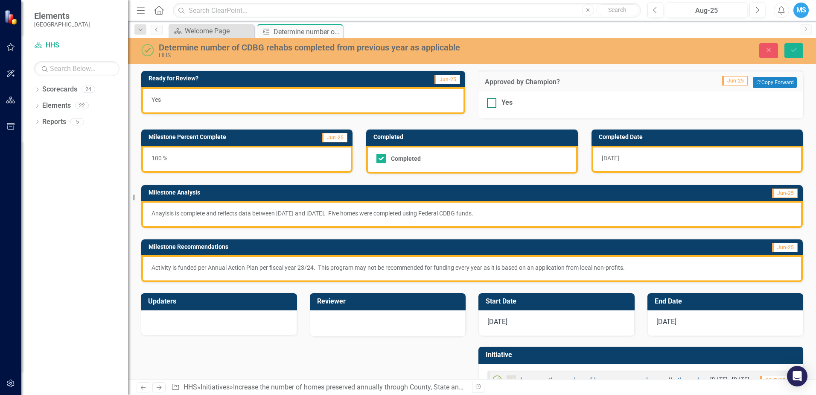
click at [489, 102] on input "Yes" at bounding box center [490, 101] width 6 height 6
checkbox input "true"
click at [801, 49] on button "Save" at bounding box center [794, 50] width 19 height 15
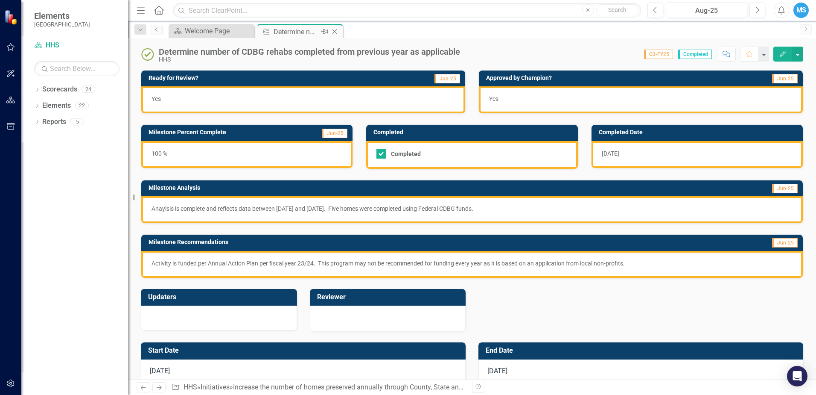
checkbox input "true"
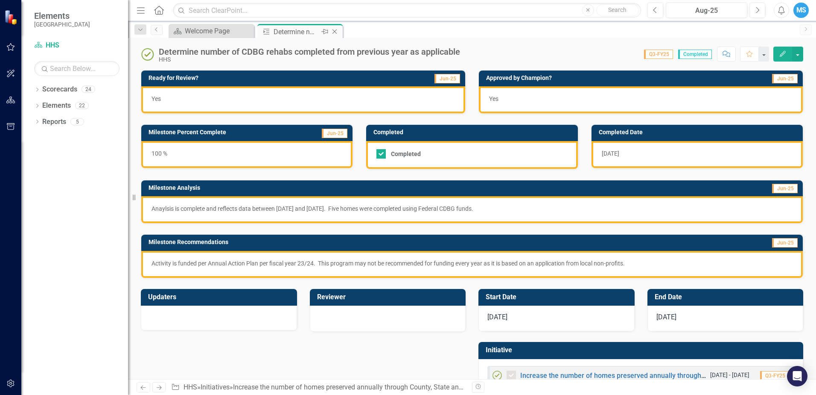
click at [338, 31] on icon "Close" at bounding box center [335, 31] width 9 height 7
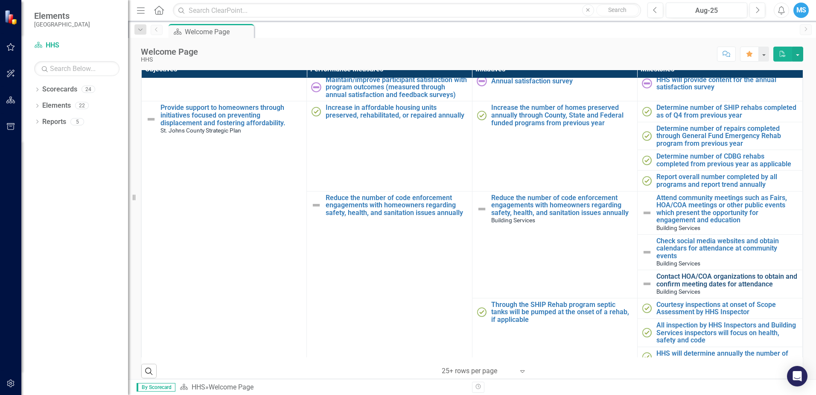
scroll to position [214, 0]
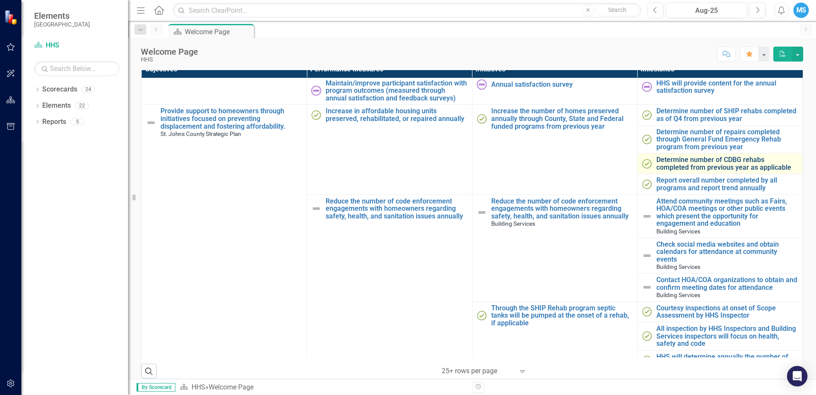
click at [696, 171] on link "Determine number of CDBG rehabs completed from previous year as applicable" at bounding box center [728, 163] width 142 height 15
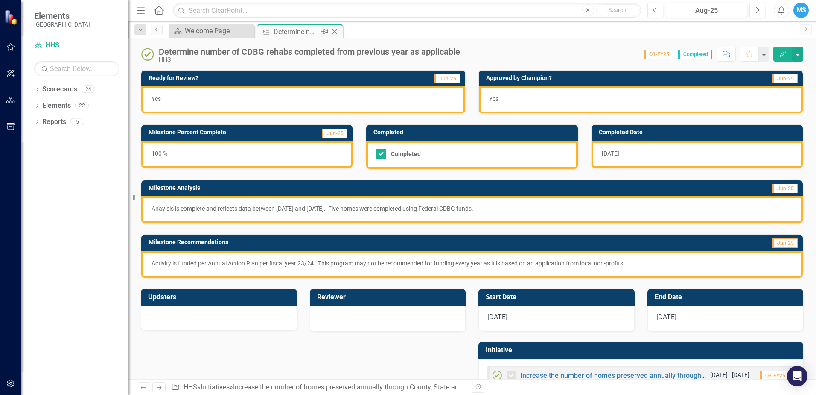
click at [335, 35] on icon "Close" at bounding box center [335, 31] width 9 height 7
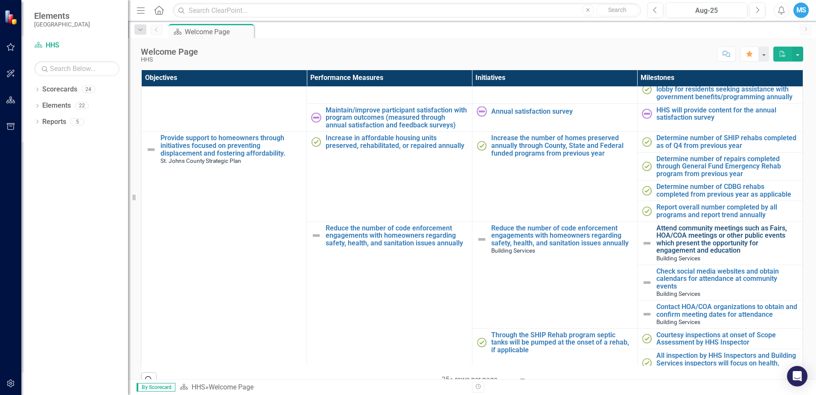
scroll to position [171, 0]
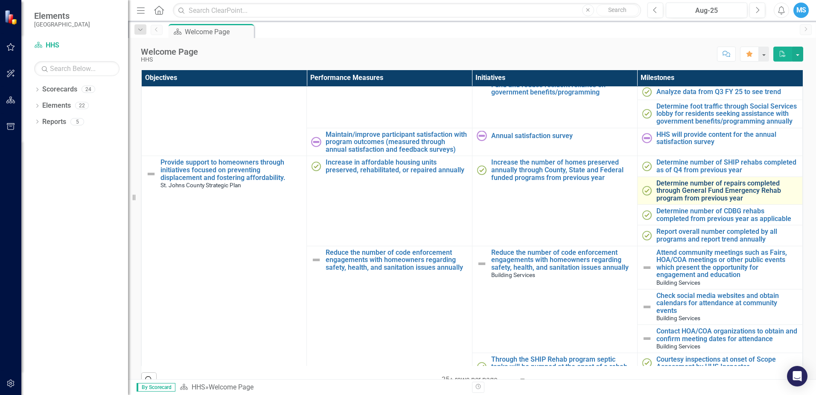
click at [663, 199] on link "Determine number of repairs completed through General Fund Emergency Rehab prog…" at bounding box center [728, 190] width 142 height 23
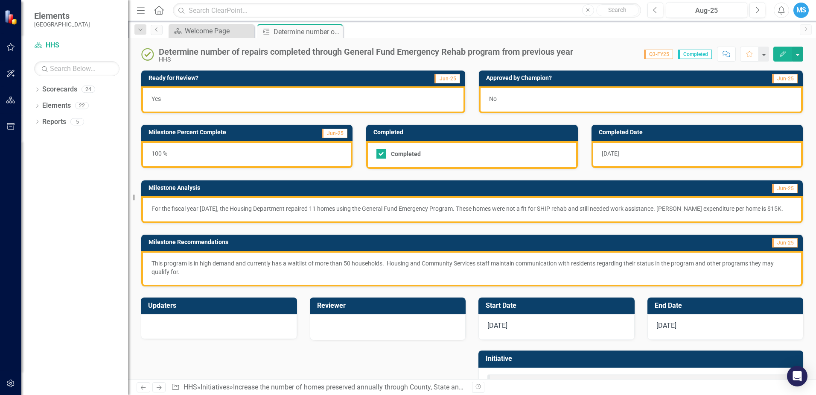
click at [565, 95] on div "No" at bounding box center [641, 99] width 324 height 27
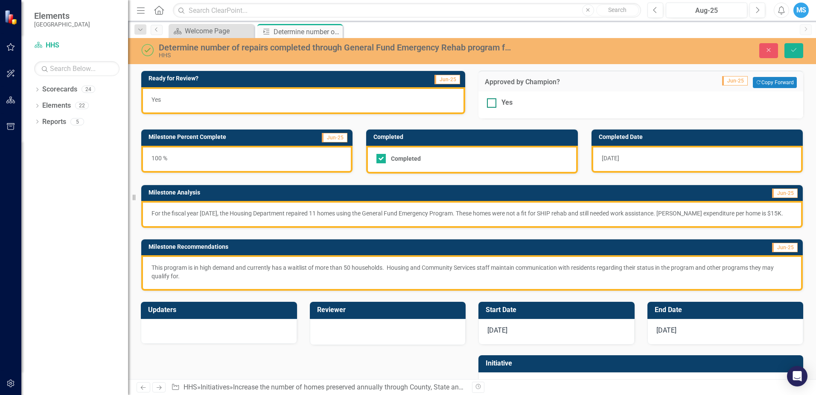
click at [487, 100] on input "Yes" at bounding box center [490, 101] width 6 height 6
checkbox input "true"
click at [791, 49] on icon "Save" at bounding box center [794, 50] width 8 height 6
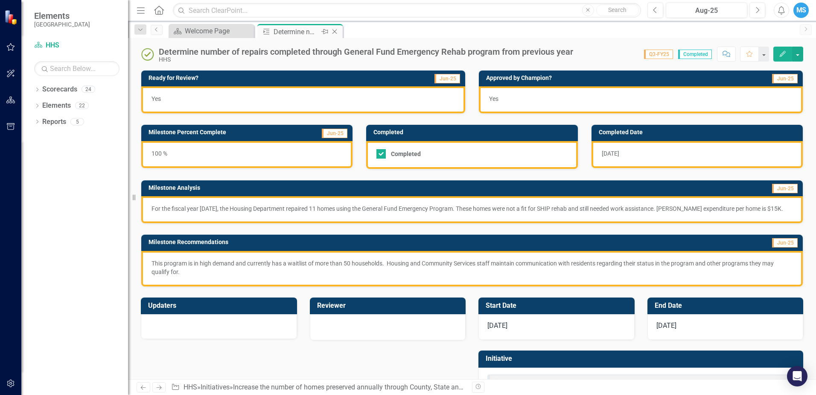
click at [336, 32] on icon "Close" at bounding box center [335, 31] width 9 height 7
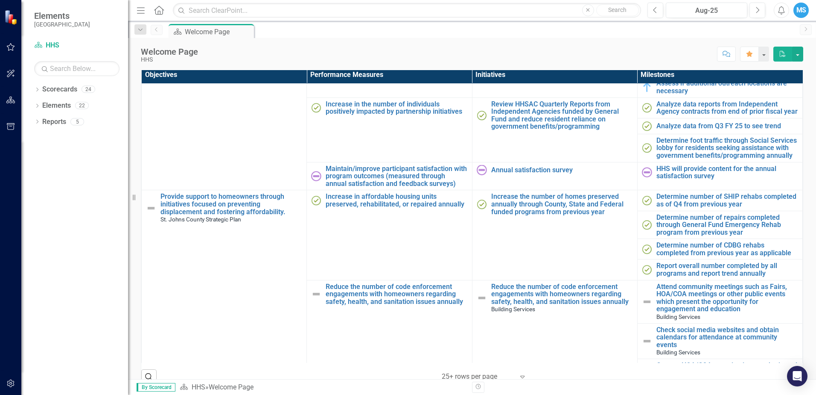
scroll to position [150, 0]
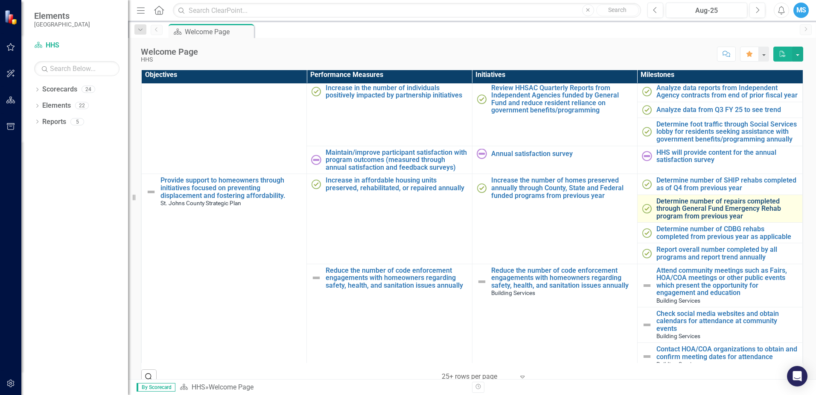
click at [698, 220] on link "Determine number of repairs completed through General Fund Emergency Rehab prog…" at bounding box center [728, 208] width 142 height 23
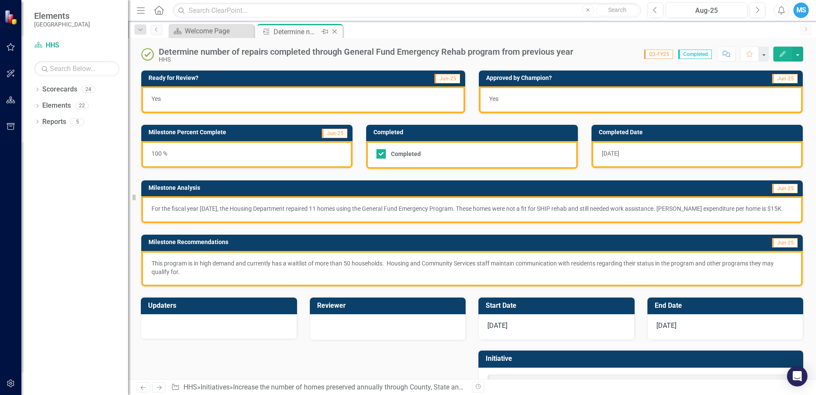
click at [338, 32] on icon "Close" at bounding box center [335, 31] width 9 height 7
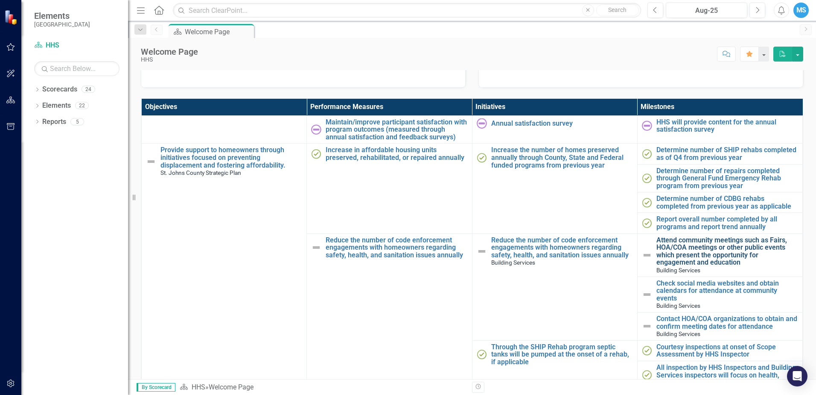
scroll to position [171, 0]
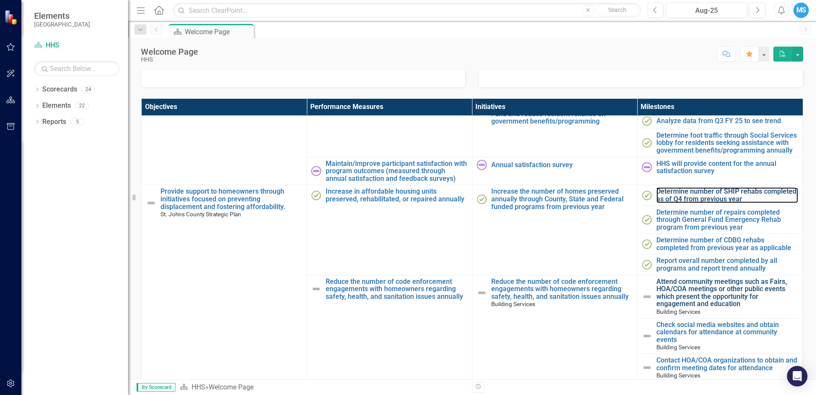
click at [697, 202] on link "Determine number of SHIP rehabs completed as of Q4 from previous year" at bounding box center [728, 194] width 142 height 15
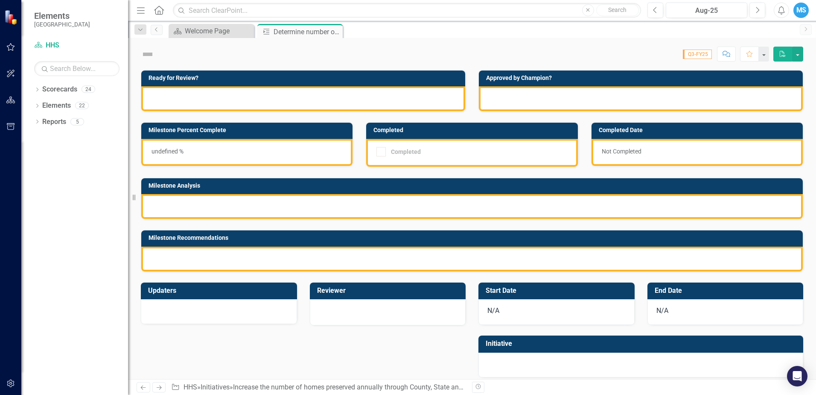
checkbox input "true"
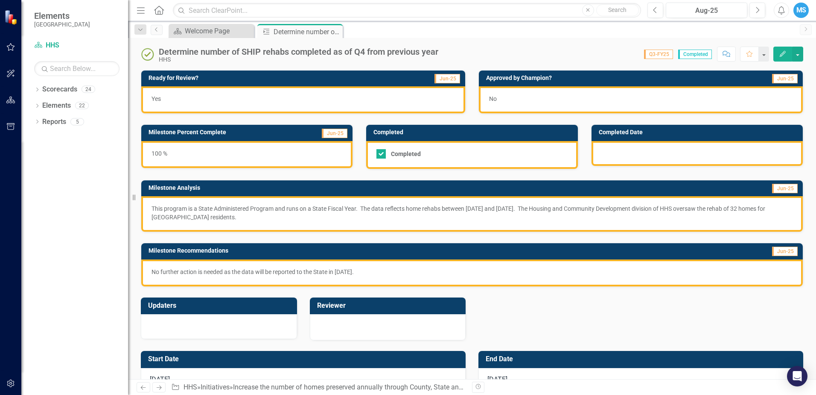
checkbox input "true"
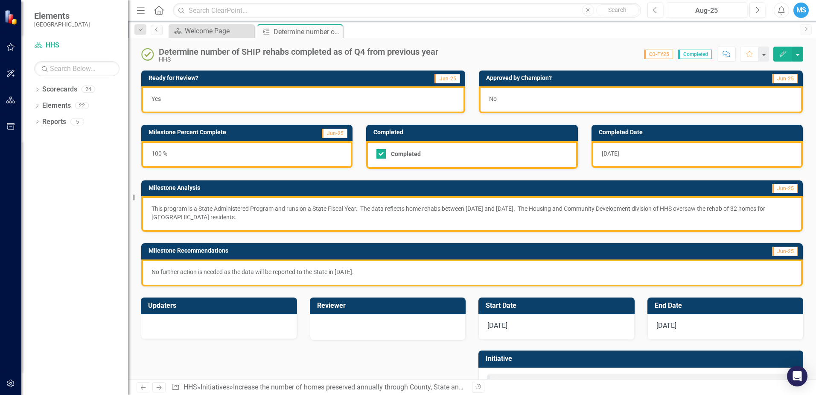
click at [510, 97] on div "No" at bounding box center [641, 99] width 324 height 27
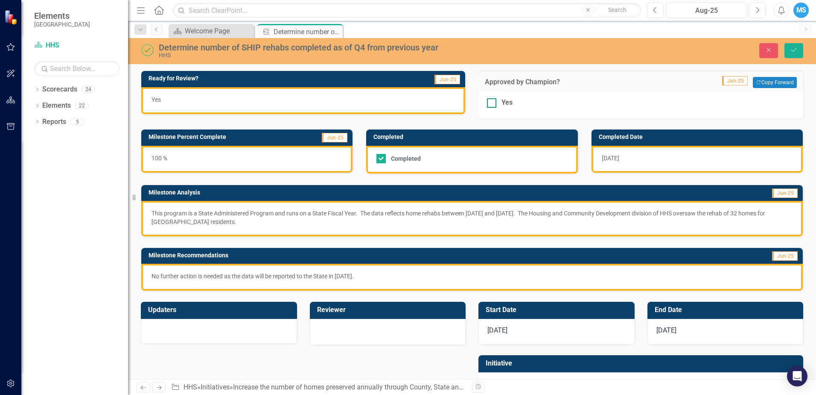
click at [498, 103] on div "Yes" at bounding box center [641, 103] width 308 height 10
click at [493, 103] on input "Yes" at bounding box center [490, 101] width 6 height 6
checkbox input "true"
click at [796, 51] on icon "Save" at bounding box center [794, 50] width 8 height 6
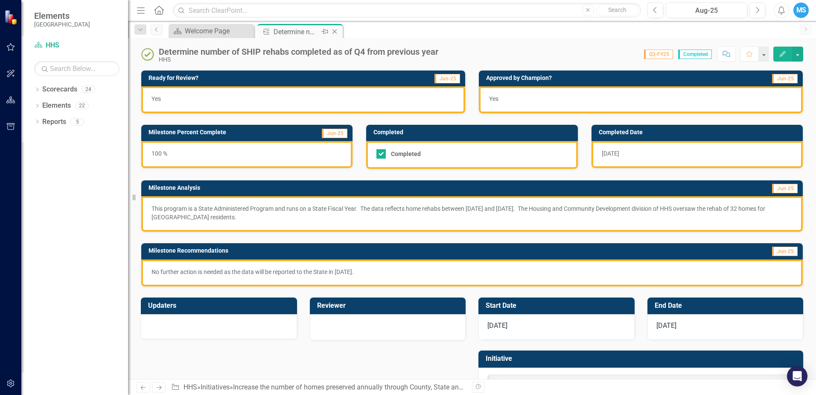
click at [335, 33] on icon "Close" at bounding box center [335, 31] width 9 height 7
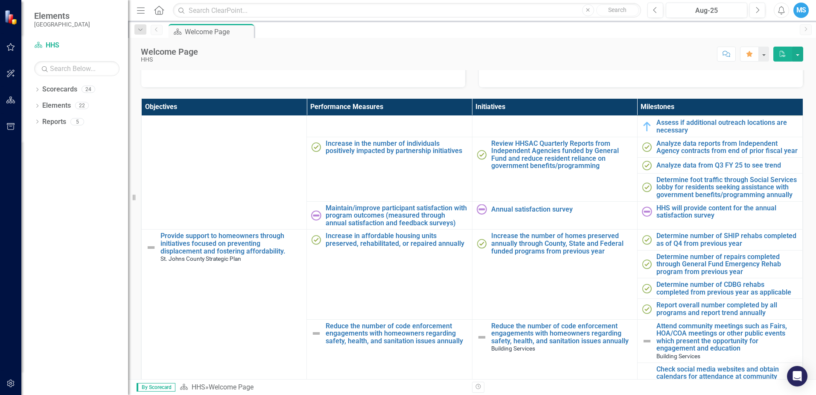
scroll to position [128, 0]
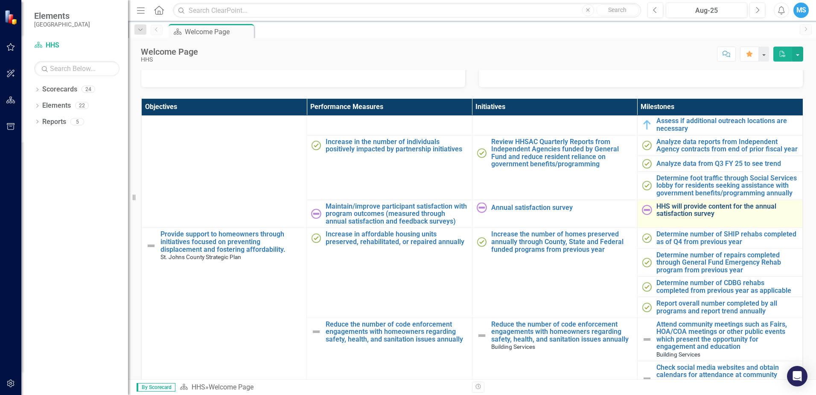
click at [667, 217] on link "HHS will provide content for the annual satisfaction survey" at bounding box center [728, 209] width 142 height 15
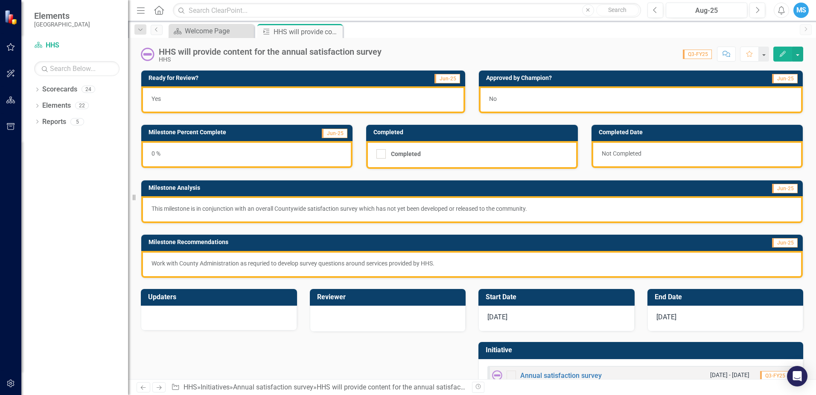
click at [607, 110] on div "No" at bounding box center [641, 99] width 324 height 27
click at [604, 100] on div "No" at bounding box center [641, 99] width 324 height 27
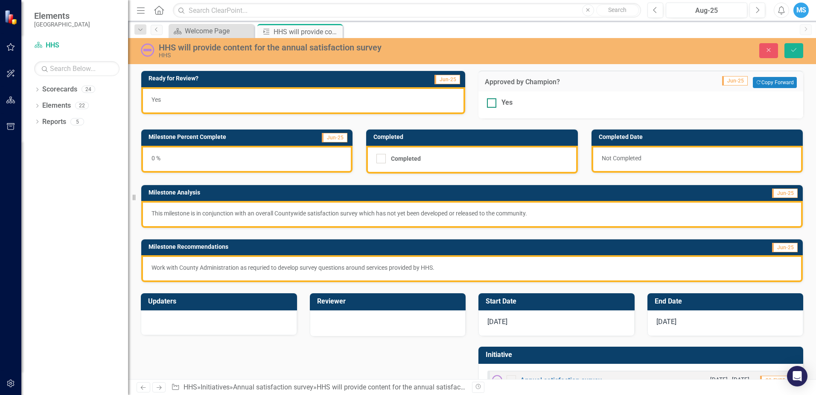
click at [520, 105] on div "Yes" at bounding box center [641, 103] width 308 height 10
click at [493, 104] on input "Yes" at bounding box center [490, 101] width 6 height 6
checkbox input "true"
click at [792, 51] on icon "Save" at bounding box center [794, 50] width 8 height 6
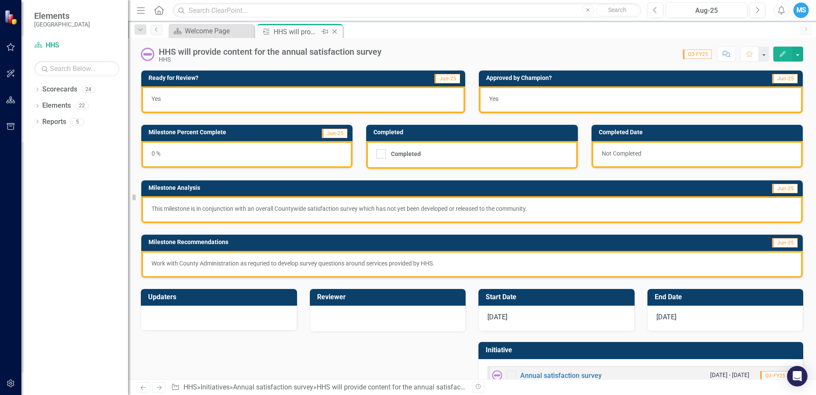
click at [337, 30] on icon "Close" at bounding box center [335, 31] width 9 height 7
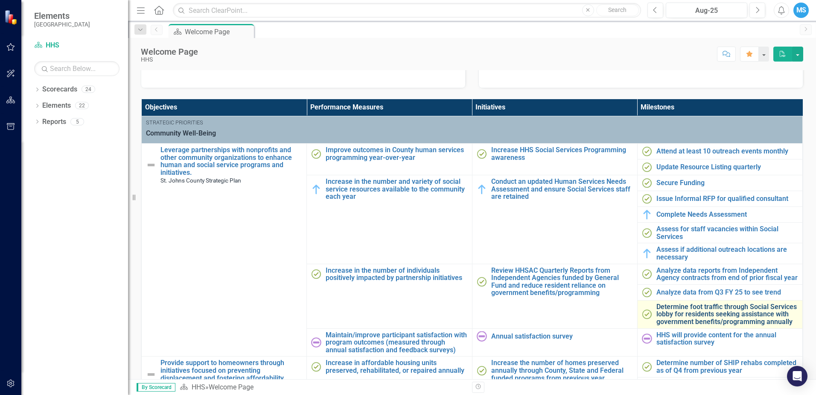
scroll to position [256, 0]
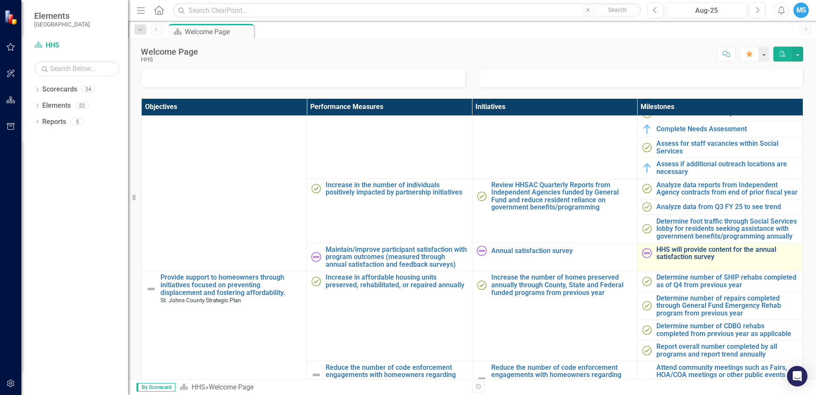
scroll to position [85, 0]
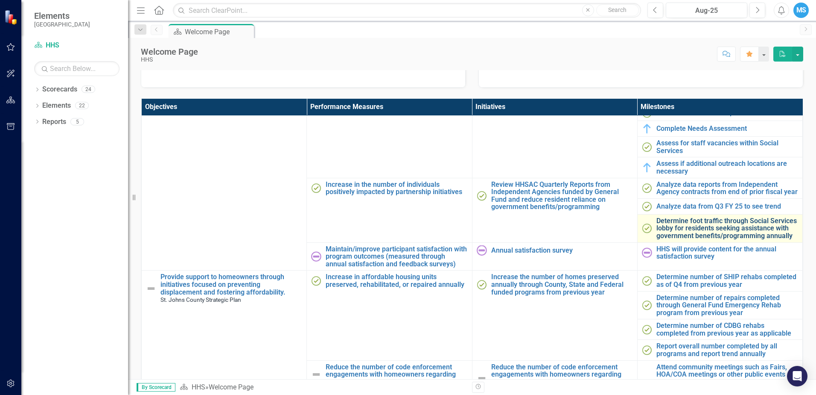
click at [724, 240] on link "Determine foot traffic through Social Services lobby for residents seeking assi…" at bounding box center [728, 228] width 142 height 23
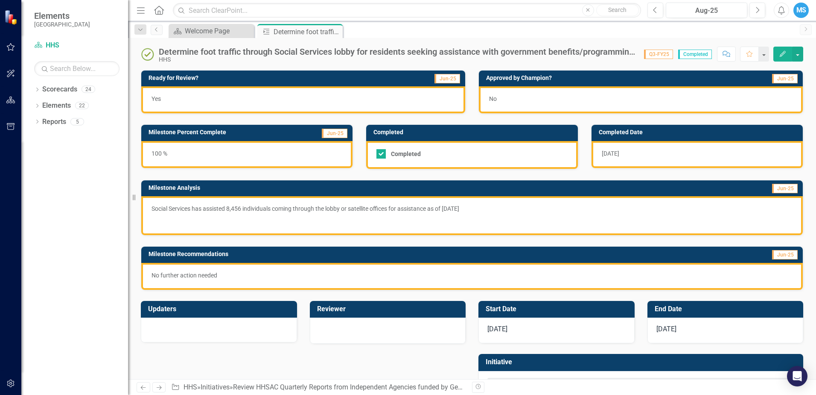
click at [761, 98] on div "No" at bounding box center [641, 99] width 324 height 27
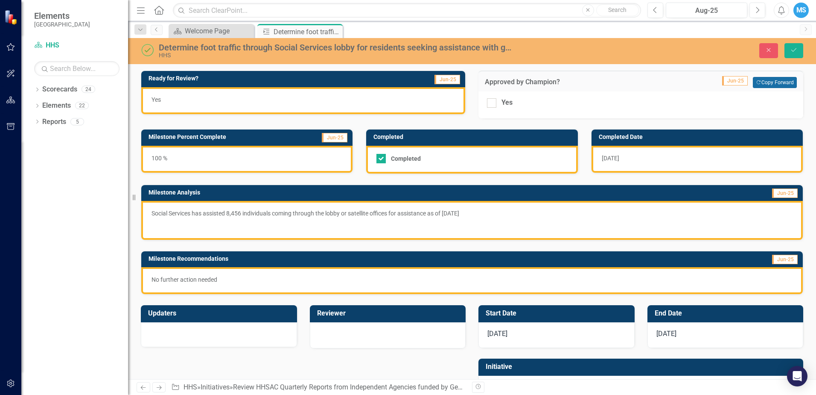
click at [779, 83] on button "Copy Forward Copy Forward" at bounding box center [775, 82] width 44 height 11
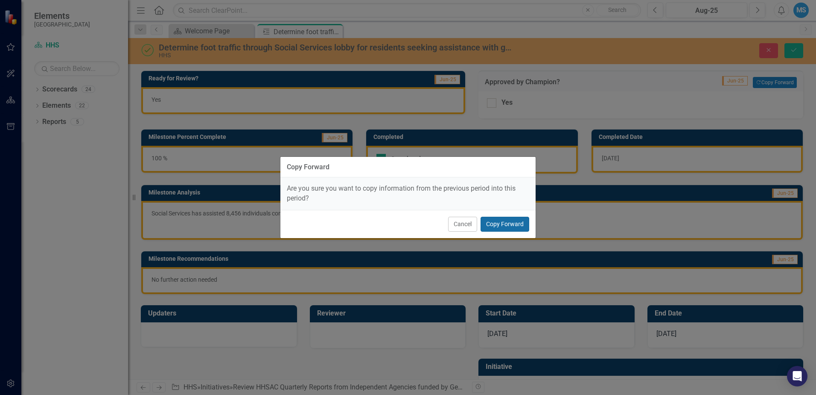
click at [497, 225] on button "Copy Forward" at bounding box center [505, 223] width 49 height 15
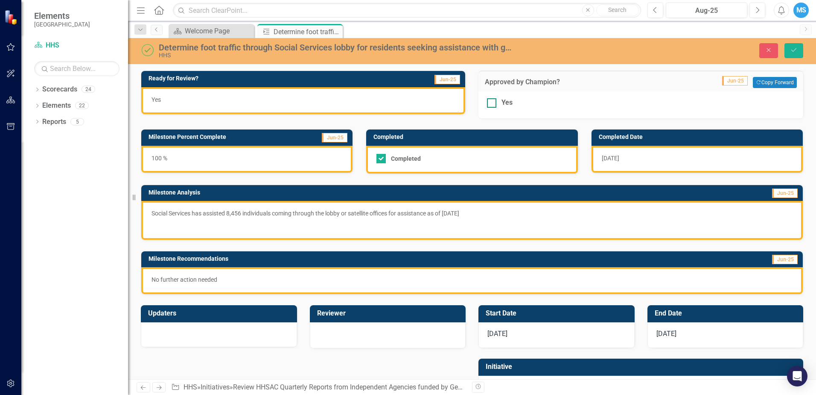
click at [503, 102] on div "Yes" at bounding box center [507, 103] width 11 height 10
click at [493, 102] on input "Yes" at bounding box center [490, 101] width 6 height 6
checkbox input "true"
click at [796, 50] on icon "Save" at bounding box center [794, 50] width 8 height 6
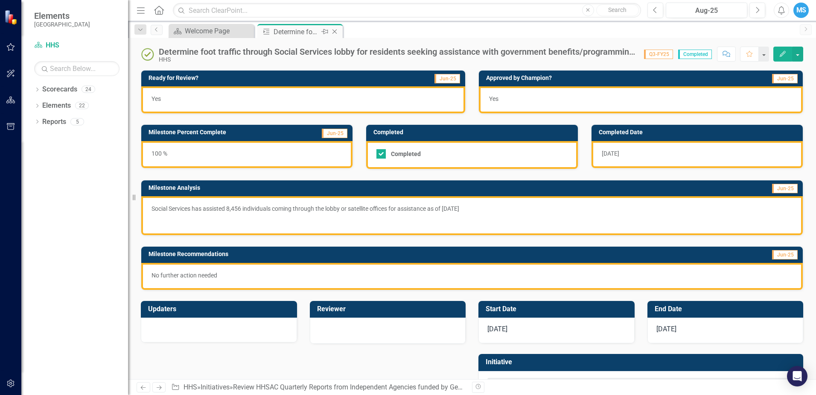
click at [335, 35] on div "Close" at bounding box center [335, 31] width 11 height 11
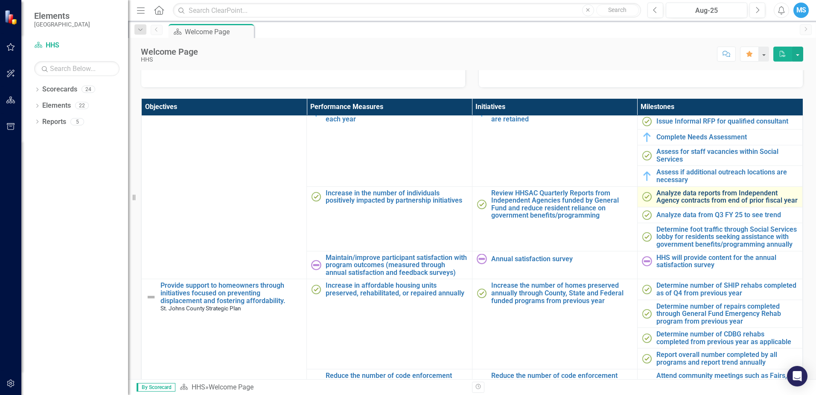
scroll to position [85, 0]
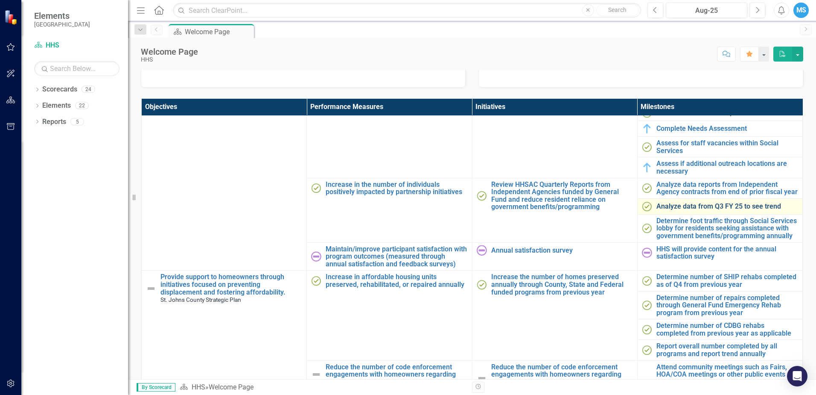
click at [711, 210] on link "Analyze data from Q3 FY 25 to see trend" at bounding box center [728, 206] width 142 height 8
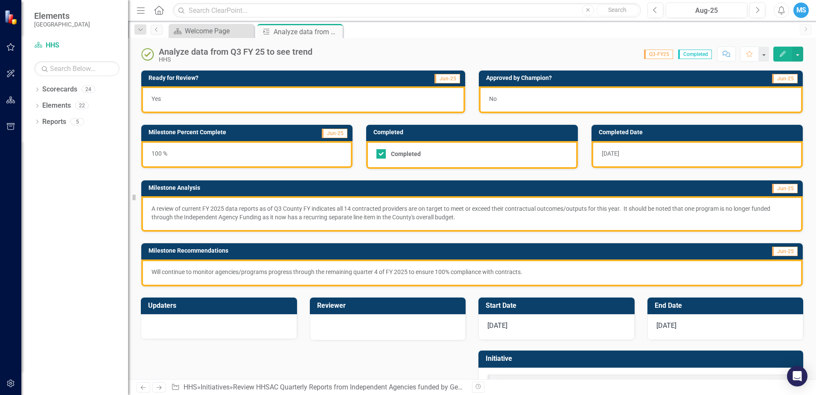
click at [560, 99] on div "No" at bounding box center [641, 99] width 324 height 27
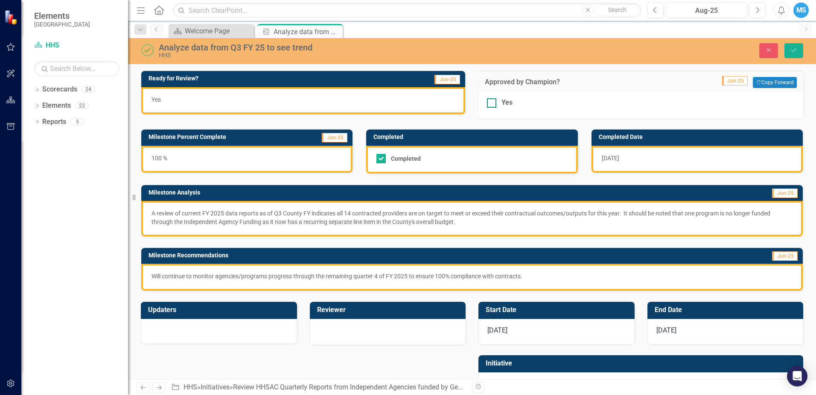
click at [502, 99] on div "Yes" at bounding box center [507, 103] width 11 height 10
click at [493, 99] on input "Yes" at bounding box center [490, 101] width 6 height 6
checkbox input "true"
click at [798, 48] on icon "Save" at bounding box center [794, 50] width 8 height 6
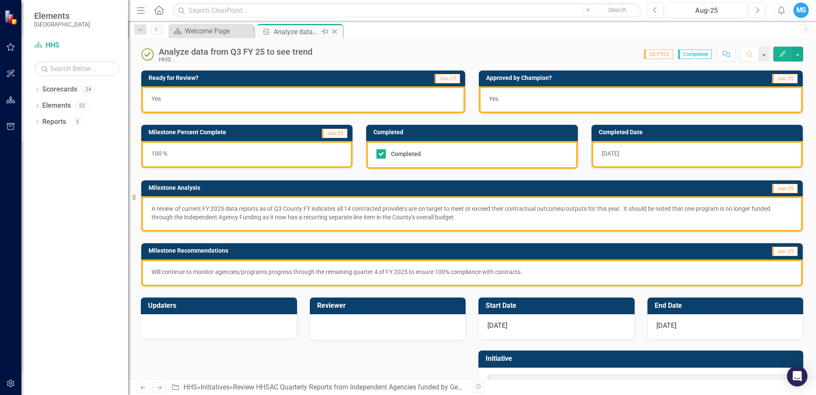
click at [337, 30] on icon "Close" at bounding box center [335, 31] width 9 height 7
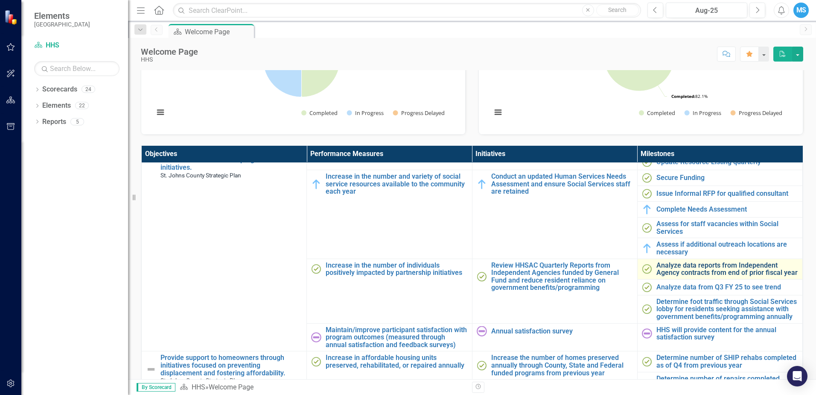
scroll to position [43, 0]
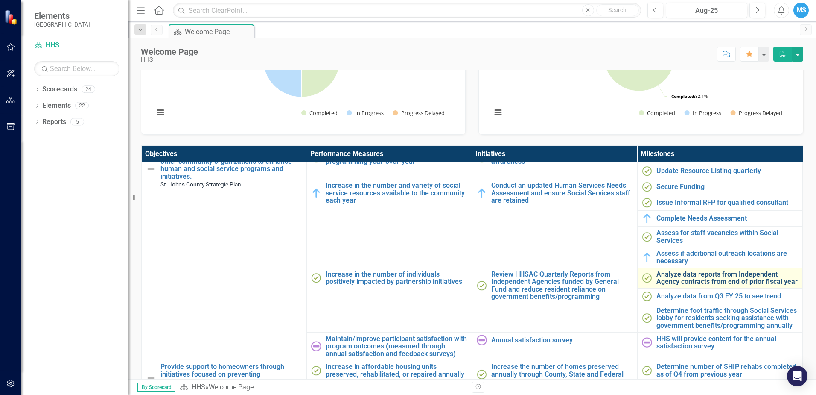
click at [701, 280] on link "Analyze data reports from Independent Agency contracts from end of prior fiscal…" at bounding box center [728, 277] width 142 height 15
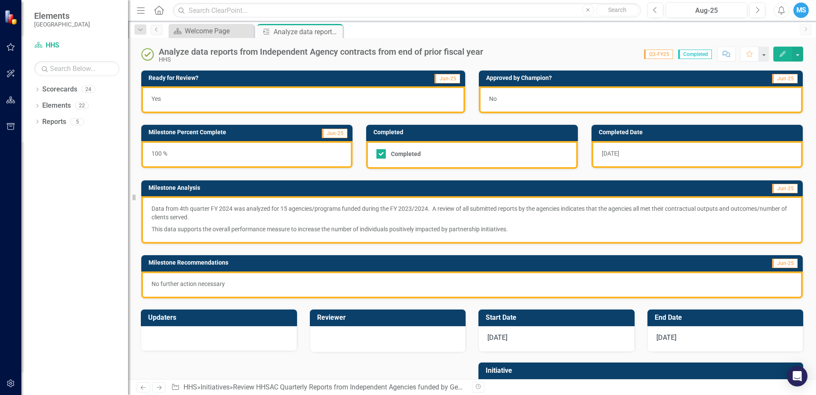
click at [590, 98] on div "No" at bounding box center [641, 99] width 324 height 27
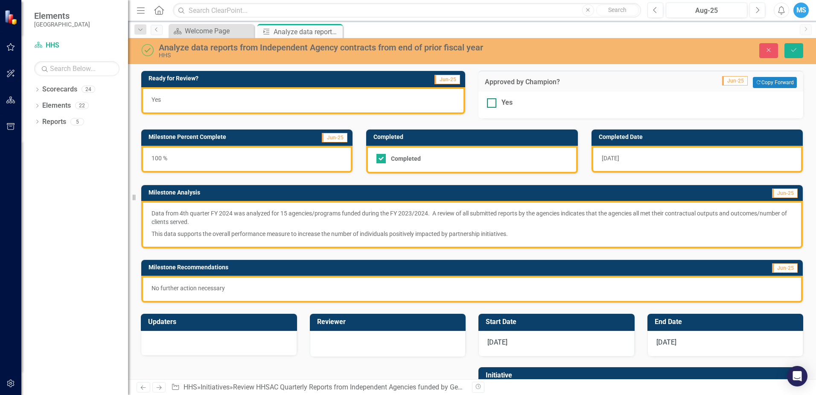
click at [497, 102] on div "Yes" at bounding box center [641, 103] width 308 height 10
click at [493, 102] on input "Yes" at bounding box center [490, 101] width 6 height 6
checkbox input "true"
click at [793, 51] on icon "Save" at bounding box center [794, 50] width 8 height 6
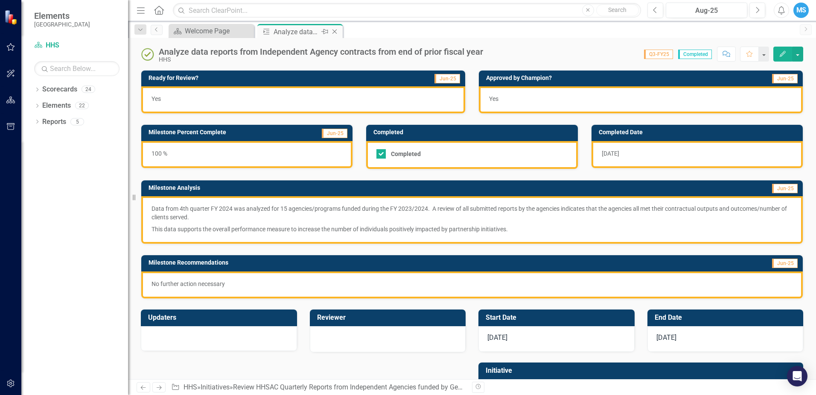
click at [334, 32] on icon "Close" at bounding box center [335, 31] width 9 height 7
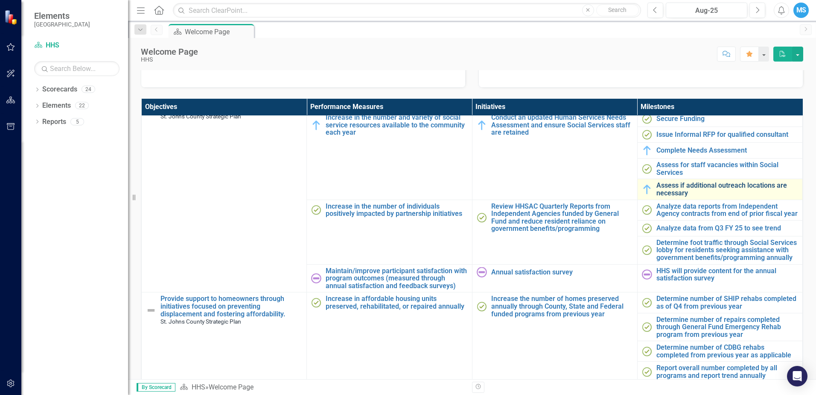
scroll to position [43, 0]
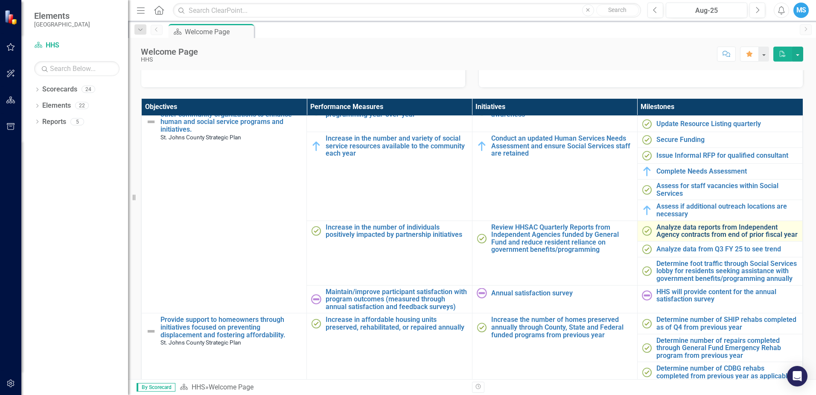
click at [690, 228] on link "Analyze data reports from Independent Agency contracts from end of prior fiscal…" at bounding box center [728, 230] width 142 height 15
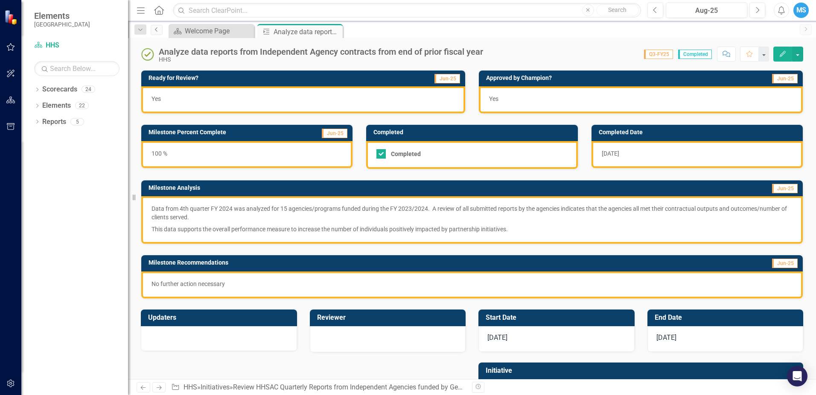
click at [159, 29] on icon "Previous" at bounding box center [156, 29] width 7 height 5
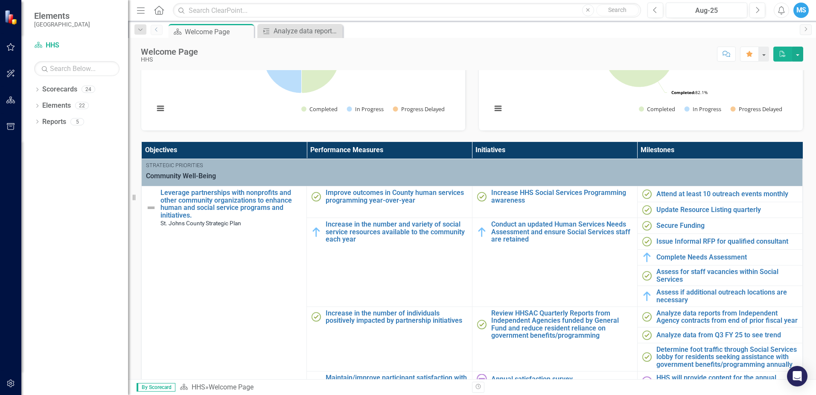
scroll to position [214, 0]
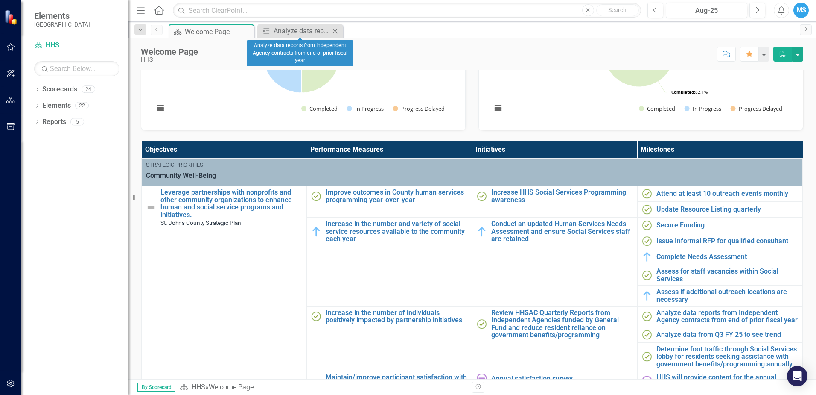
click at [336, 32] on icon "Close" at bounding box center [335, 31] width 9 height 7
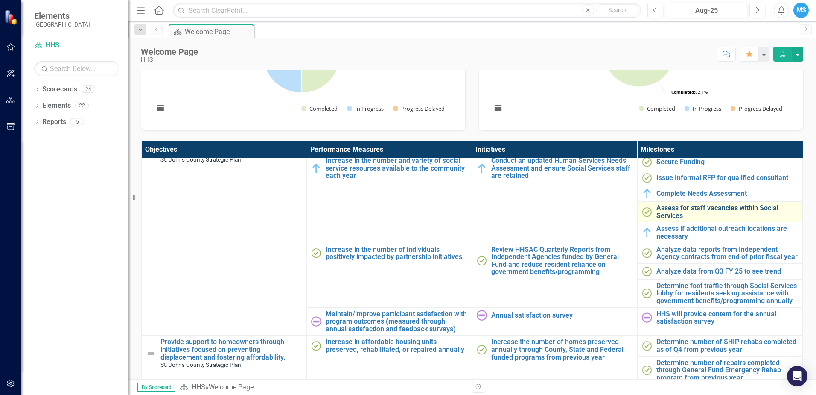
scroll to position [43, 0]
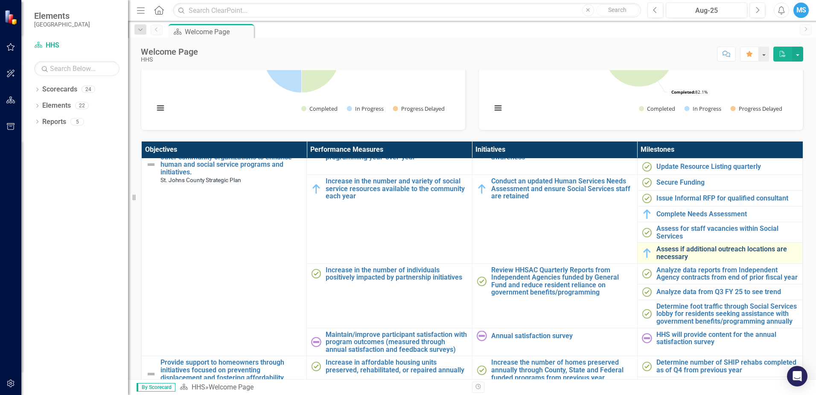
click at [697, 249] on link "Assess if additional outreach locations are necessary" at bounding box center [728, 252] width 142 height 15
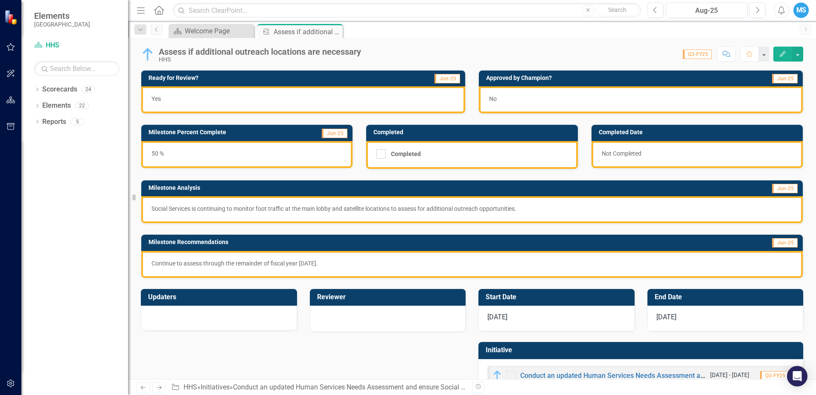
click at [533, 100] on div "No" at bounding box center [641, 99] width 324 height 27
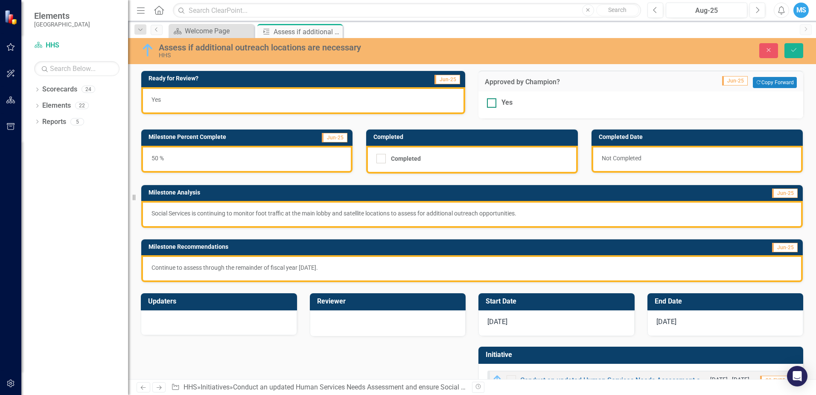
click at [487, 100] on input "Yes" at bounding box center [490, 101] width 6 height 6
checkbox input "true"
click at [801, 48] on button "Save" at bounding box center [794, 50] width 19 height 15
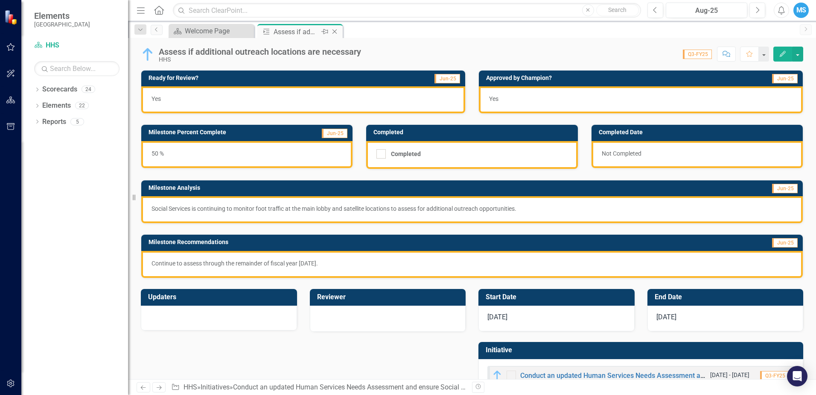
click at [334, 30] on icon "Close" at bounding box center [335, 31] width 9 height 7
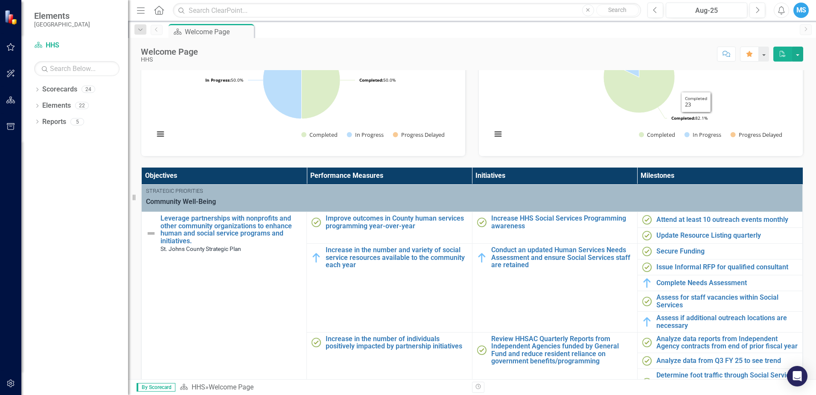
scroll to position [256, 0]
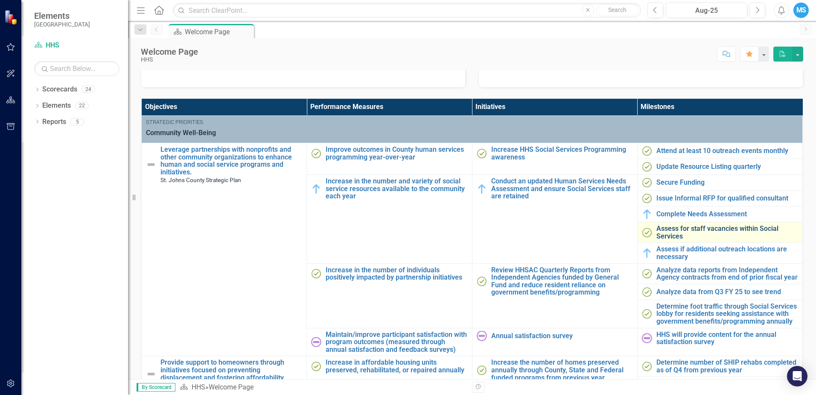
click at [702, 235] on link "Assess for staff vacancies within Social Services" at bounding box center [728, 232] width 142 height 15
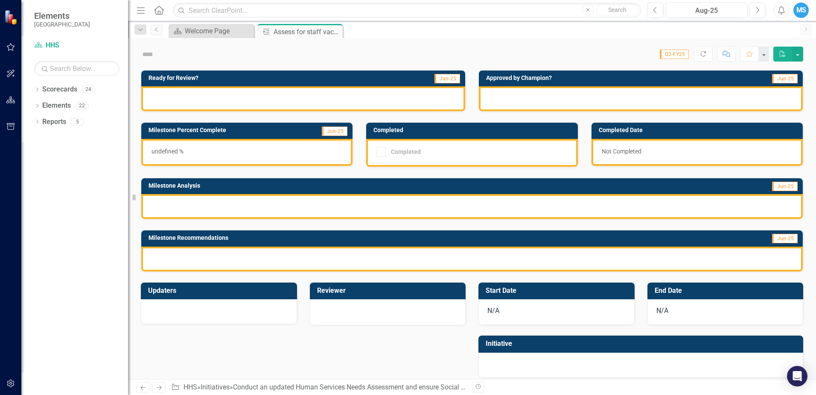
checkbox input "true"
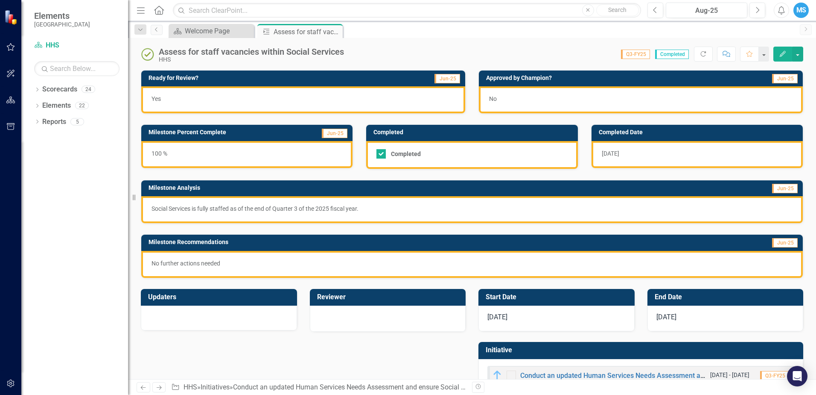
click at [638, 105] on div "No" at bounding box center [641, 99] width 324 height 27
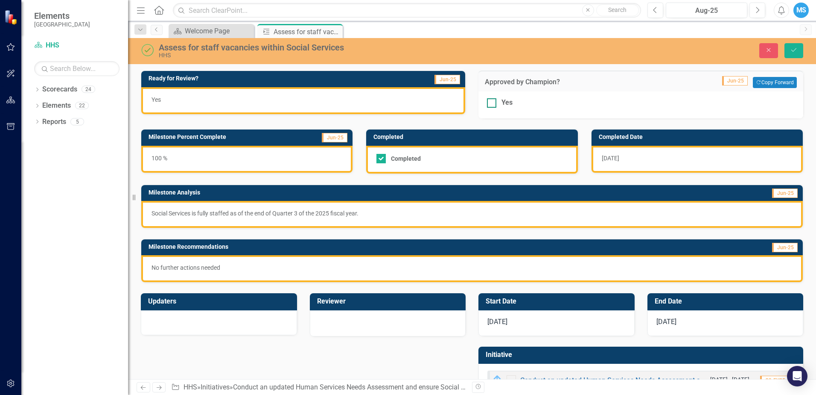
click at [507, 104] on div "Yes" at bounding box center [507, 103] width 11 height 10
click at [493, 104] on input "Yes" at bounding box center [490, 101] width 6 height 6
checkbox input "true"
click at [805, 47] on div "Close Save" at bounding box center [673, 50] width 274 height 15
click at [793, 49] on icon "Save" at bounding box center [794, 50] width 8 height 6
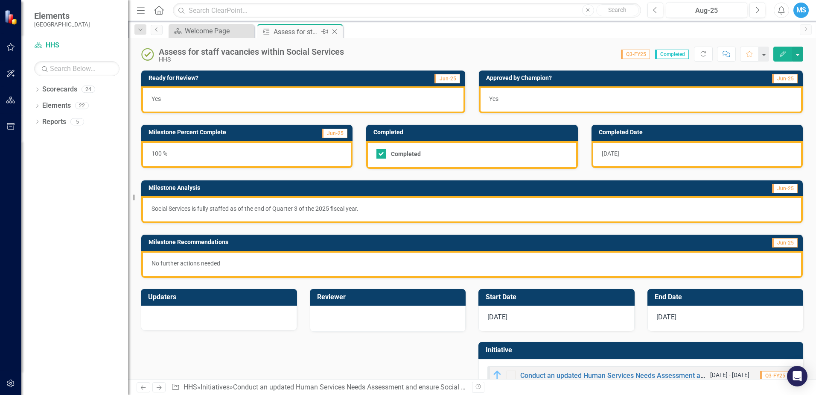
click at [333, 33] on icon "Close" at bounding box center [335, 31] width 9 height 7
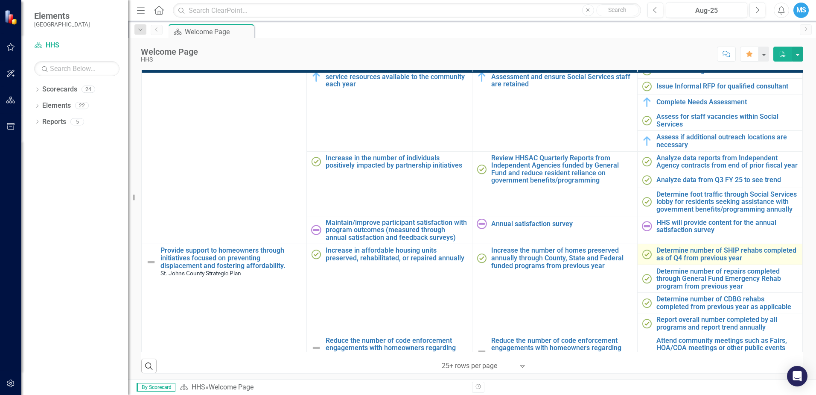
scroll to position [43, 0]
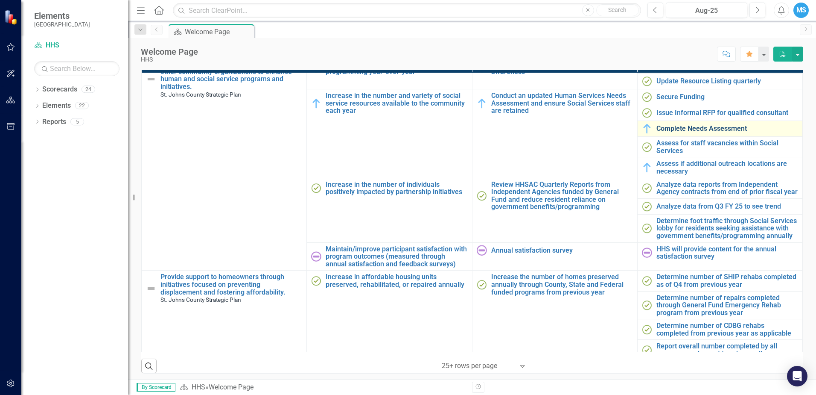
click at [687, 130] on link "Complete Needs Assessment" at bounding box center [728, 129] width 142 height 8
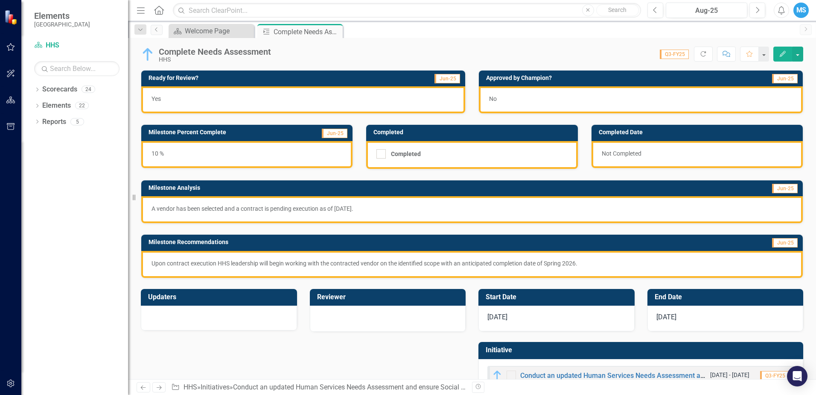
click at [558, 99] on div "No" at bounding box center [641, 99] width 324 height 27
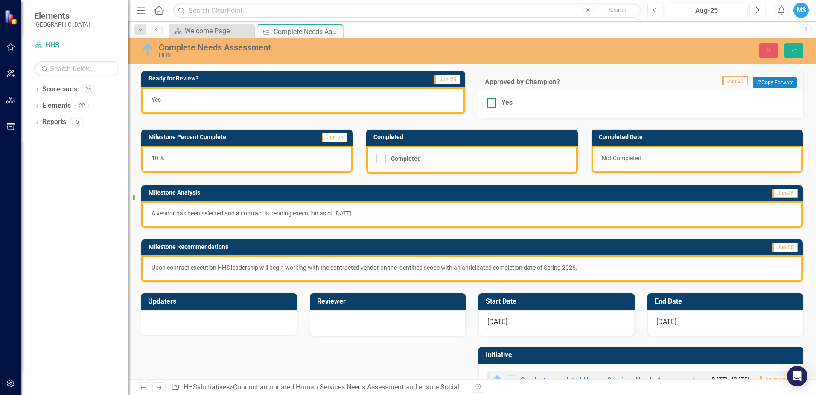
click at [489, 102] on input "Yes" at bounding box center [490, 101] width 6 height 6
checkbox input "true"
click at [796, 53] on icon "Save" at bounding box center [794, 50] width 8 height 6
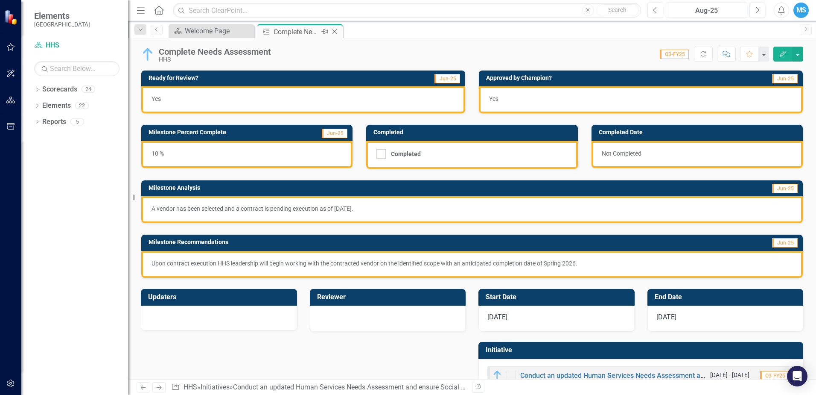
click at [334, 32] on icon "Close" at bounding box center [335, 31] width 9 height 7
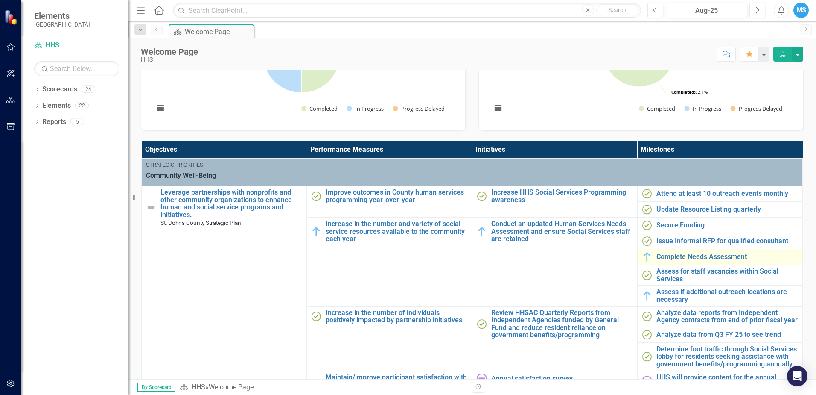
click at [708, 249] on td "Complete Needs Assessment Edit Edit Milestone Link Open Element" at bounding box center [720, 257] width 165 height 16
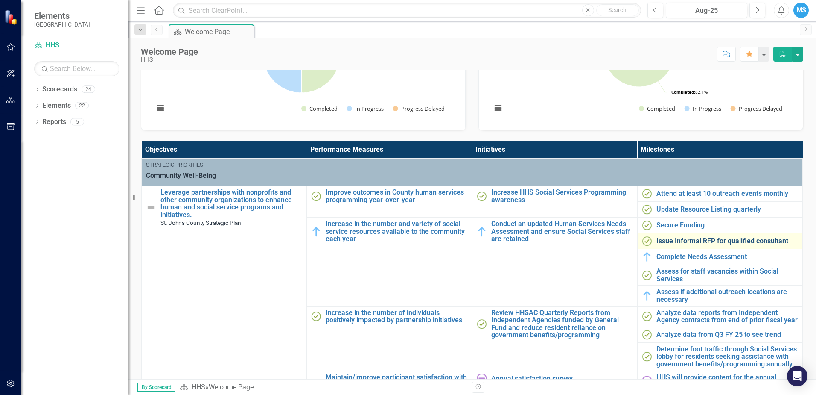
click at [679, 237] on link "Issue Informal RFP for qualified consultant" at bounding box center [728, 241] width 142 height 8
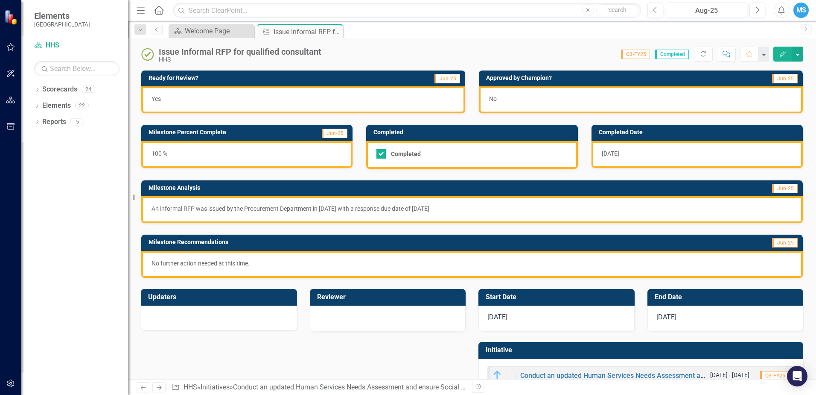
click at [550, 92] on div "No" at bounding box center [641, 99] width 324 height 27
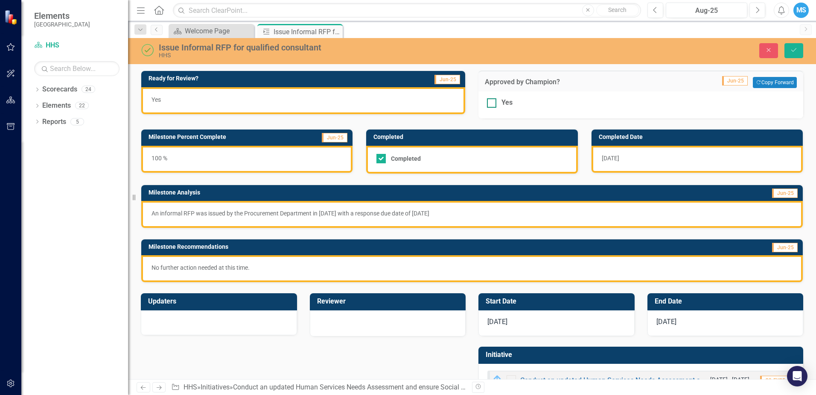
click at [492, 104] on div at bounding box center [491, 102] width 9 height 9
click at [492, 104] on input "Yes" at bounding box center [490, 101] width 6 height 6
checkbox input "true"
click at [805, 52] on div "Close Save" at bounding box center [673, 50] width 274 height 15
click at [794, 53] on button "Save" at bounding box center [794, 50] width 19 height 15
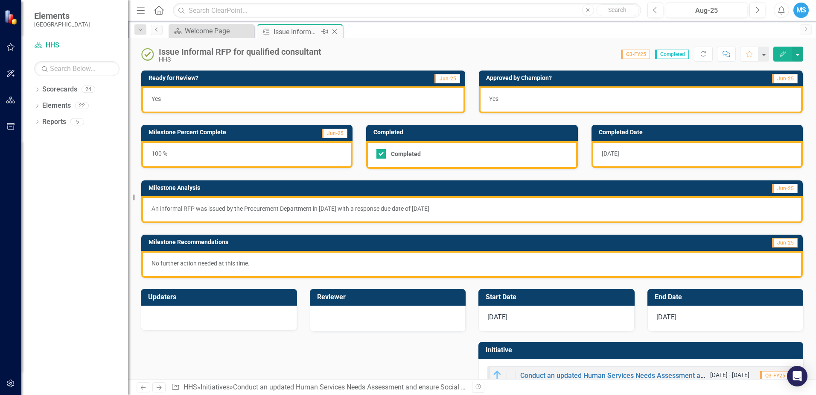
click at [336, 32] on icon "Close" at bounding box center [335, 31] width 9 height 7
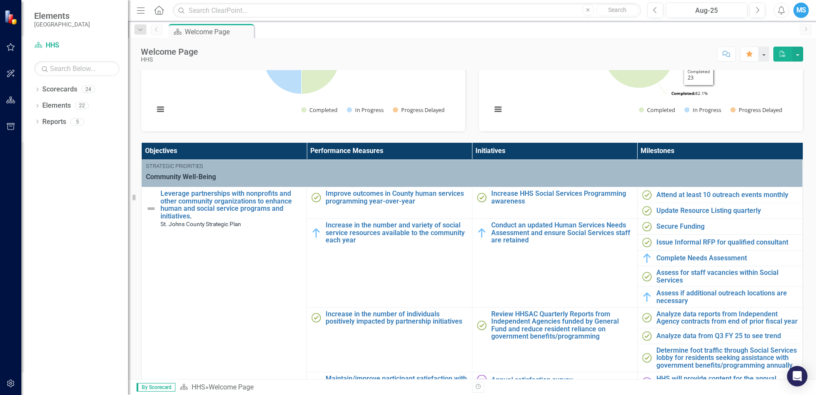
scroll to position [214, 0]
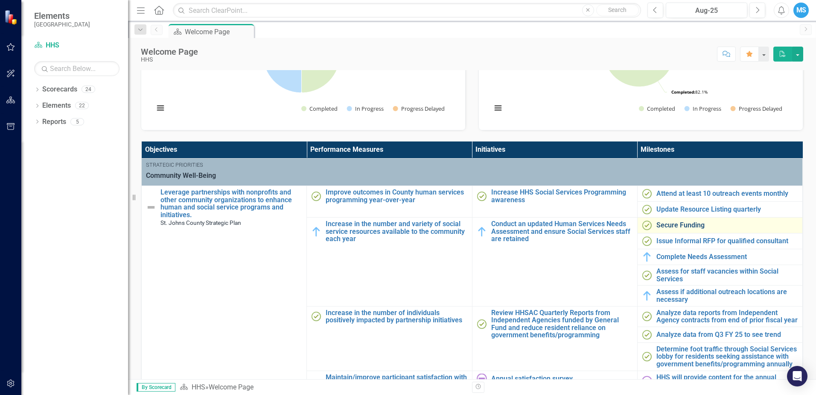
click at [694, 226] on link "Secure Funding" at bounding box center [728, 225] width 142 height 8
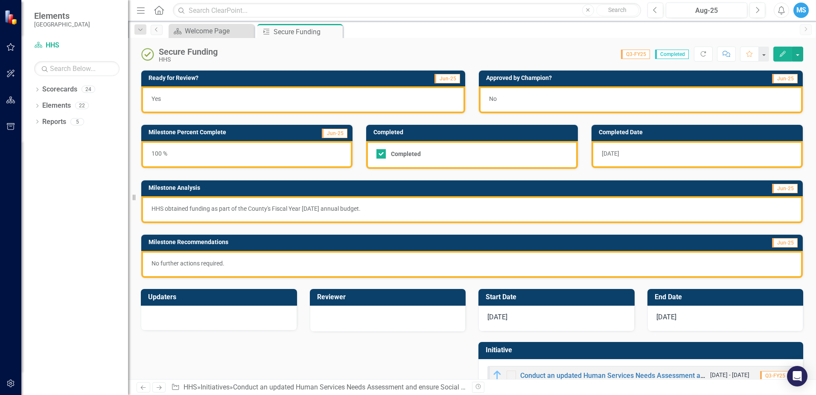
click at [558, 102] on div "No" at bounding box center [641, 99] width 324 height 27
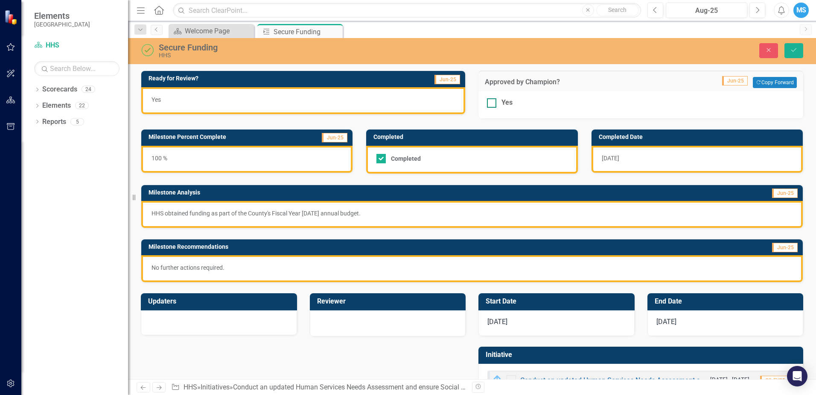
click at [490, 102] on div at bounding box center [491, 102] width 9 height 9
click at [490, 102] on input "Yes" at bounding box center [490, 101] width 6 height 6
checkbox input "true"
click at [796, 51] on icon "Save" at bounding box center [794, 50] width 8 height 6
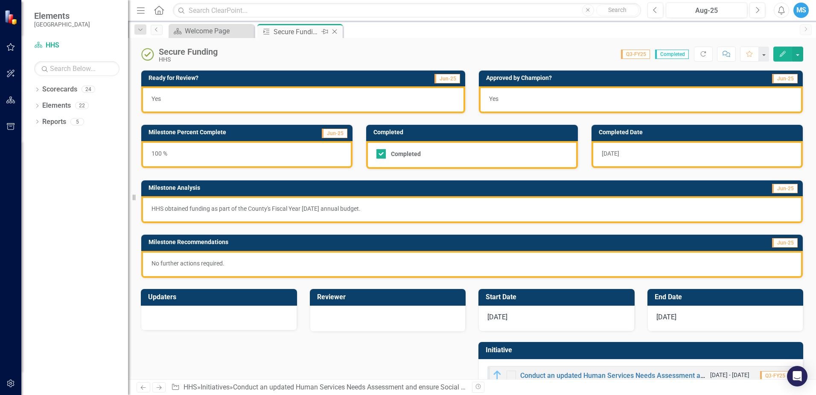
click at [336, 32] on icon "Close" at bounding box center [335, 31] width 9 height 7
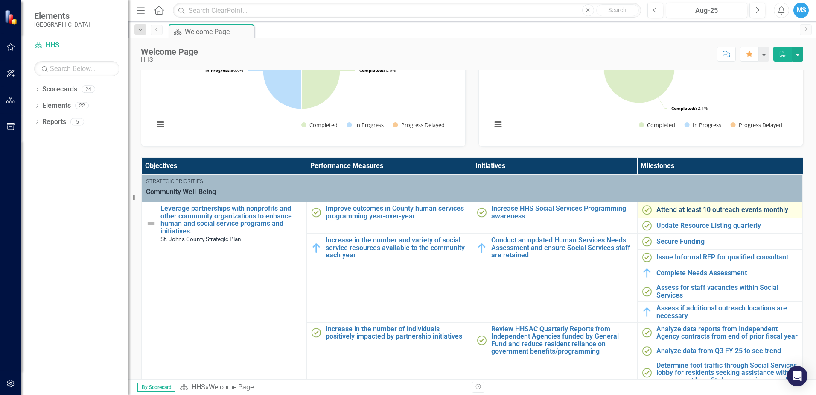
scroll to position [214, 0]
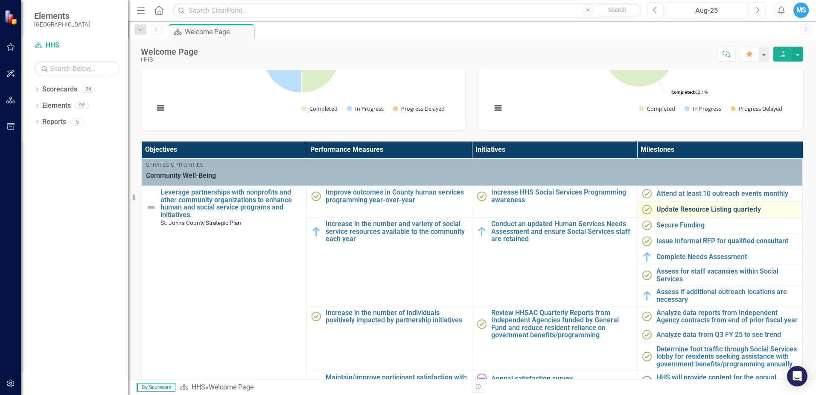
click at [720, 209] on link "Update Resource Listing quarterly" at bounding box center [728, 209] width 142 height 8
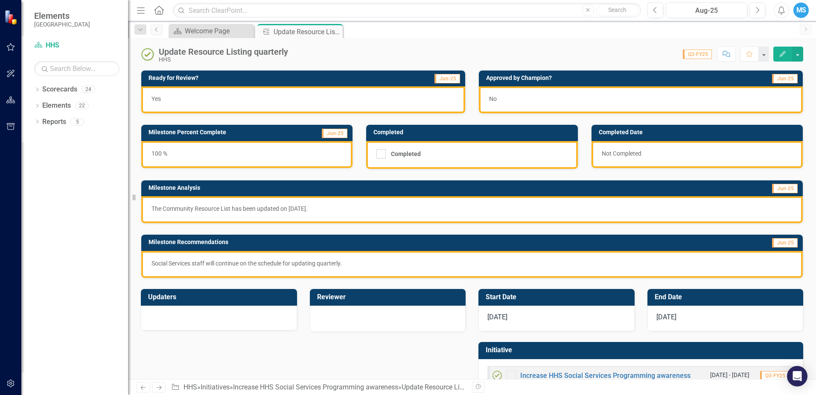
click at [629, 92] on div "No" at bounding box center [641, 99] width 324 height 27
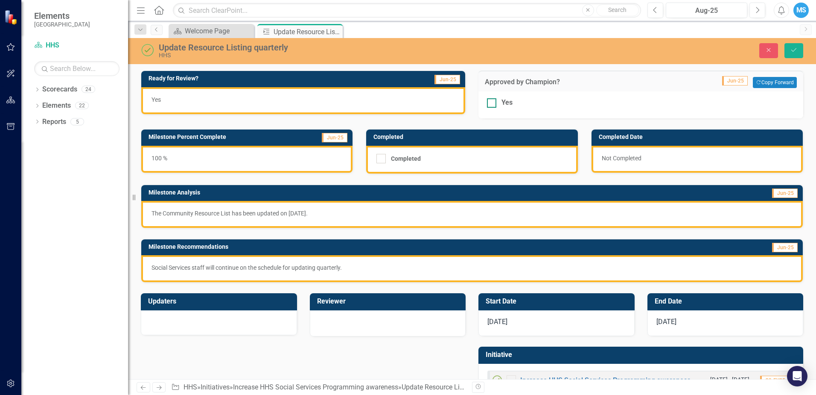
click at [506, 105] on div "Yes" at bounding box center [507, 103] width 11 height 10
click at [493, 104] on input "Yes" at bounding box center [490, 101] width 6 height 6
checkbox input "true"
click at [802, 53] on button "Save" at bounding box center [794, 50] width 19 height 15
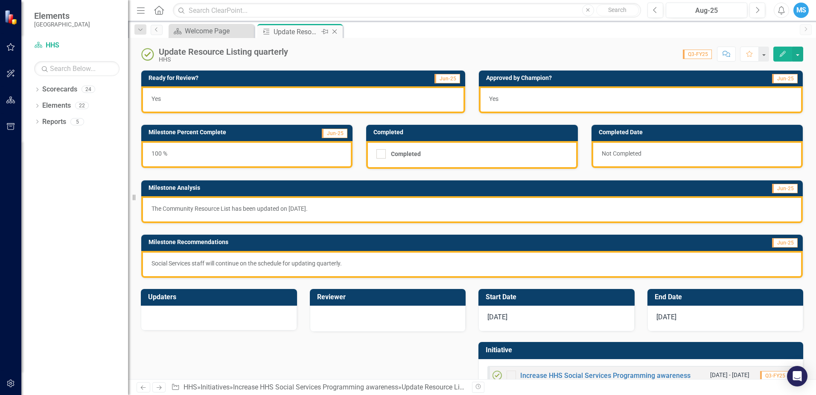
click at [334, 32] on icon at bounding box center [335, 31] width 5 height 5
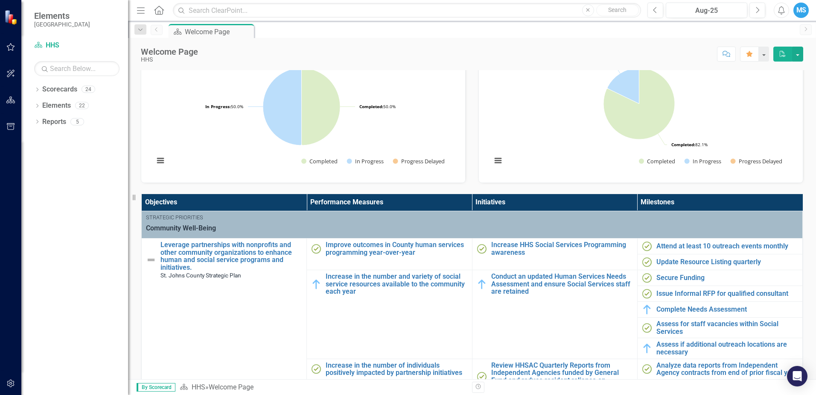
scroll to position [171, 0]
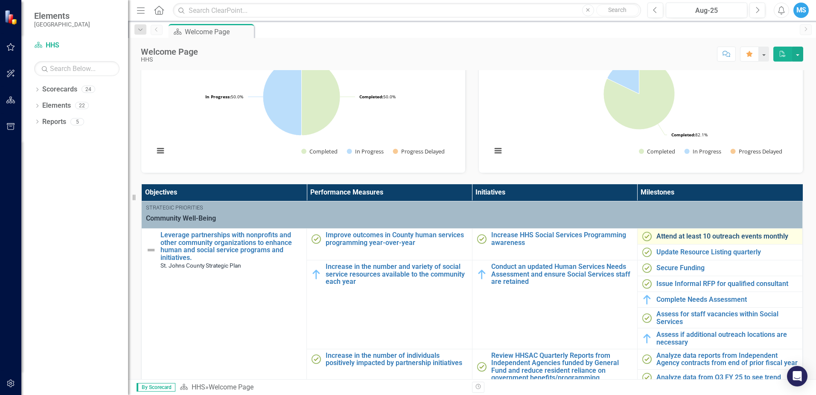
click at [689, 238] on link "Attend at least 10 outreach events monthly" at bounding box center [728, 236] width 142 height 8
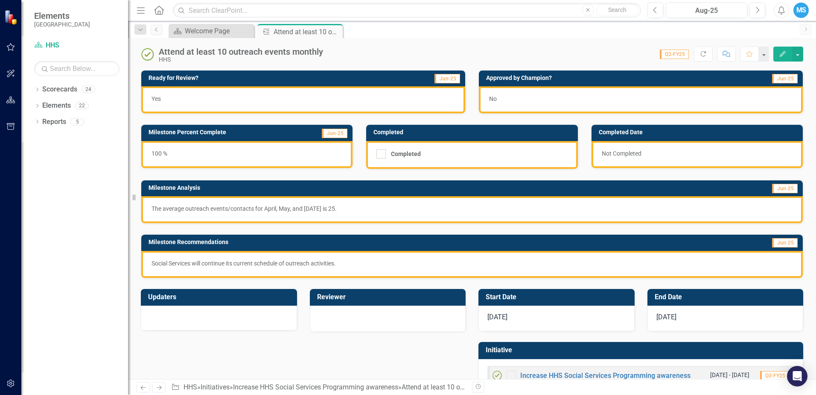
click at [747, 101] on div "No" at bounding box center [641, 99] width 324 height 27
click at [712, 89] on div "No" at bounding box center [641, 99] width 324 height 27
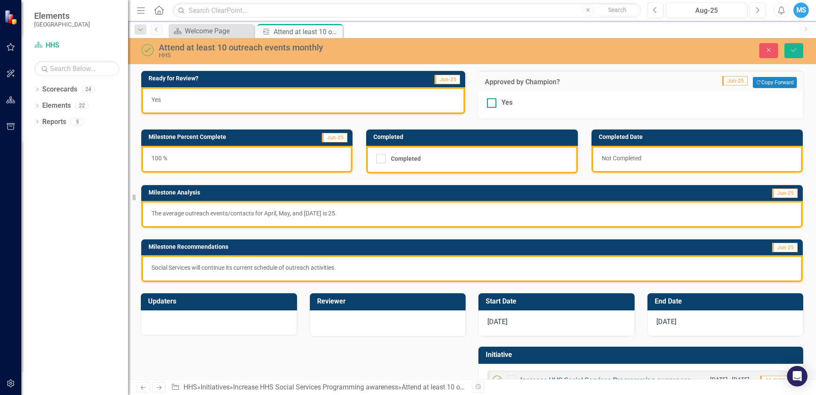
click at [507, 105] on div "Yes" at bounding box center [507, 103] width 11 height 10
click at [493, 104] on input "Yes" at bounding box center [490, 101] width 6 height 6
checkbox input "true"
click at [789, 56] on button "Save" at bounding box center [794, 50] width 19 height 15
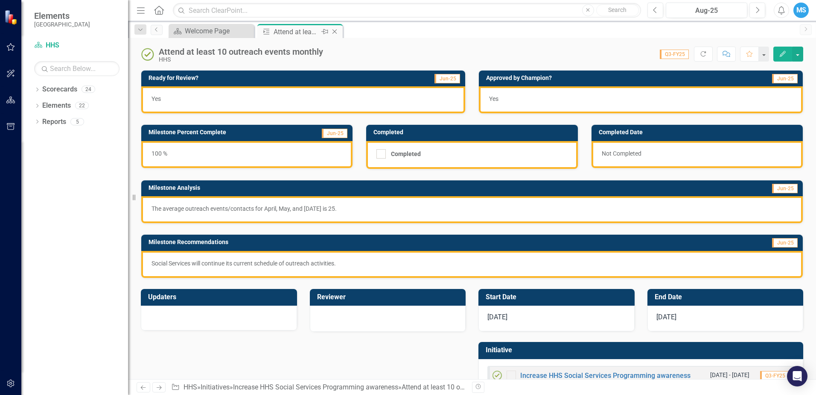
click at [333, 32] on icon "Close" at bounding box center [335, 31] width 9 height 7
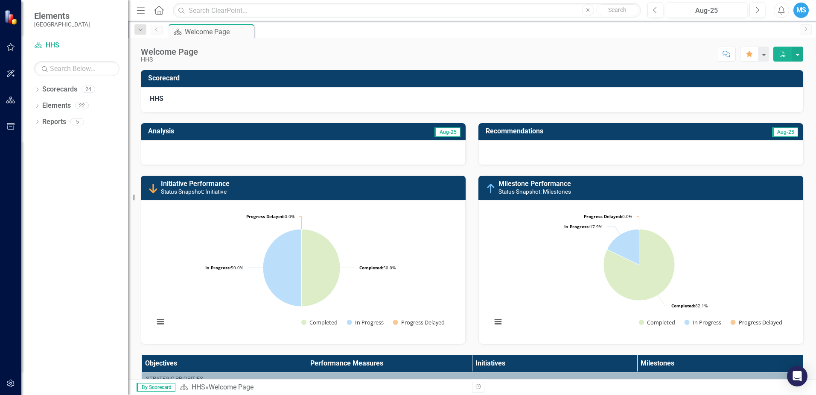
scroll to position [214, 0]
